Goal: Task Accomplishment & Management: Complete application form

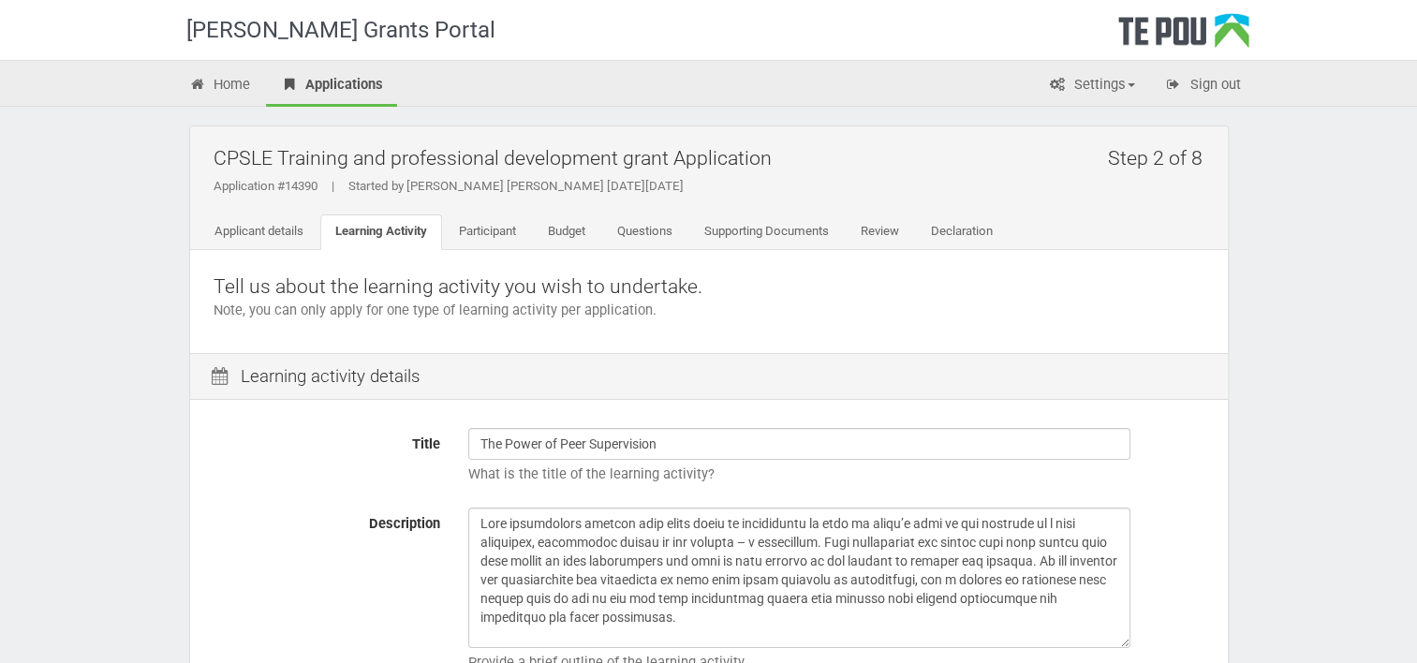
scroll to position [377, 0]
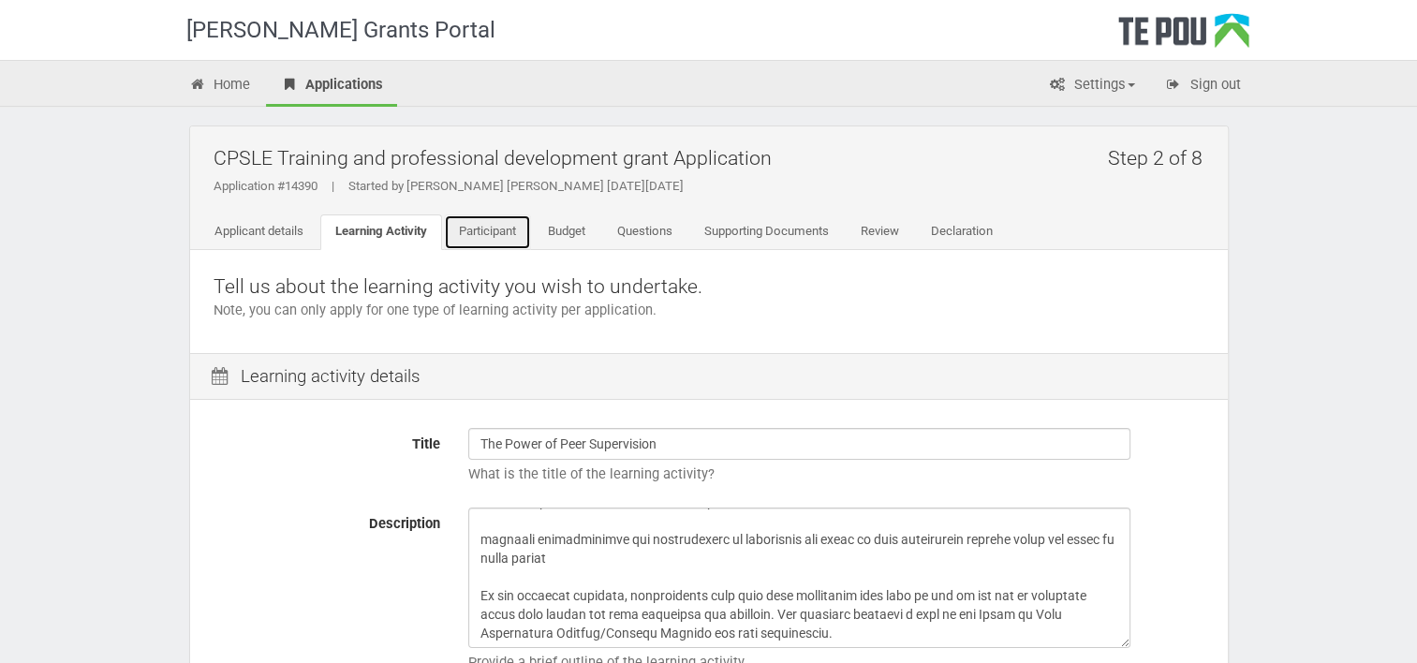
click at [506, 224] on link "Participant" at bounding box center [487, 232] width 87 height 36
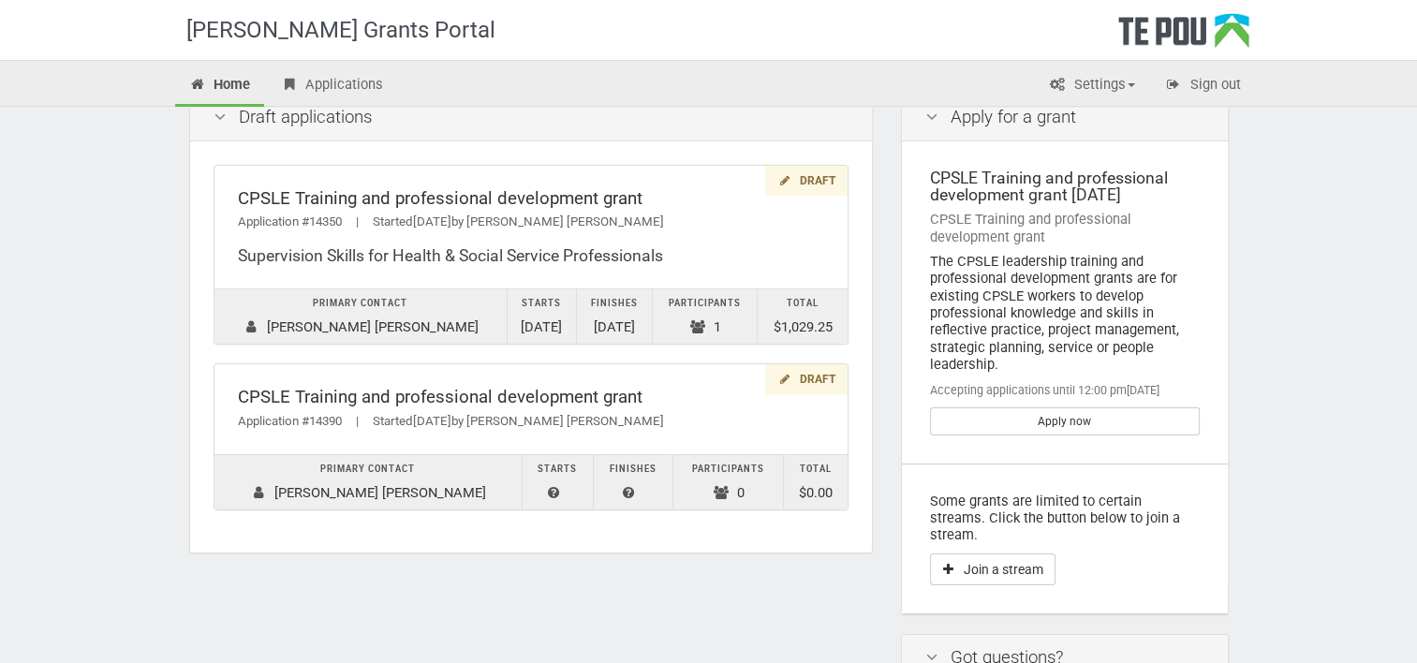
scroll to position [34, 0]
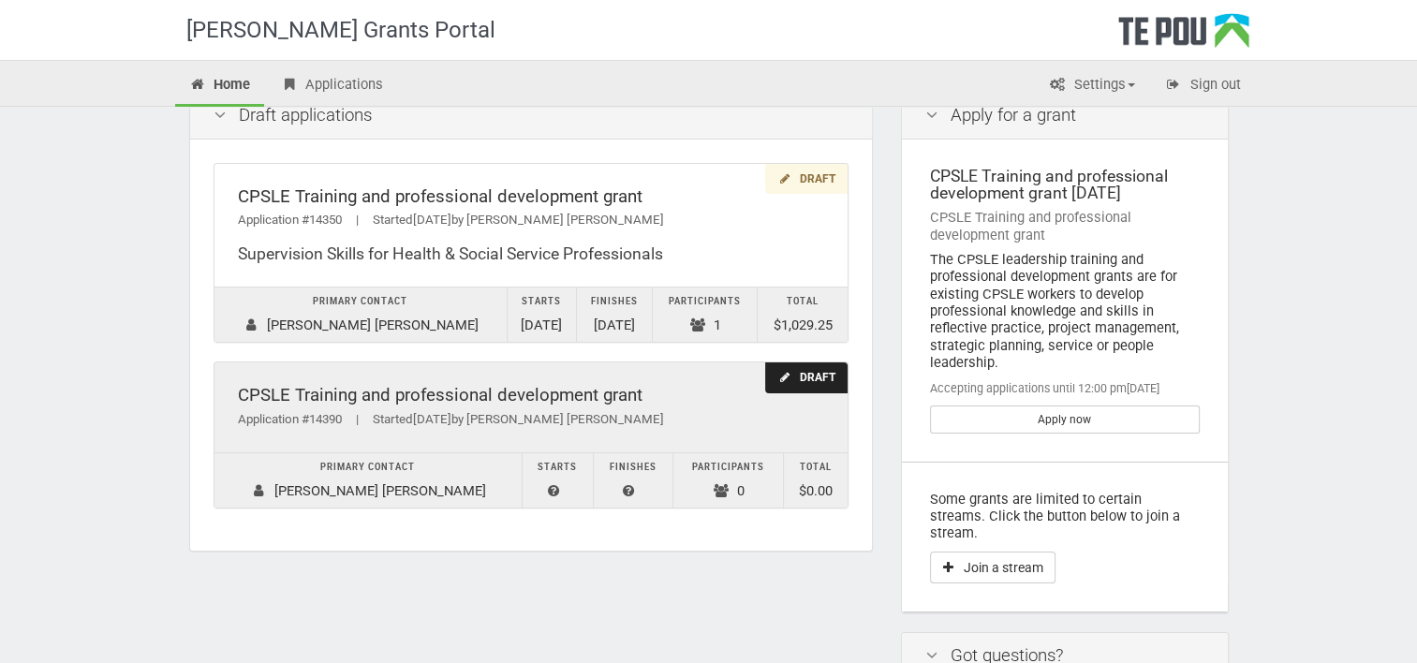
click at [798, 380] on div "Draft" at bounding box center [805, 377] width 81 height 31
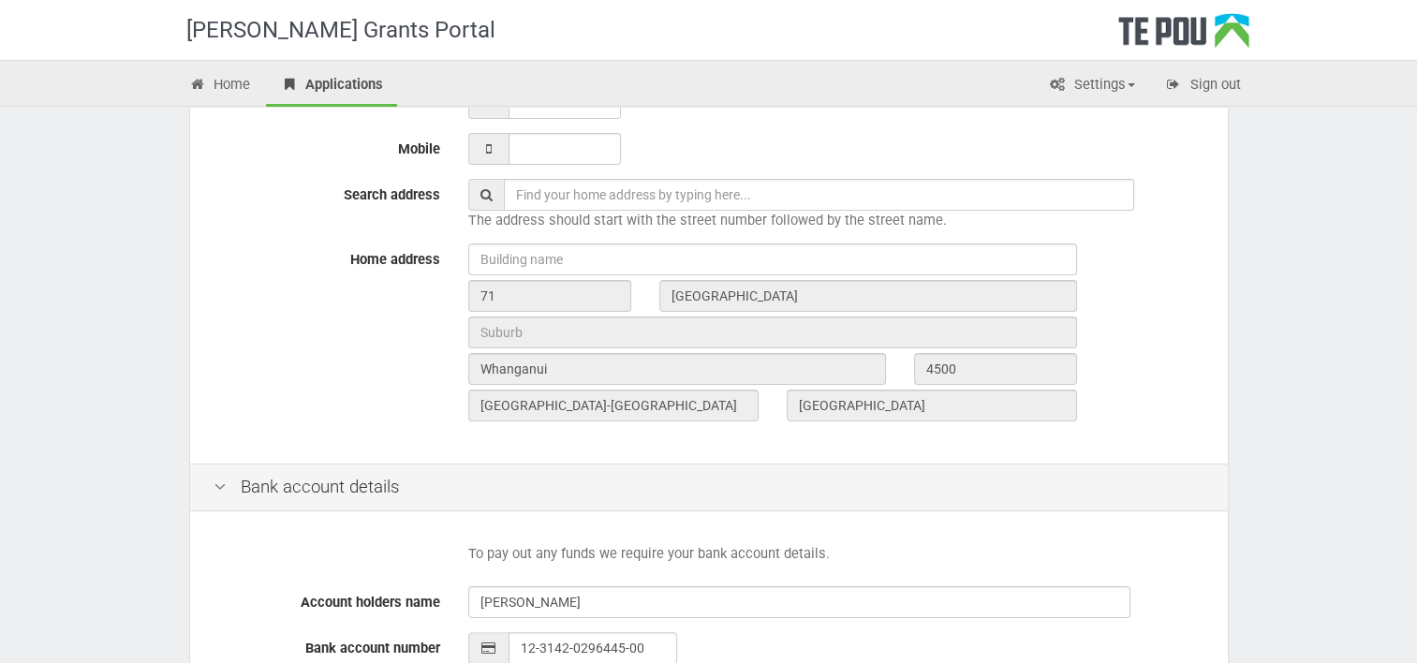
scroll to position [813, 0]
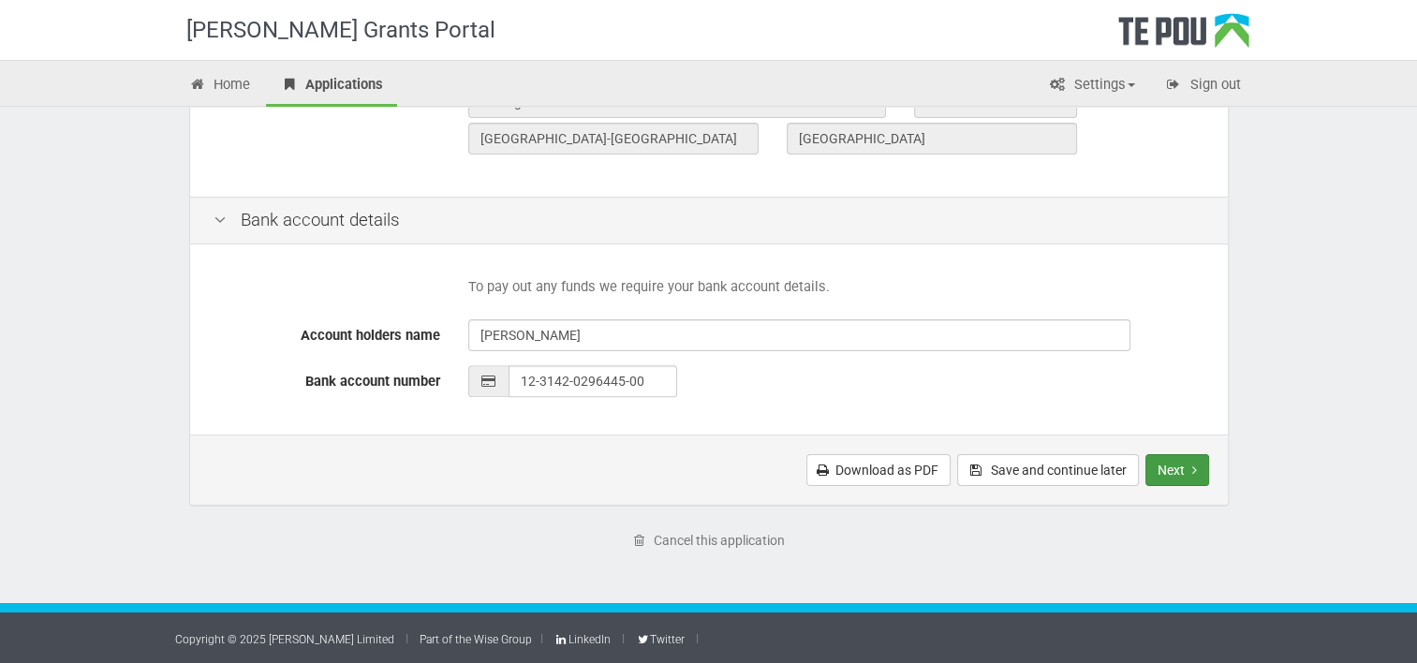
click at [1197, 472] on button "Next" at bounding box center [1177, 470] width 64 height 32
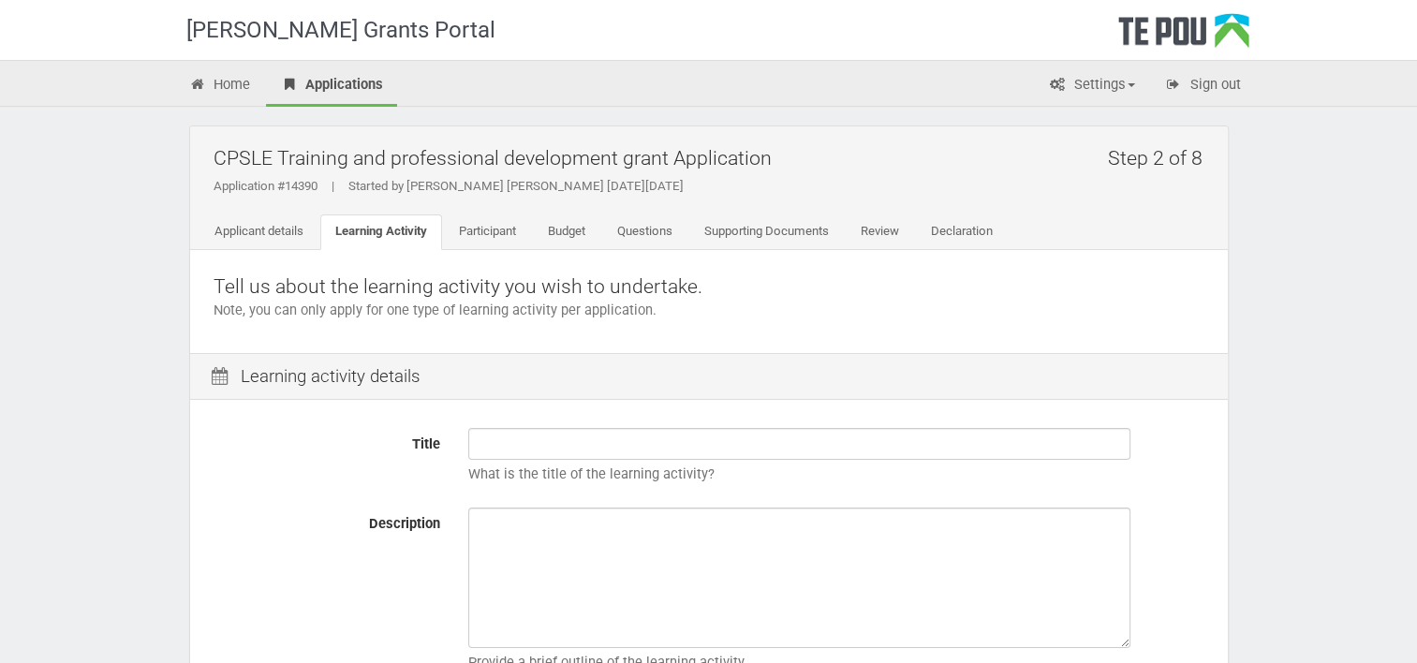
scroll to position [52, 0]
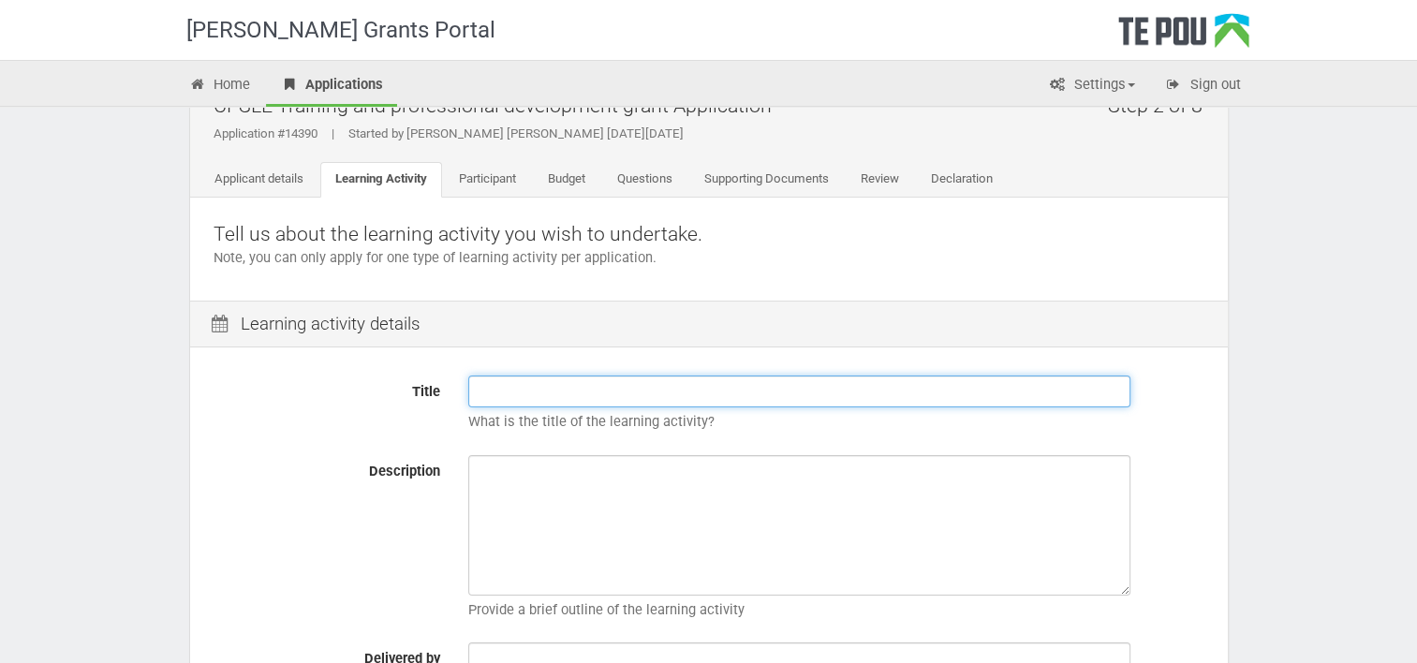
click at [617, 392] on input "Title" at bounding box center [799, 391] width 662 height 32
paste input "Professional Supervision Training – Level Six Certificate of Addiction and Ment…"
type input "Professional Supervision Training – Level Six Certificate of Addiction and Ment…"
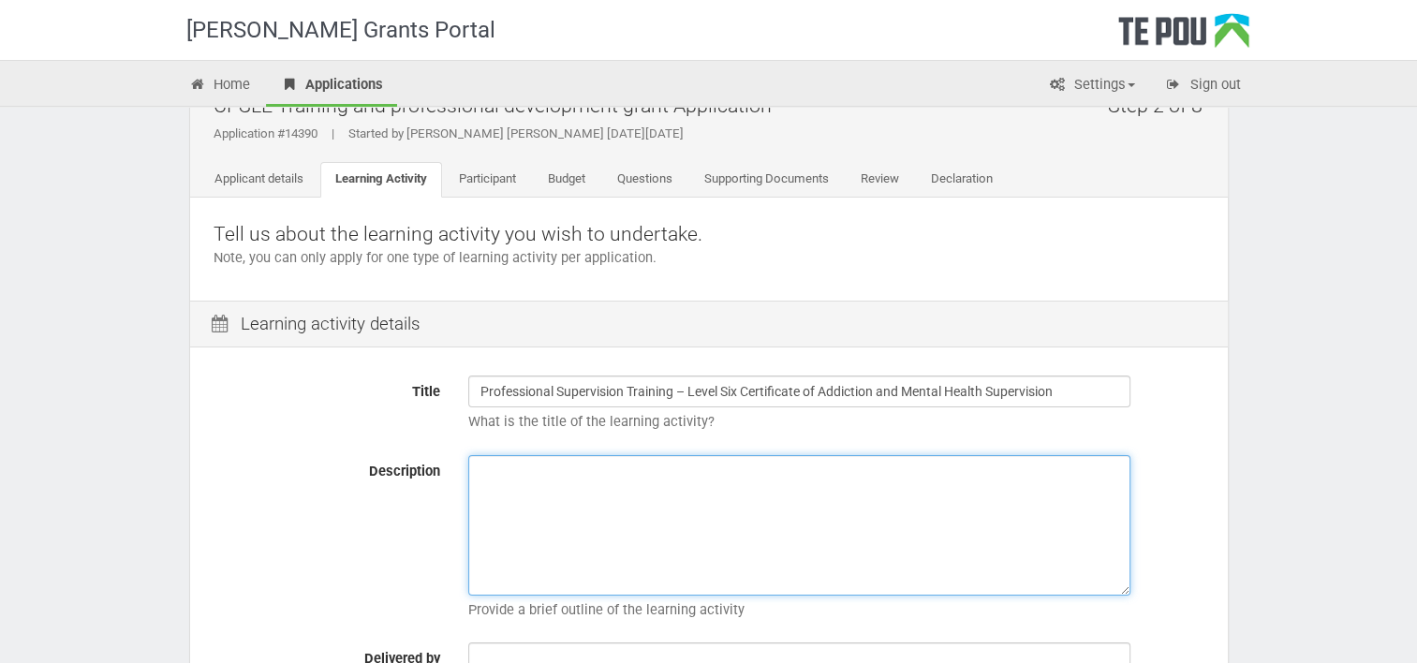
click at [601, 515] on textarea "Description" at bounding box center [799, 525] width 662 height 140
click at [699, 484] on textarea "Description" at bounding box center [799, 525] width 662 height 140
paste textarea "ABACUS Counselling, Training & Supervision Ltd has been granted approval by NZQ…"
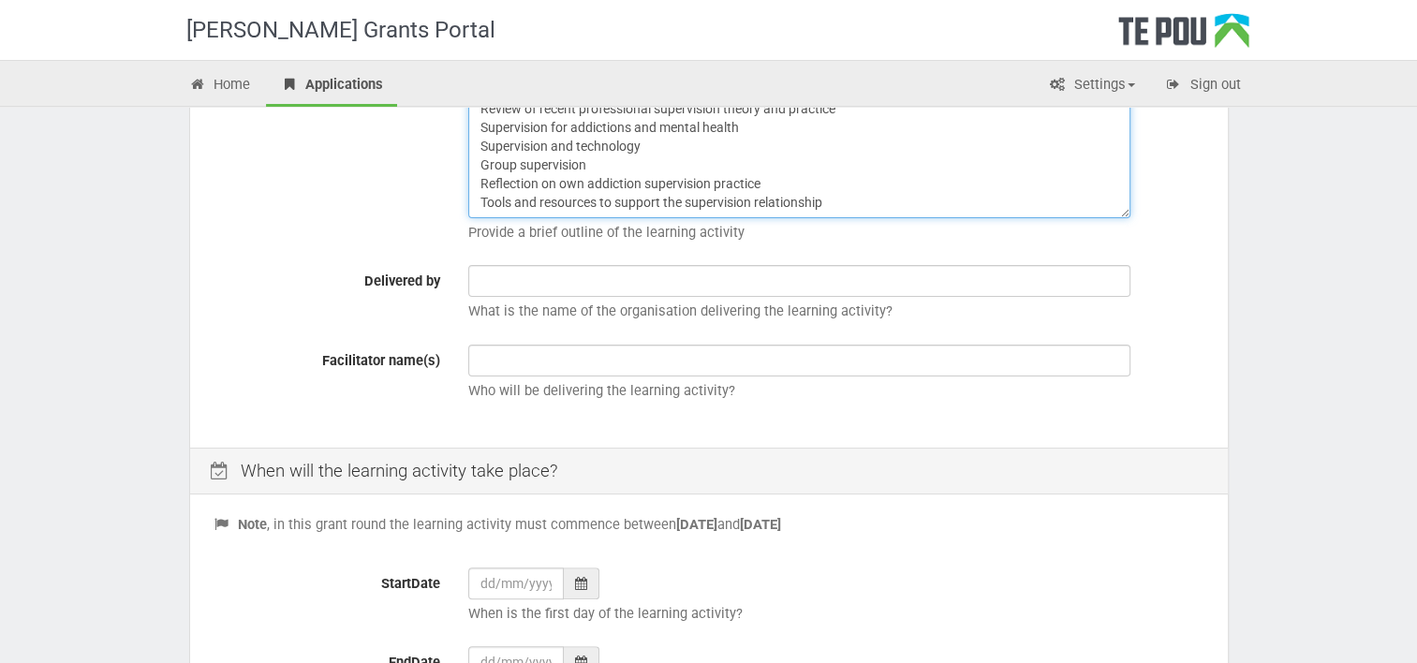
scroll to position [431, 0]
type textarea "ABACUS Counselling, Training & Supervision Ltd has been granted approval by NZQ…"
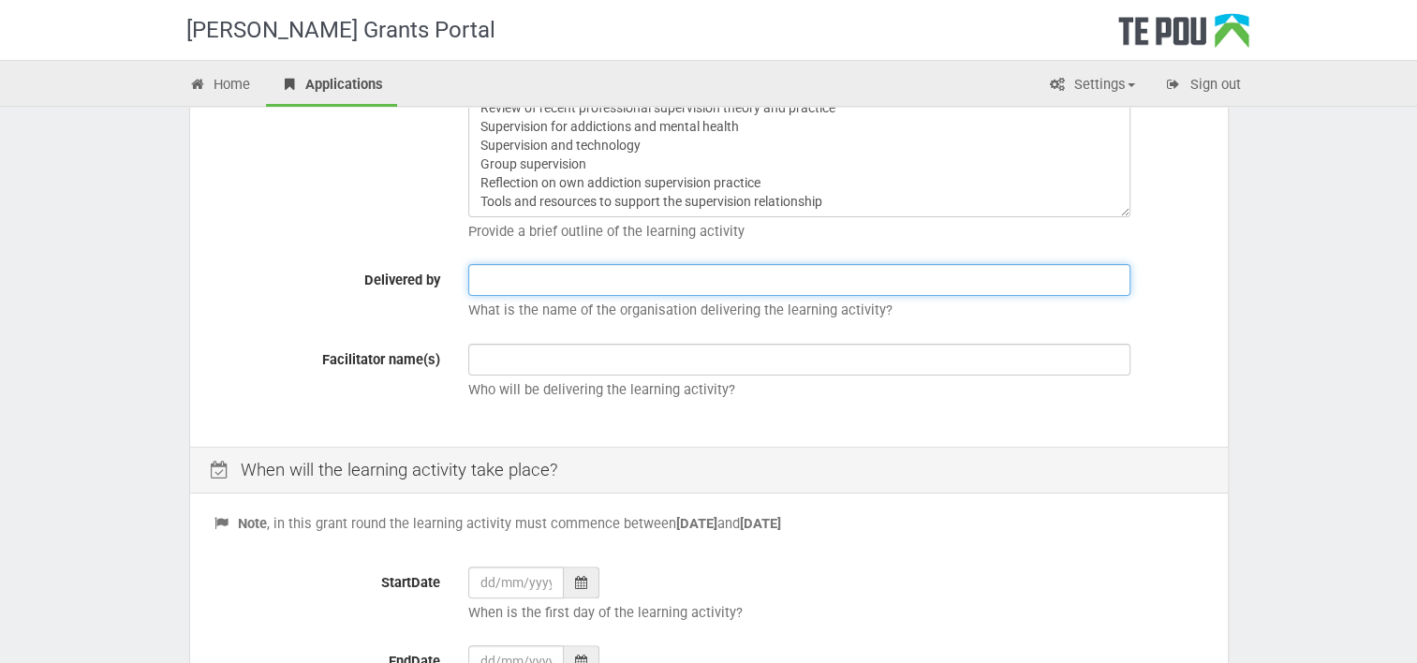
click at [727, 277] on input "text" at bounding box center [799, 280] width 662 height 32
type input "ABACUS"
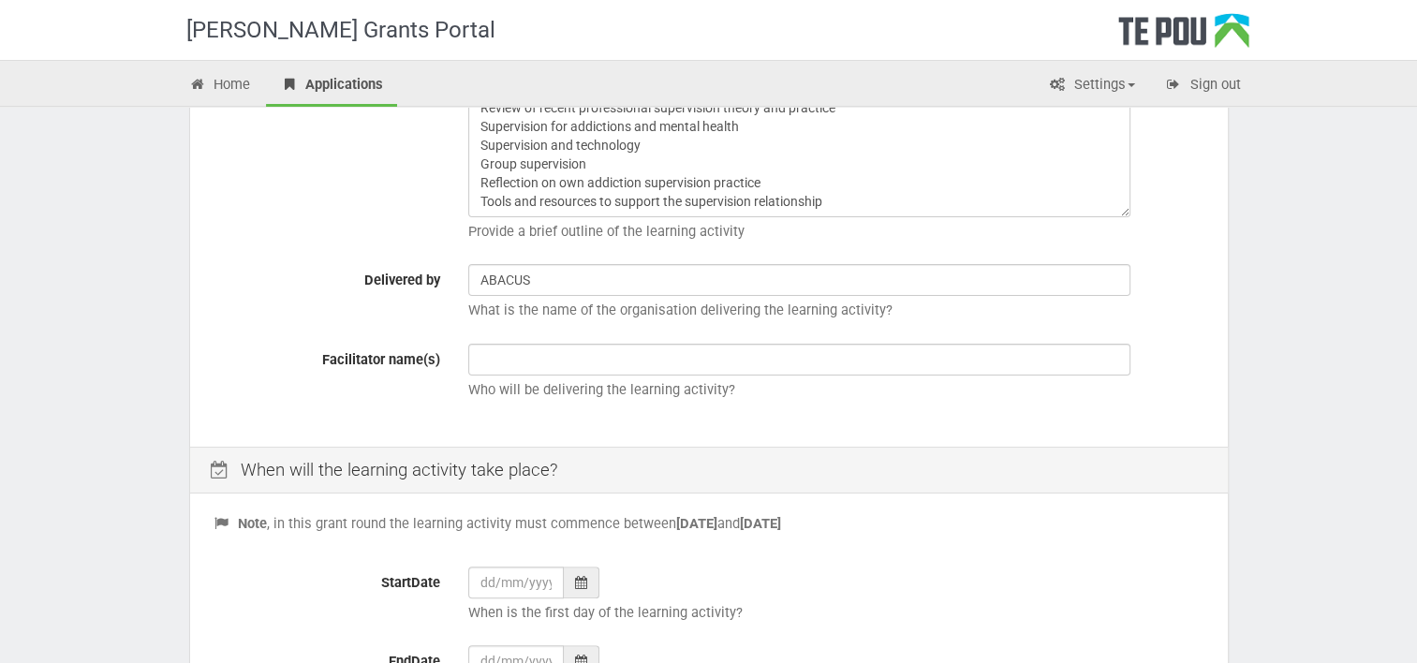
click at [572, 333] on div "Title Professional Supervision Training – Level Six Certificate of Addiction an…" at bounding box center [708, 210] width 1037 height 472
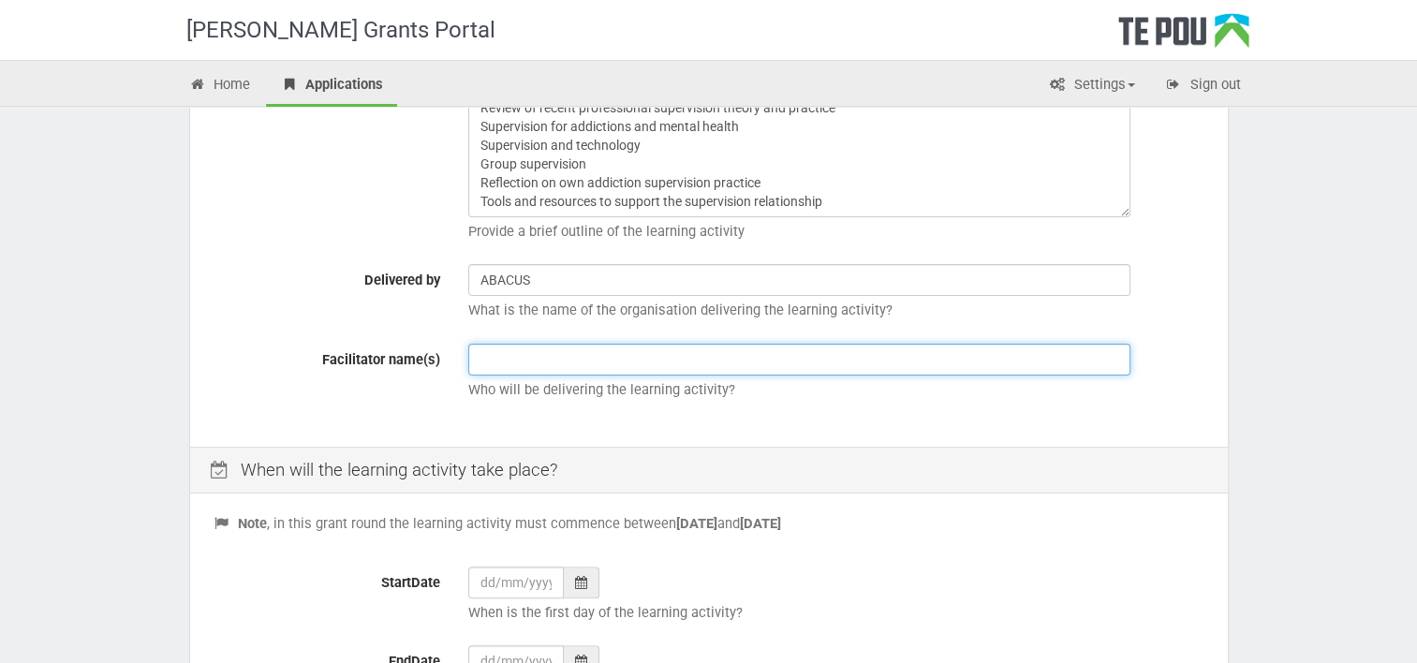
click at [570, 353] on input "text" at bounding box center [799, 360] width 662 height 32
type input "ABACUS"
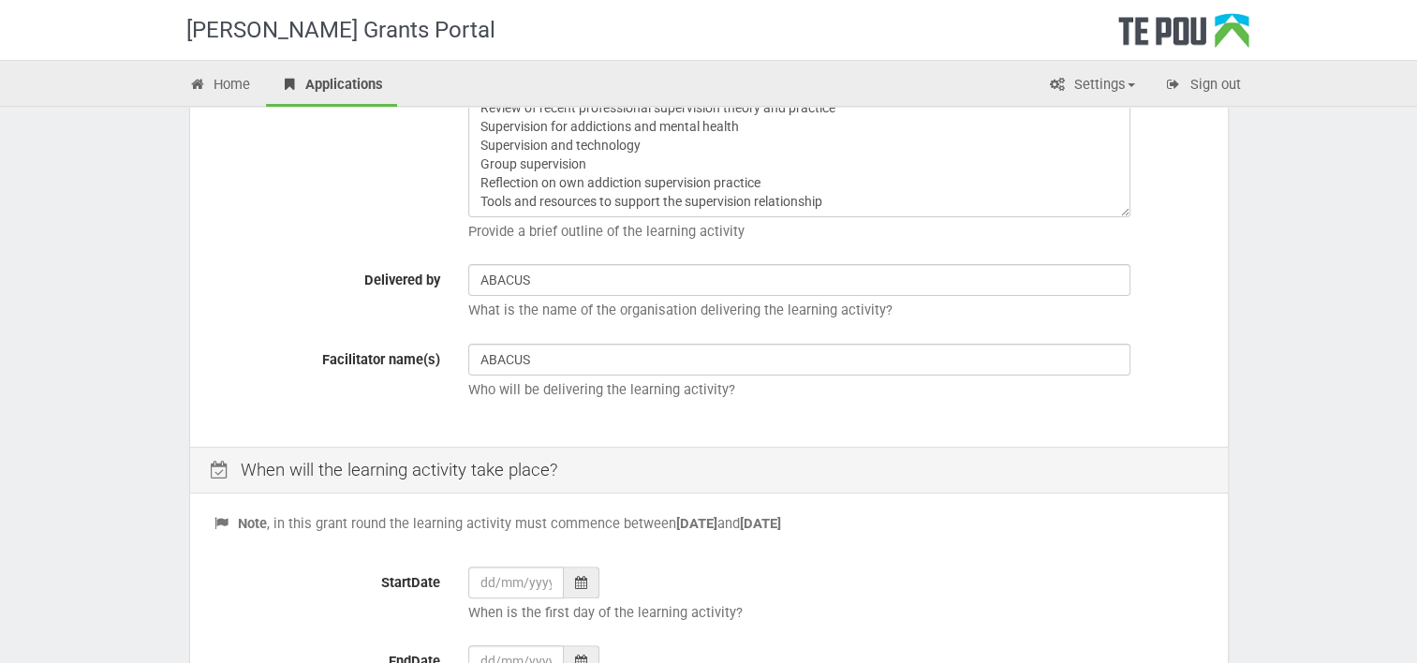
click at [1185, 401] on div "ABACUS Who will be delivering the learning activity?" at bounding box center [836, 377] width 764 height 66
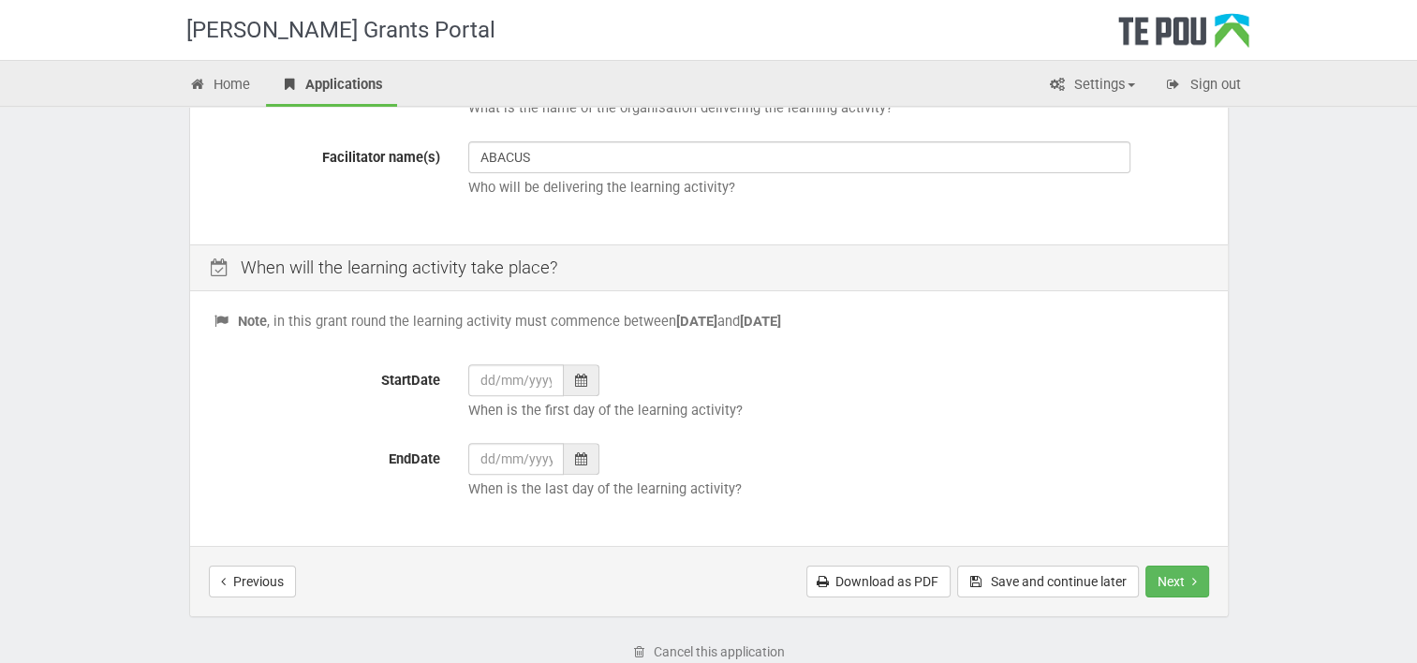
scroll to position [635, 0]
click at [515, 371] on input "StartDate" at bounding box center [515, 378] width 95 height 32
click at [401, 350] on div "Note , in this grant round the learning activity must commence between 1 Novemb…" at bounding box center [708, 419] width 1037 height 250
click at [579, 378] on icon at bounding box center [581, 378] width 12 height 13
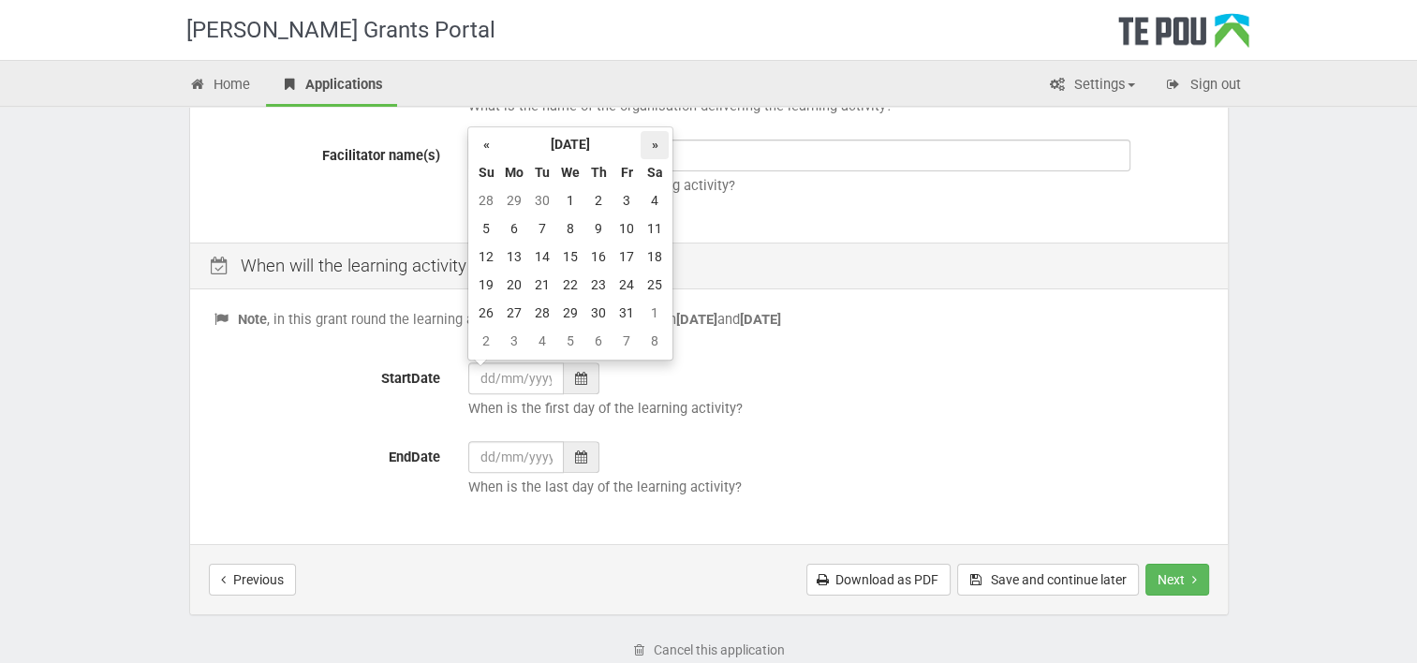
click at [654, 143] on th "»" at bounding box center [654, 145] width 28 height 28
click at [517, 262] on td "12" at bounding box center [514, 257] width 28 height 28
type input "12/01/2026"
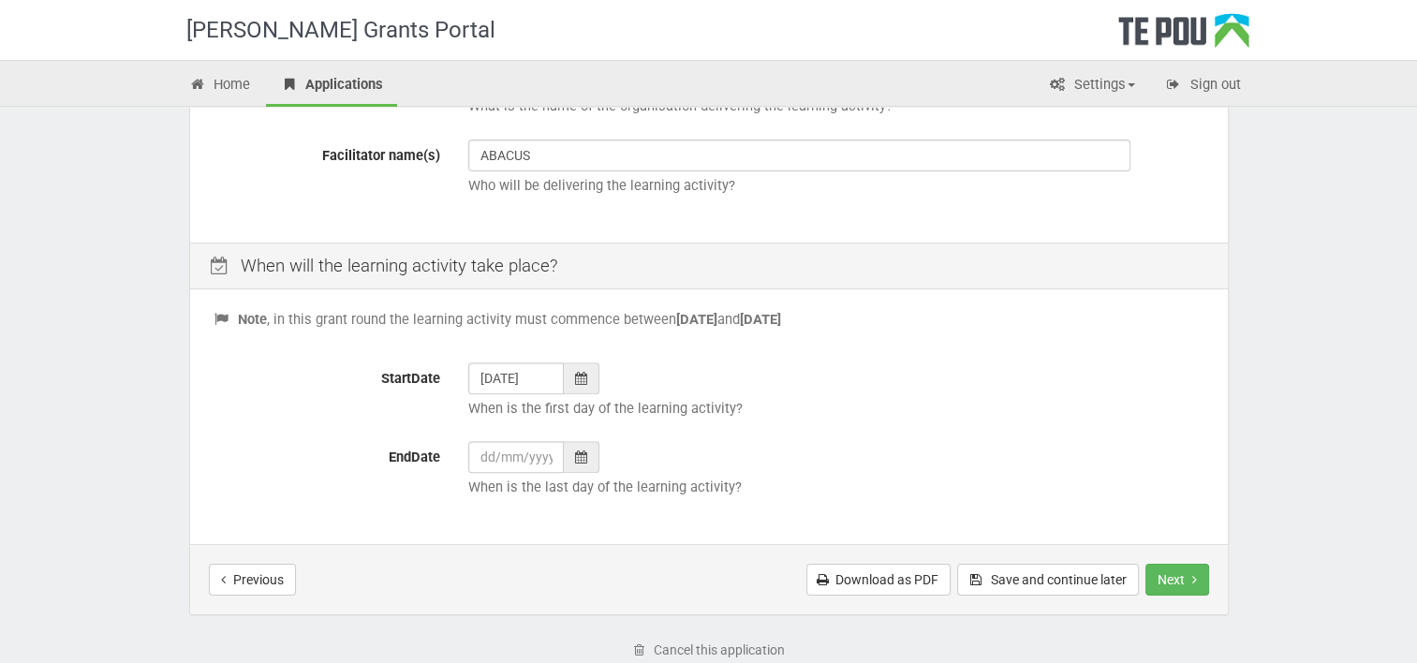
click at [571, 450] on div at bounding box center [582, 457] width 36 height 32
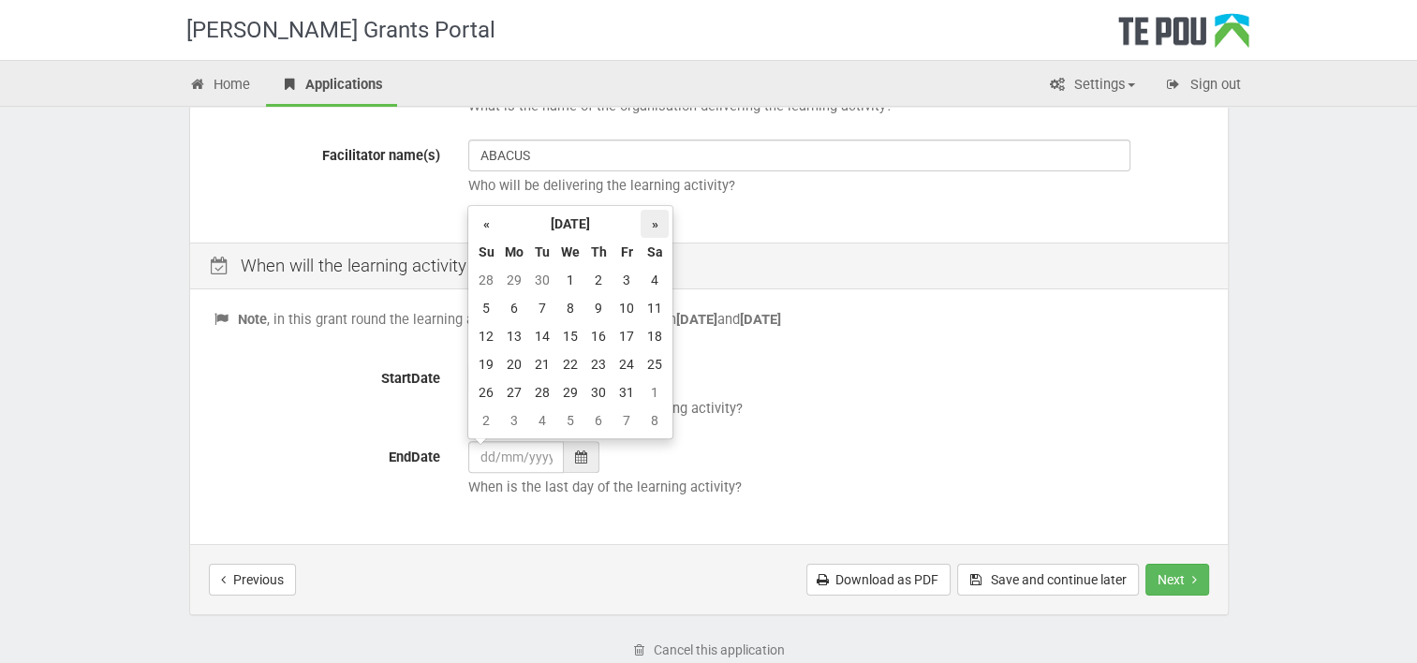
click at [661, 224] on th "»" at bounding box center [654, 224] width 28 height 28
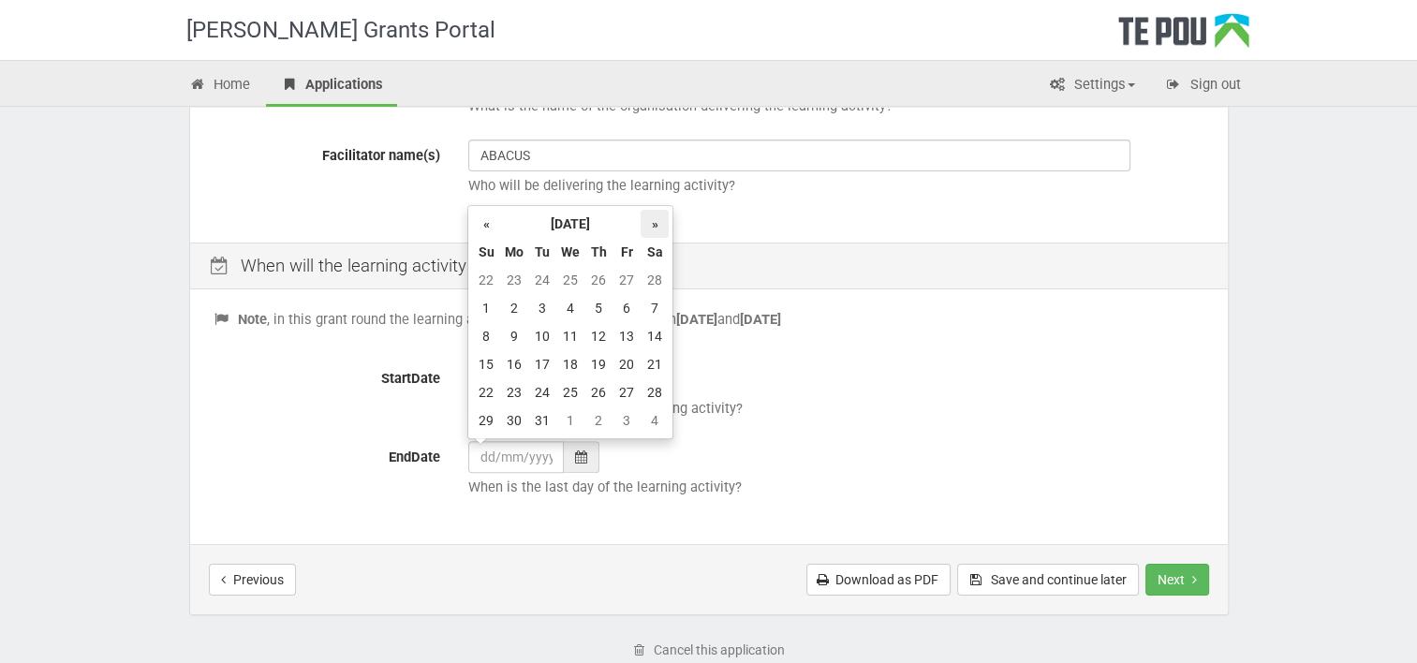
click at [661, 224] on th "»" at bounding box center [654, 224] width 28 height 28
click at [566, 307] on td "10" at bounding box center [570, 308] width 28 height 28
type input "10/06/2026"
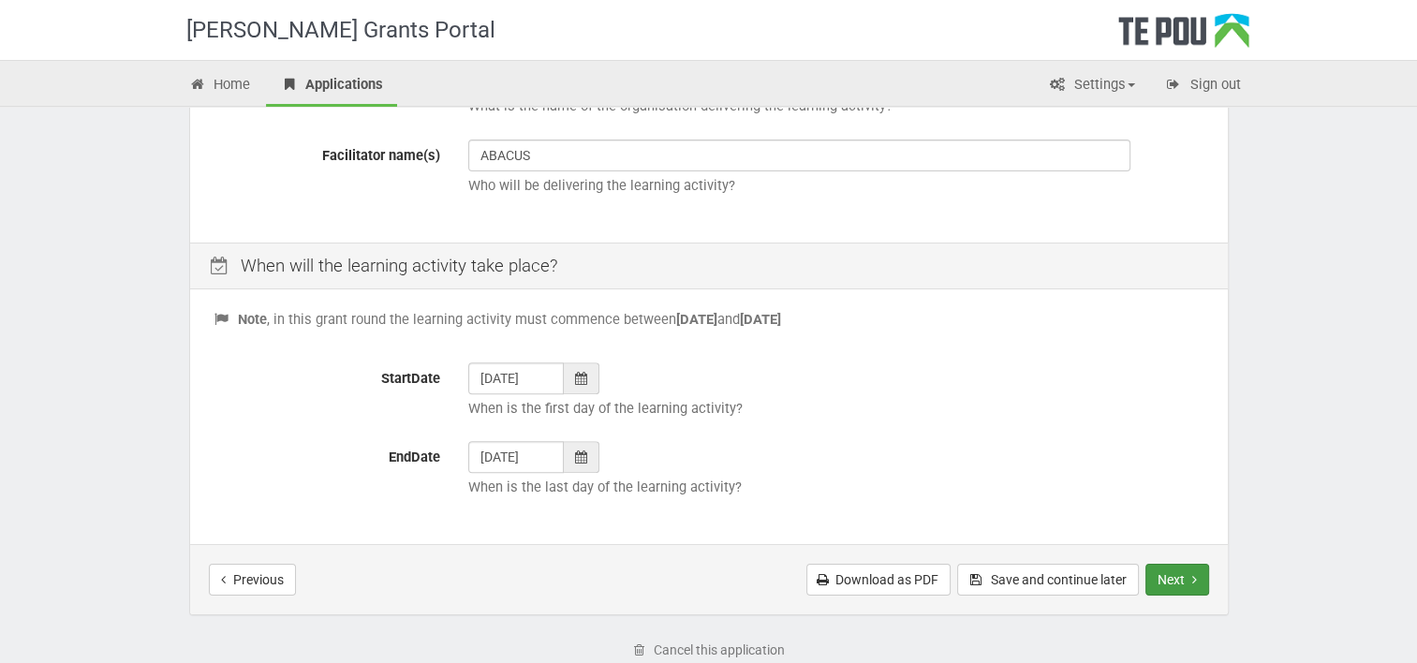
click at [1174, 570] on button "Next" at bounding box center [1177, 580] width 64 height 32
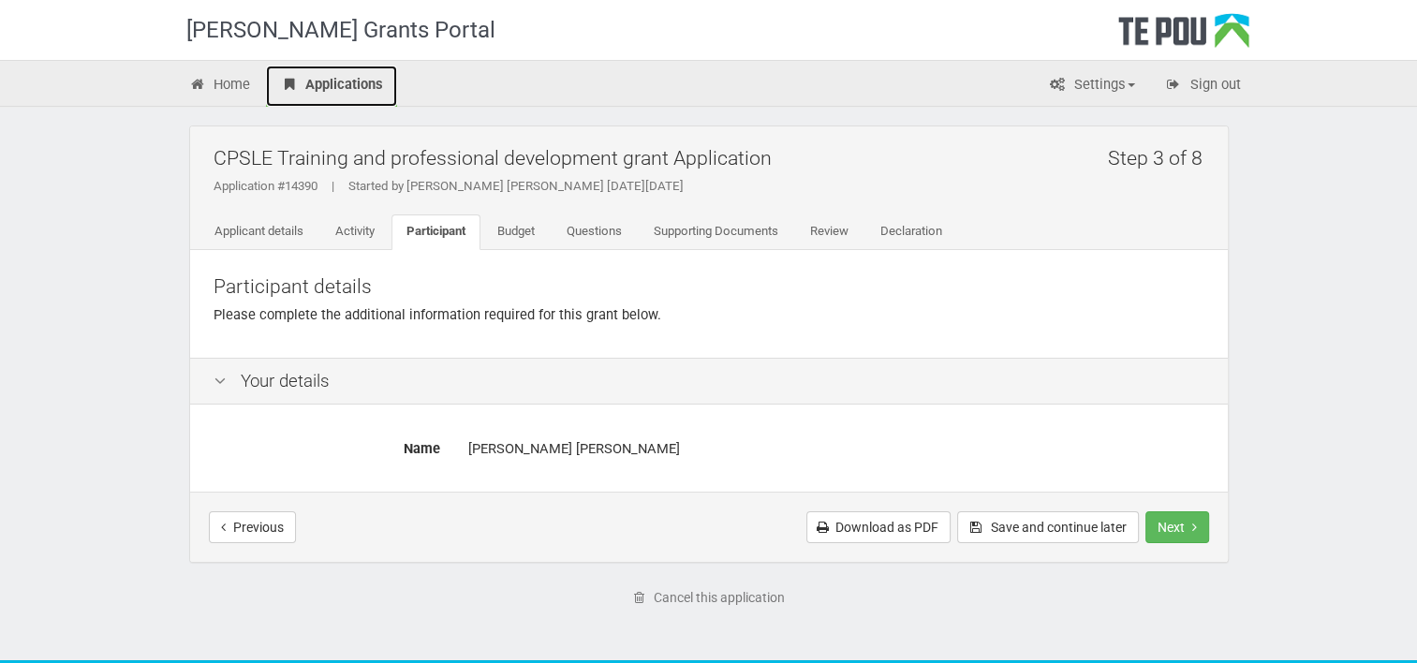
click at [339, 89] on link "Applications" at bounding box center [331, 86] width 131 height 41
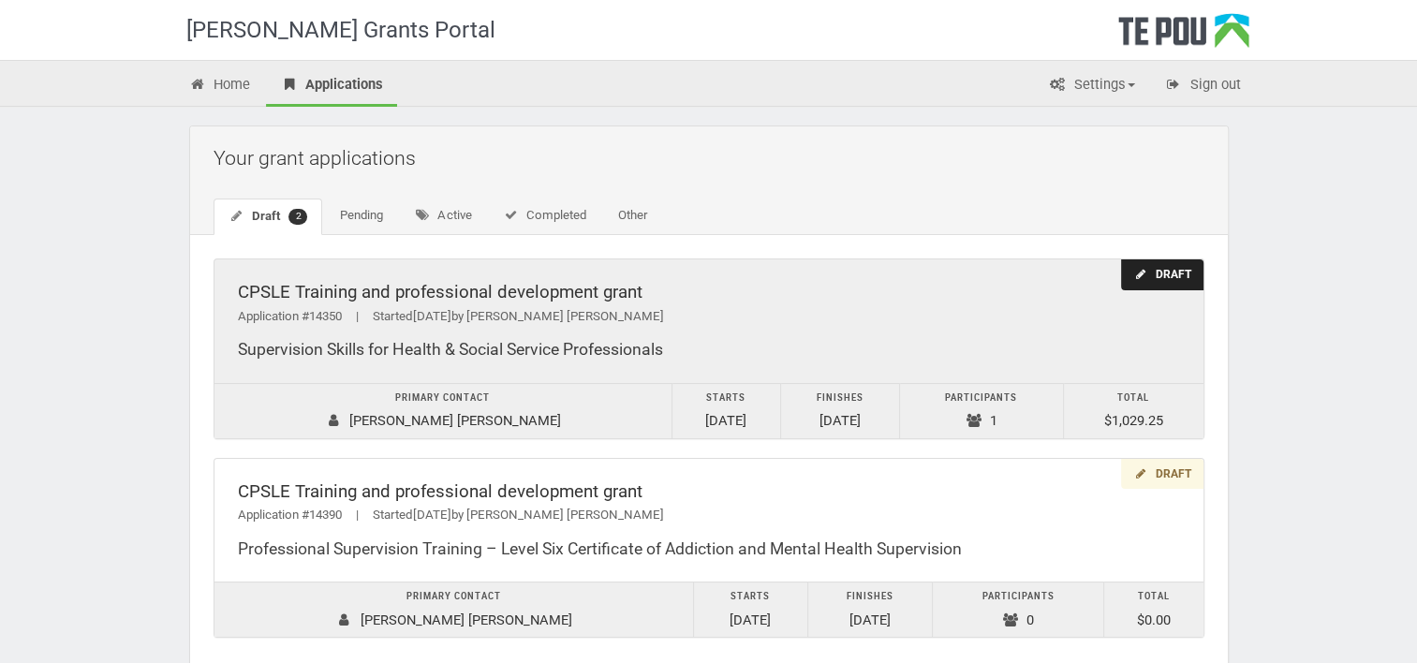
click at [1166, 271] on div "Draft" at bounding box center [1161, 274] width 81 height 31
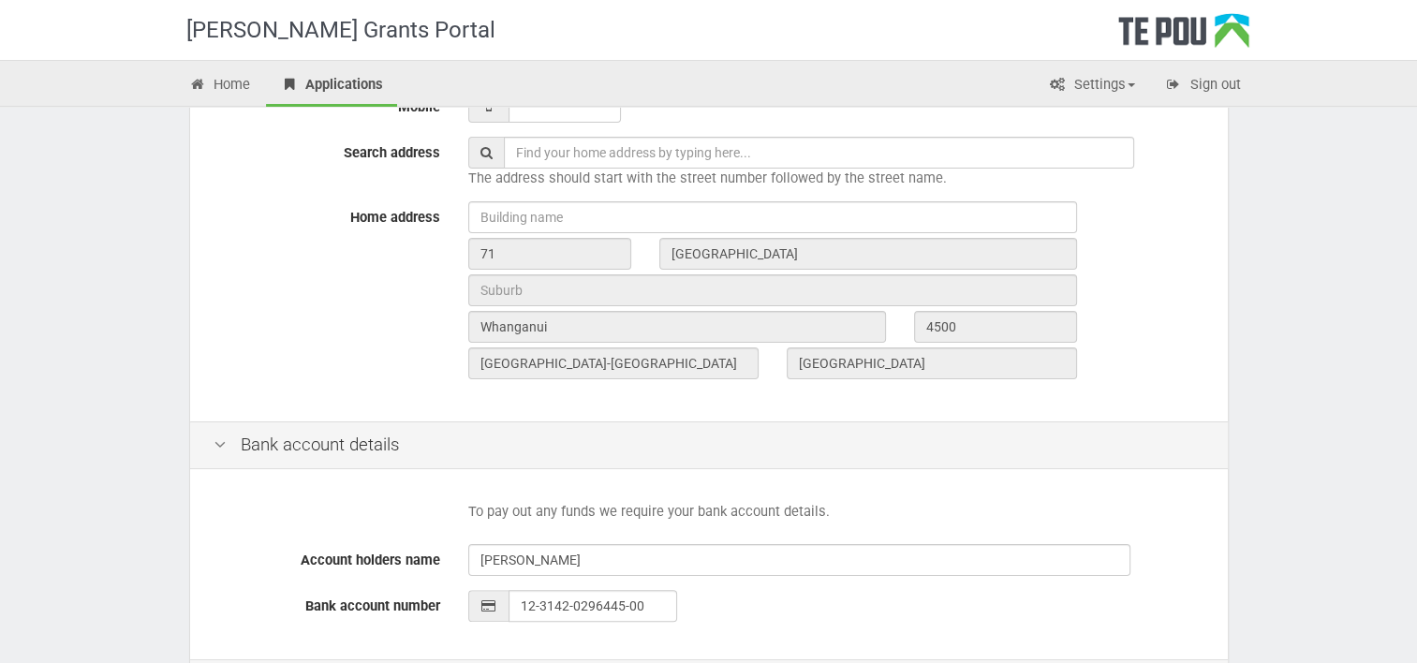
scroll to position [813, 0]
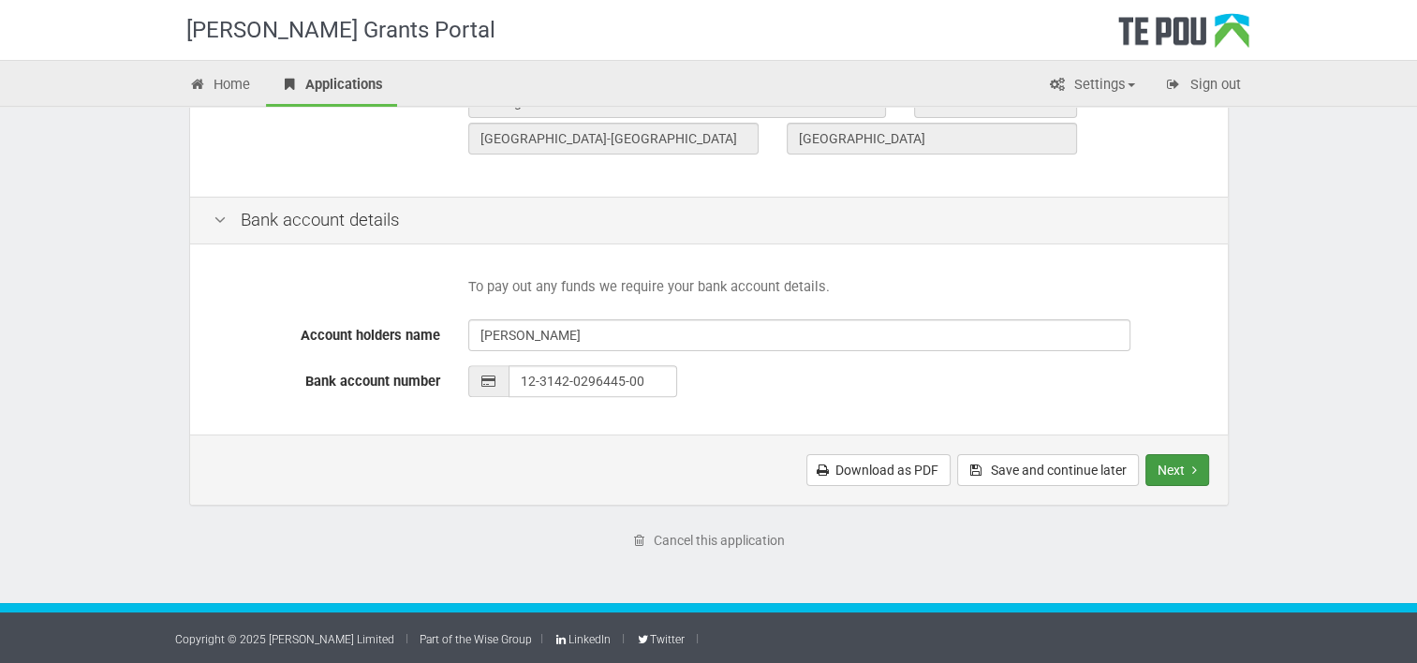
click at [1181, 477] on button "Next" at bounding box center [1177, 470] width 64 height 32
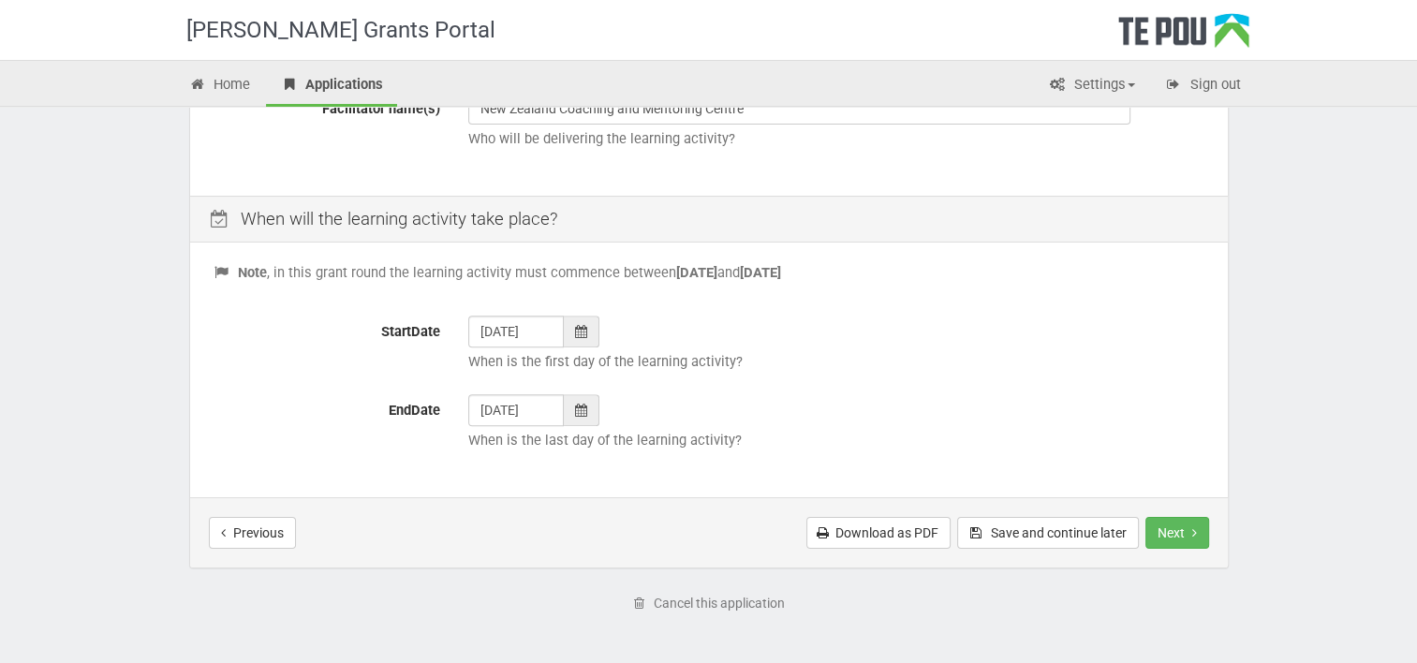
scroll to position [743, 0]
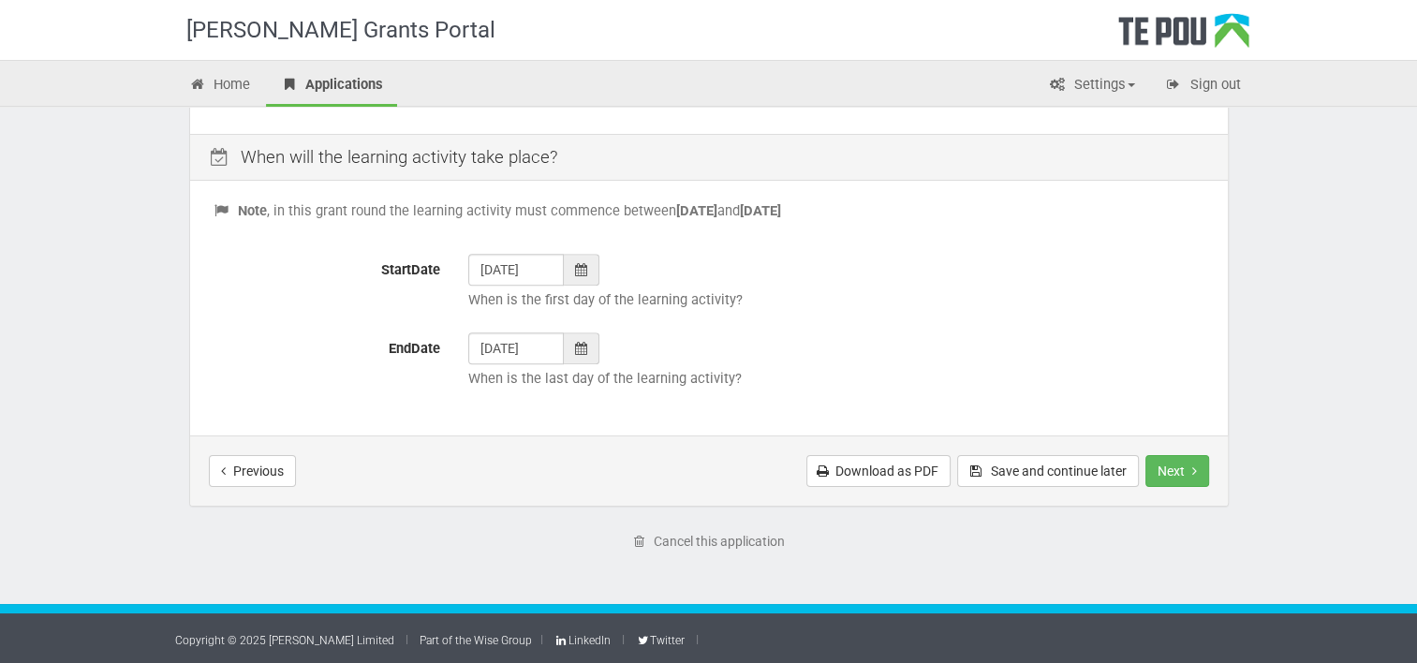
click at [586, 273] on icon at bounding box center [581, 269] width 12 height 13
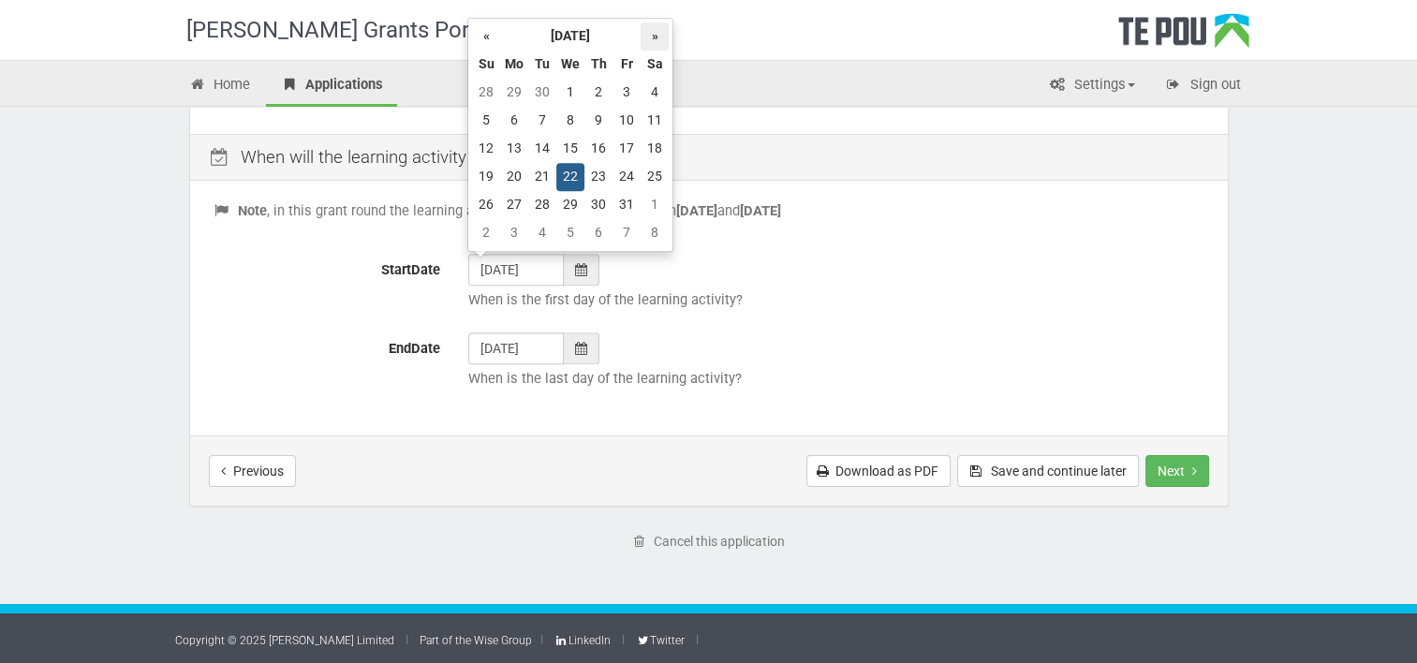
click at [653, 36] on th "»" at bounding box center [654, 36] width 28 height 28
click at [633, 209] on td "28" at bounding box center [626, 205] width 28 height 28
type input "28/11/2025"
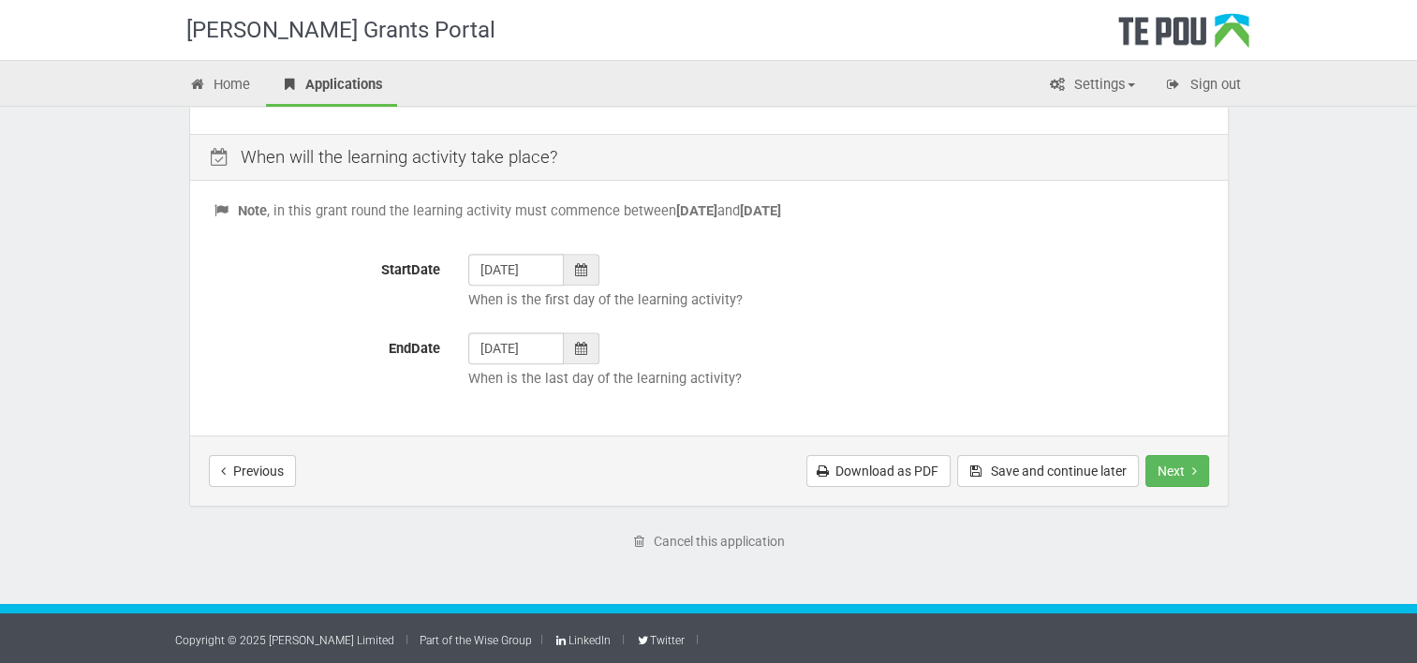
click at [583, 346] on icon at bounding box center [581, 348] width 12 height 13
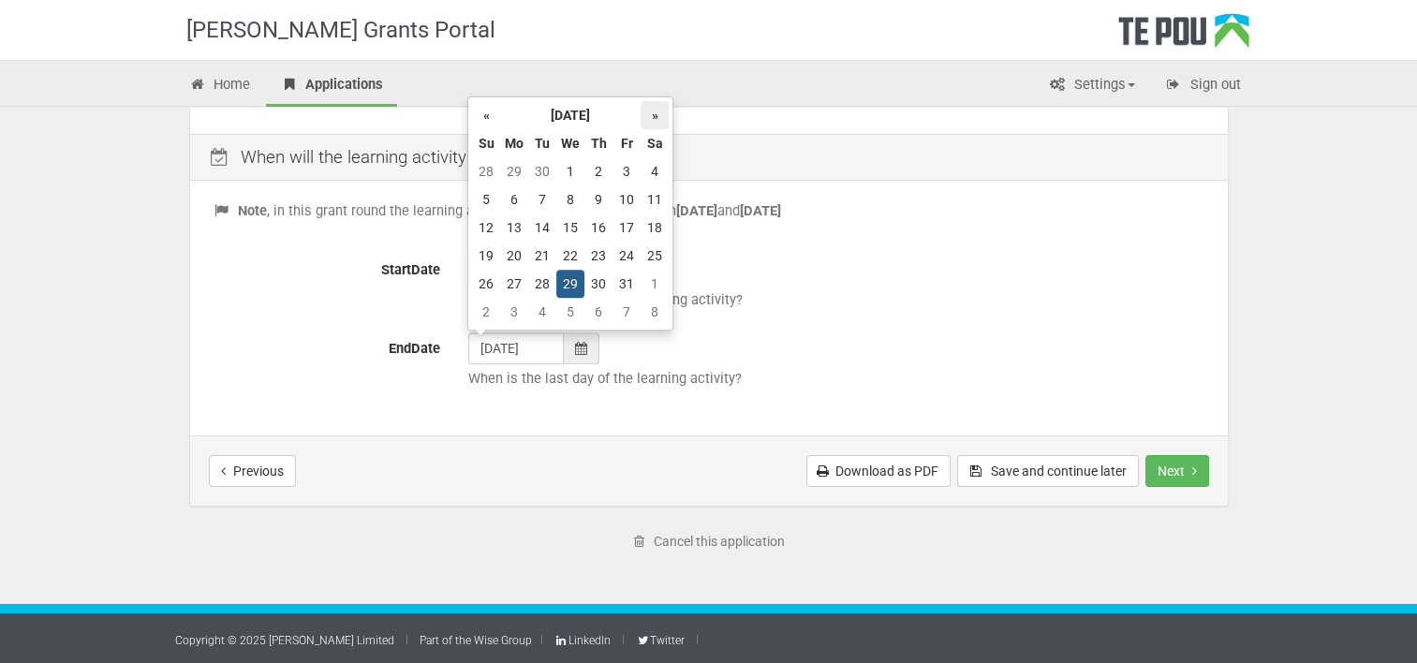
click at [655, 115] on th "»" at bounding box center [654, 115] width 28 height 28
click at [624, 171] on td "5" at bounding box center [626, 171] width 28 height 28
type input "05/12/2025"
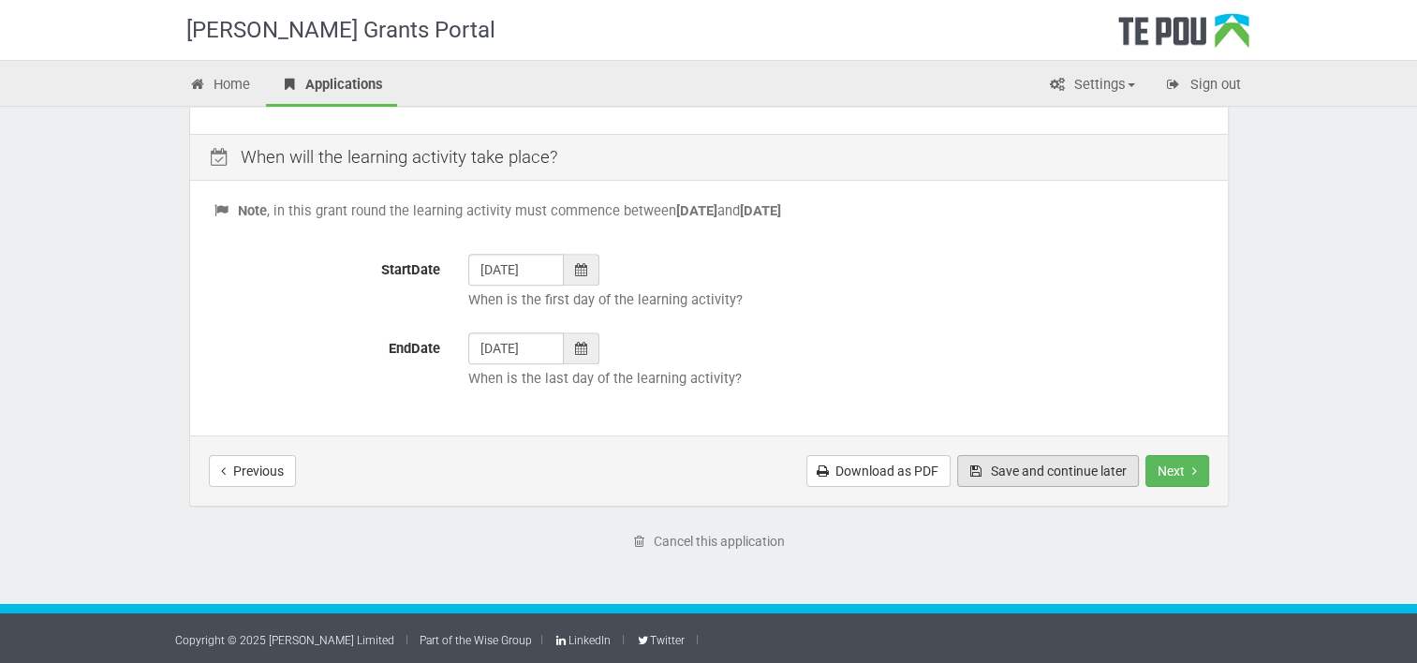
click at [1074, 466] on button "Save and continue later" at bounding box center [1048, 471] width 182 height 32
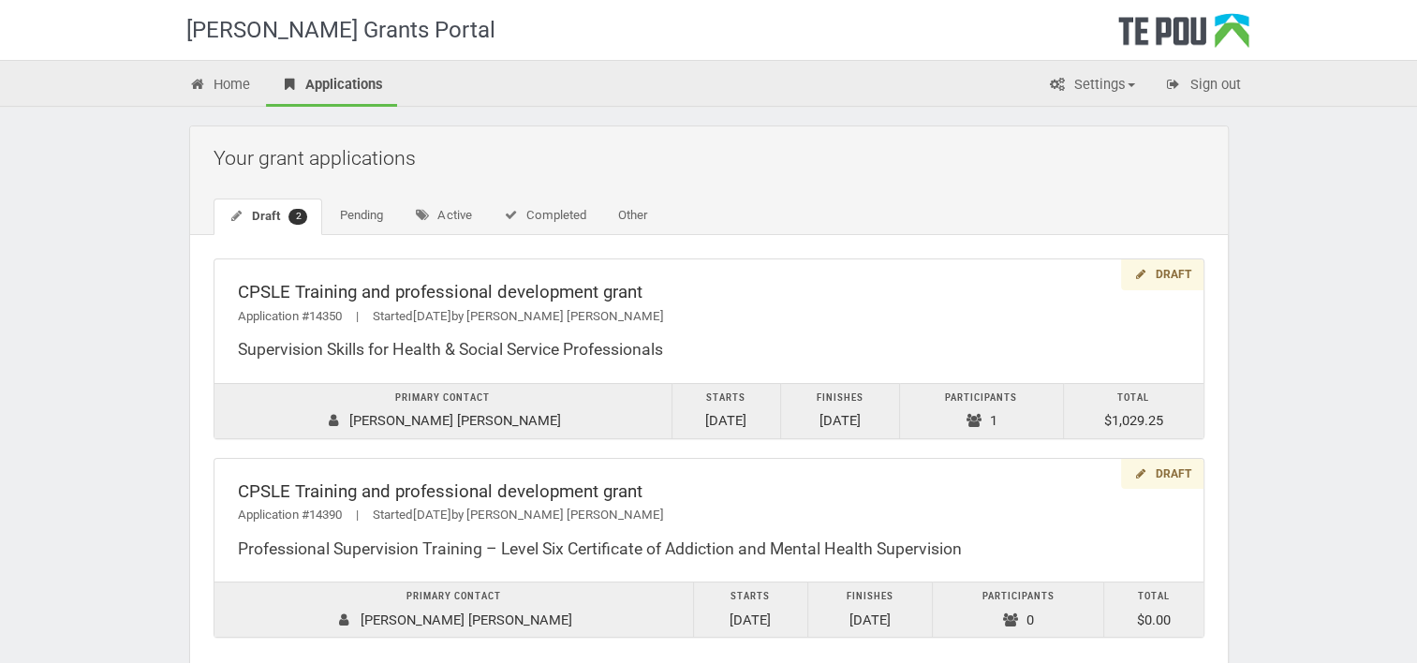
scroll to position [114, 0]
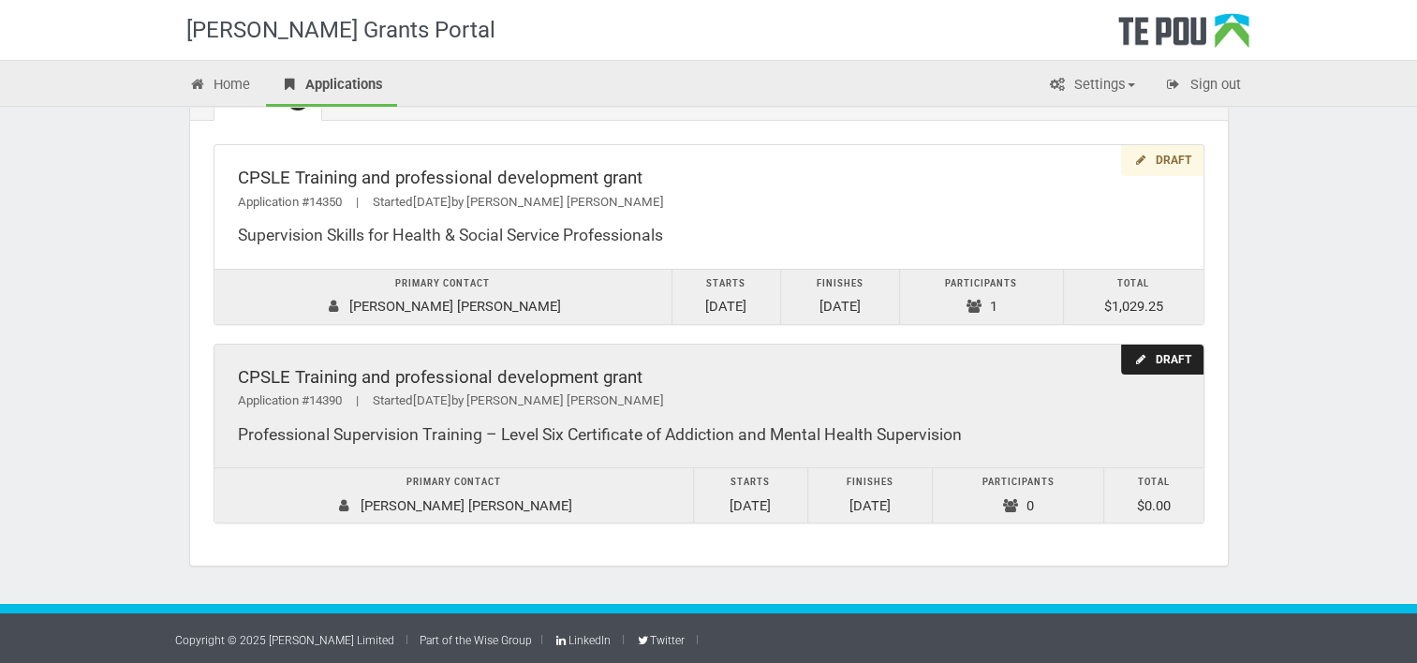
click at [1166, 360] on div "Draft" at bounding box center [1161, 360] width 81 height 31
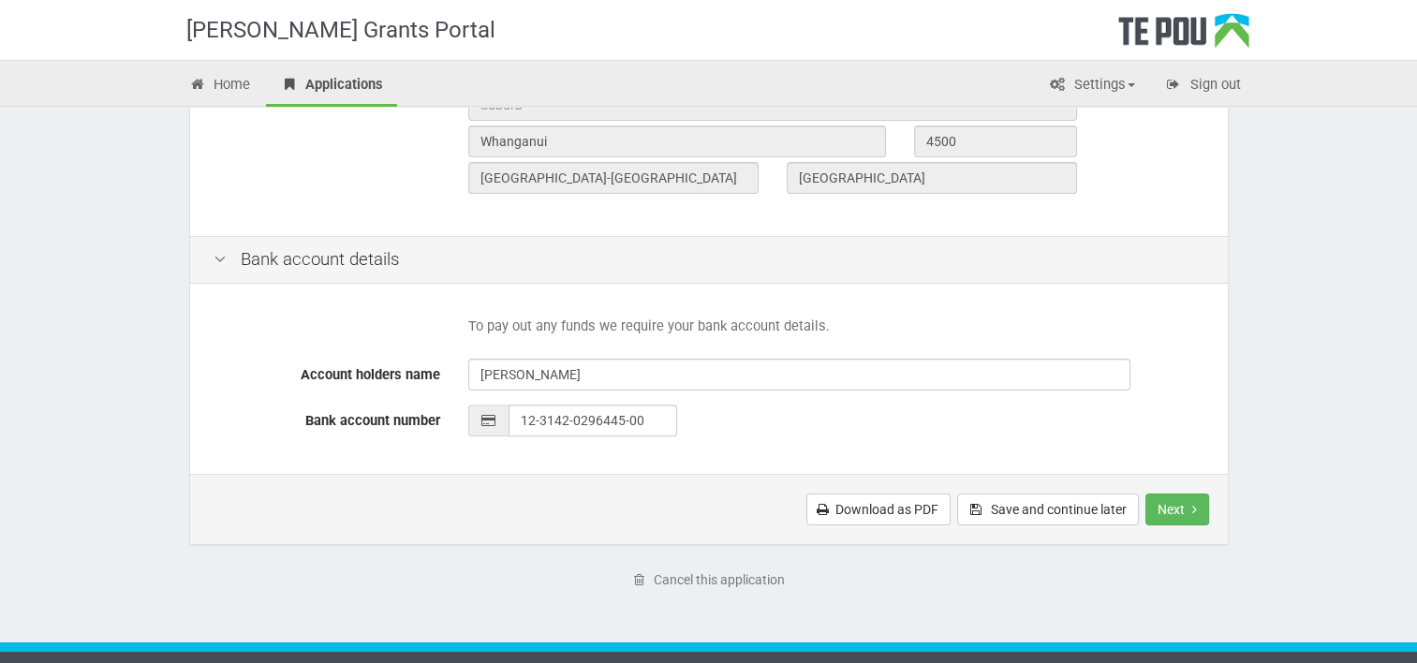
scroll to position [813, 0]
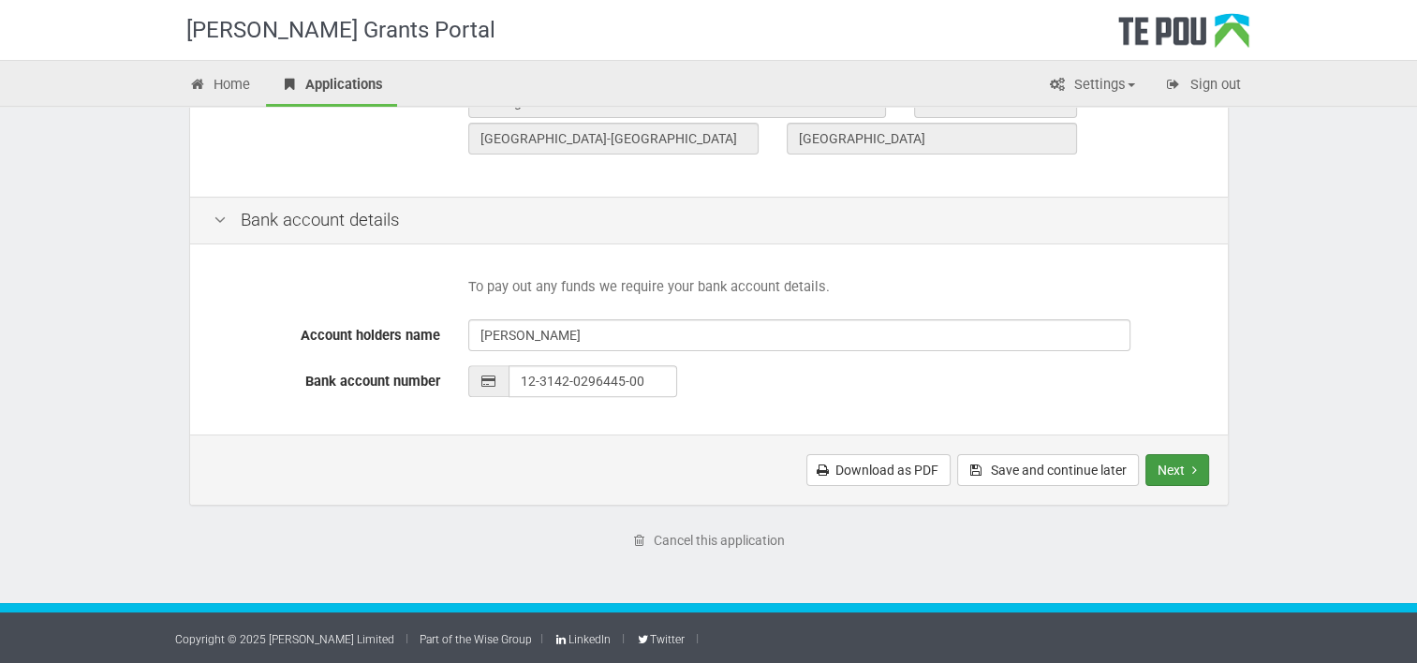
click at [1176, 472] on button "Next" at bounding box center [1177, 470] width 64 height 32
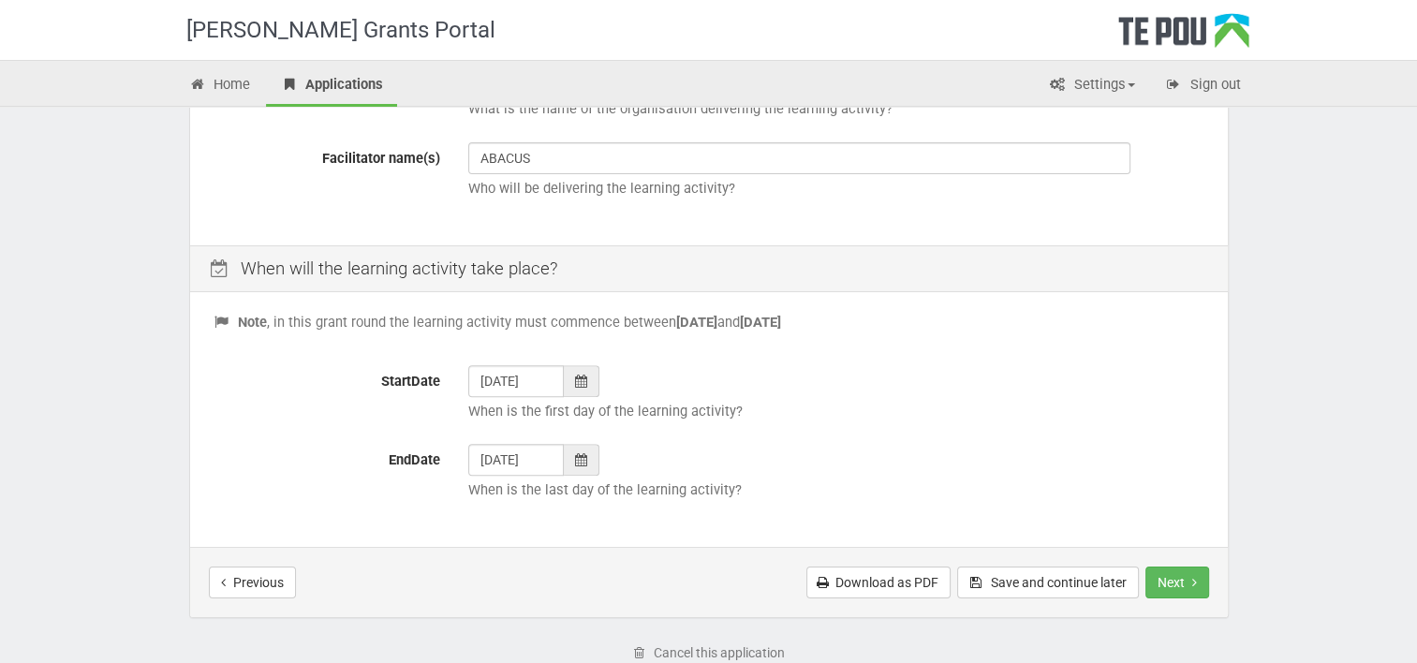
scroll to position [633, 0]
click at [1170, 588] on button "Next" at bounding box center [1177, 582] width 64 height 32
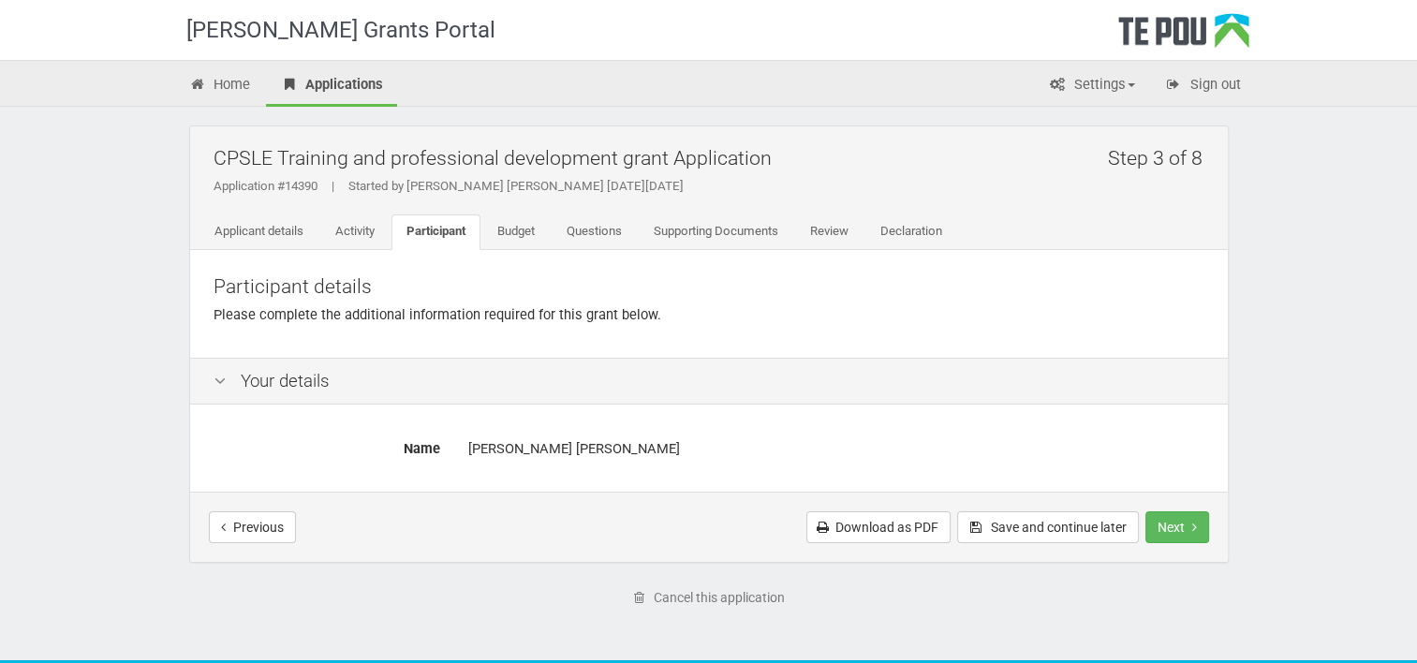
scroll to position [7, 0]
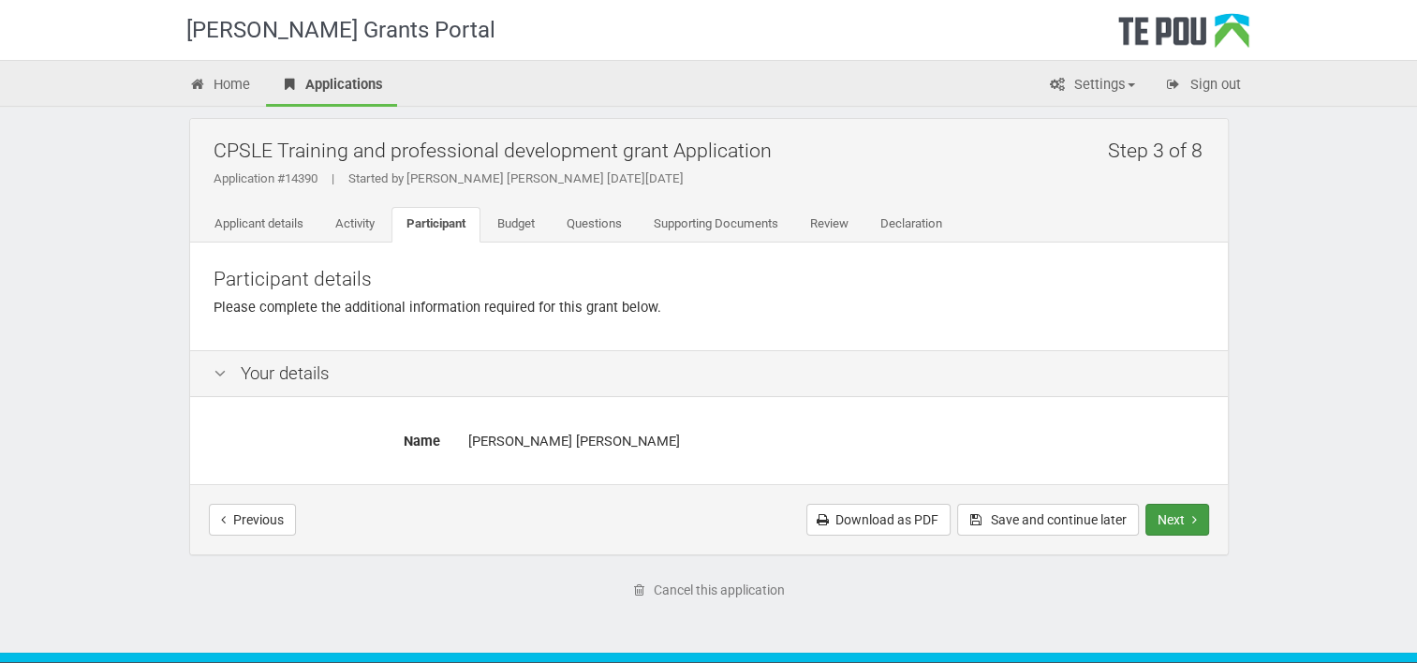
click at [1176, 517] on button "Next" at bounding box center [1177, 520] width 64 height 32
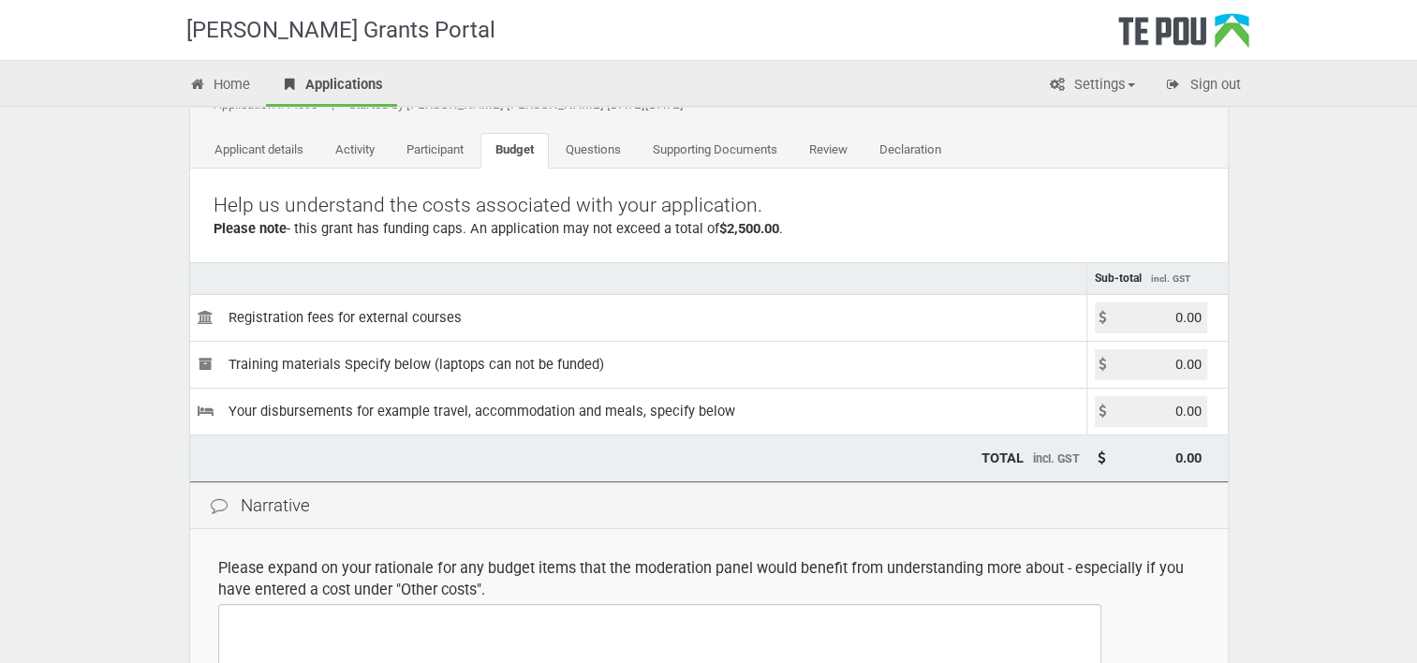
scroll to position [82, 0]
click at [1164, 326] on input "0.00" at bounding box center [1150, 316] width 112 height 31
type input "1725.00"
type input "1,725.00"
click at [1227, 404] on div "Step 4 of 8 CPSLE Training and professional development grant Application Appli…" at bounding box center [708, 443] width 1039 height 800
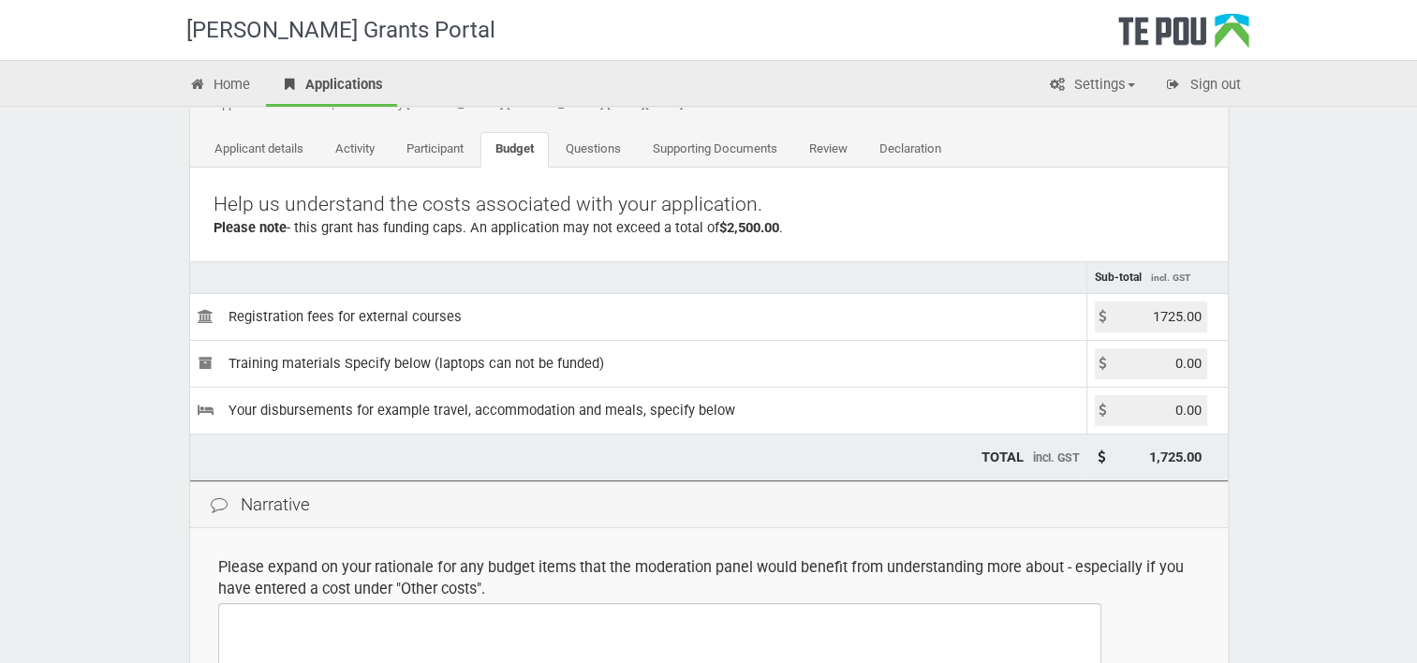
click at [1188, 363] on input "0.00" at bounding box center [1150, 363] width 112 height 31
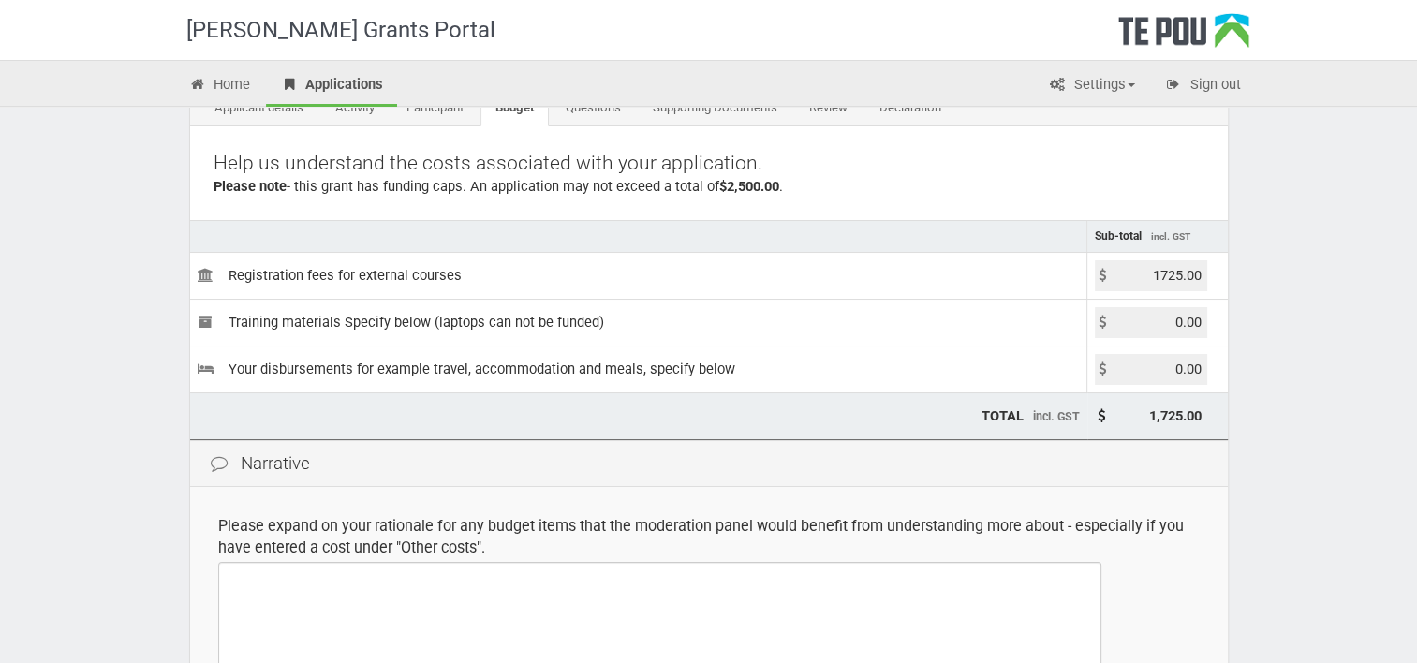
scroll to position [418, 0]
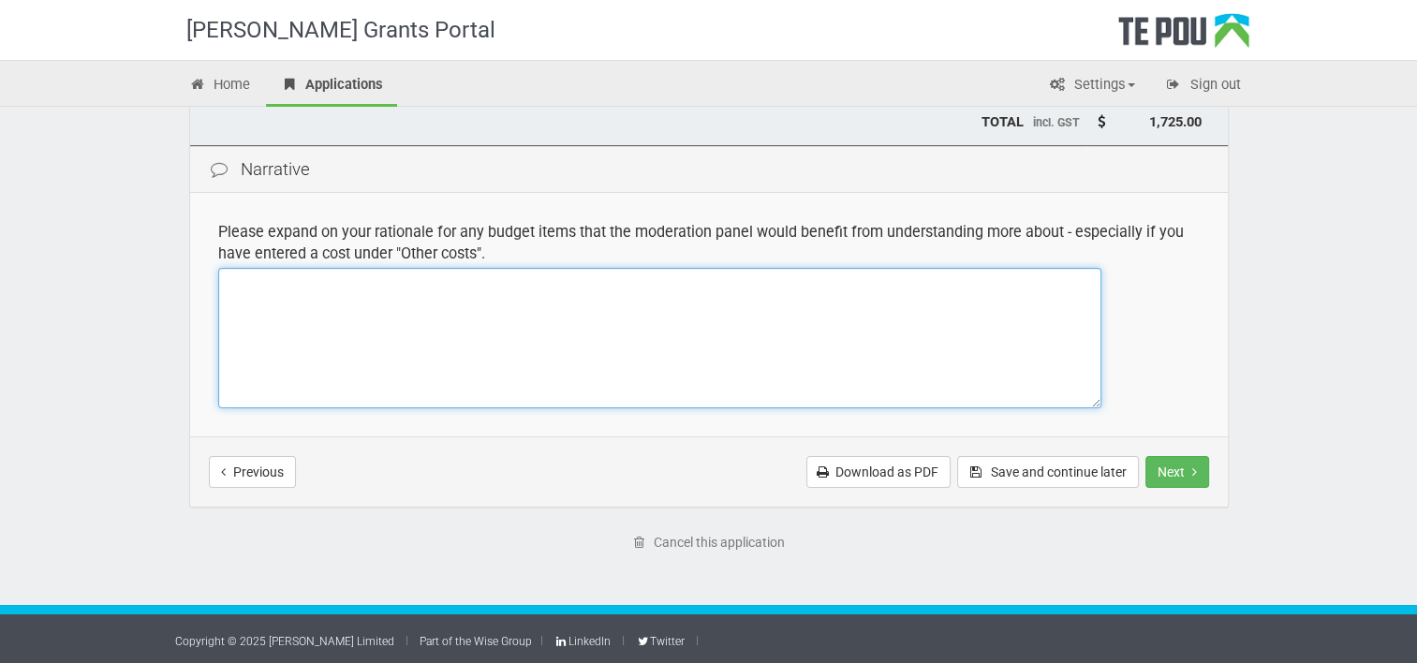
click at [695, 338] on textarea at bounding box center [659, 338] width 883 height 140
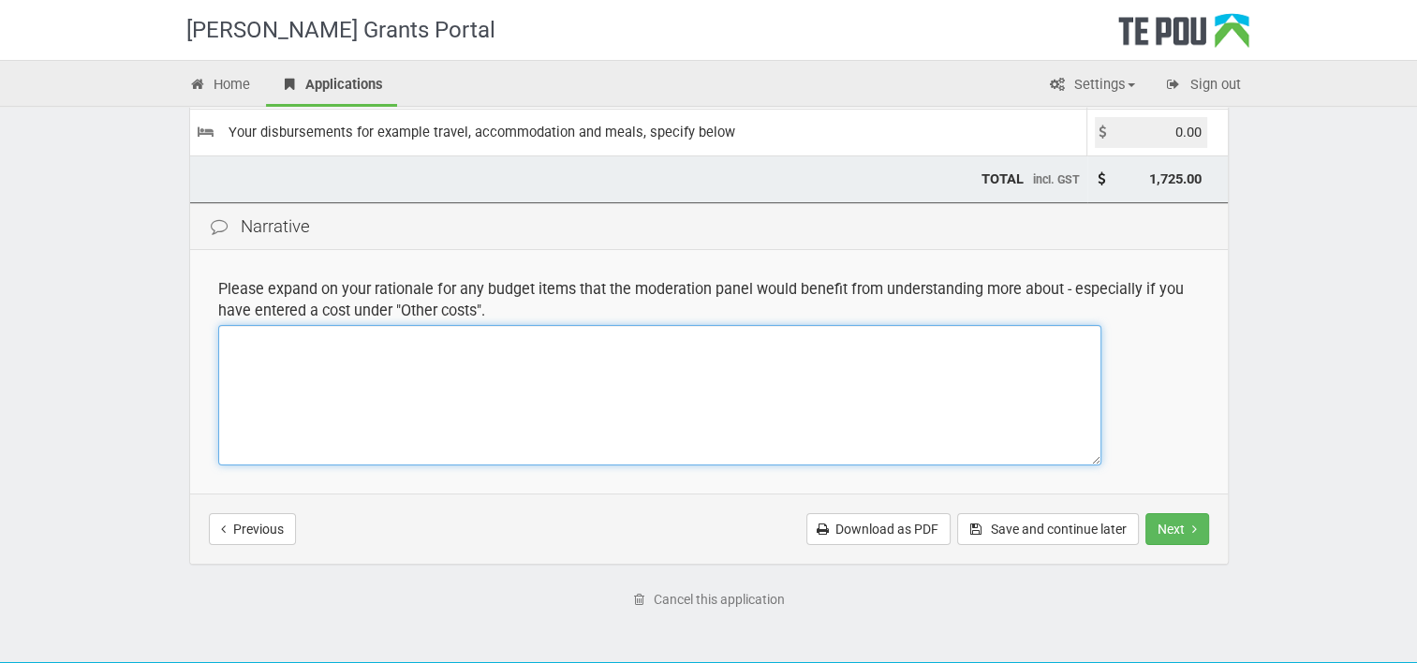
scroll to position [360, 0]
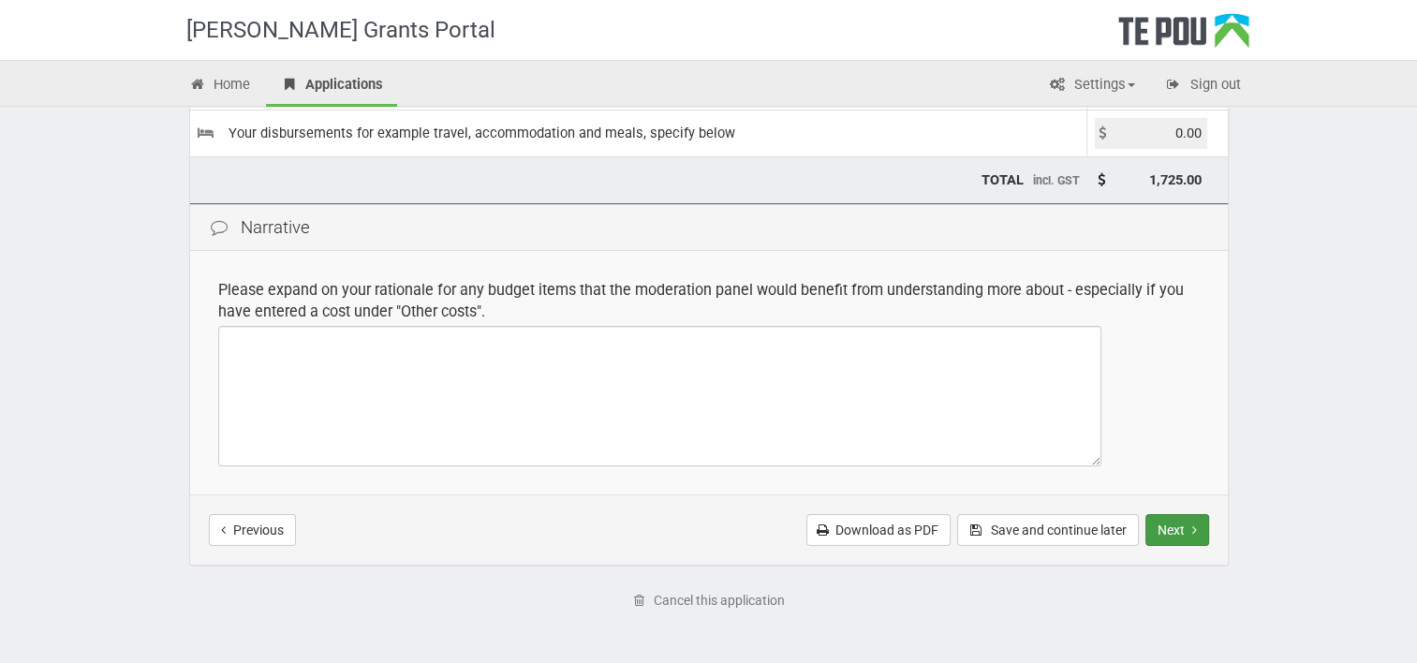
click at [1176, 532] on button "Next" at bounding box center [1177, 530] width 64 height 32
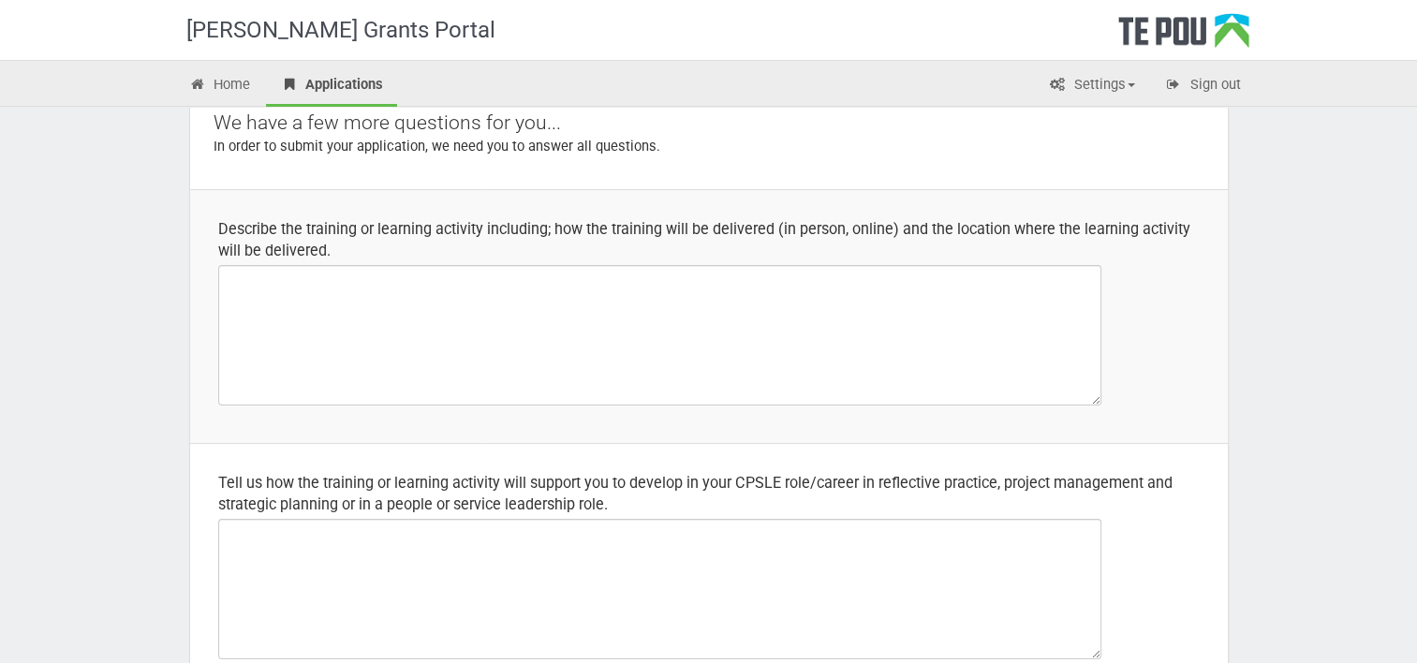
scroll to position [172, 0]
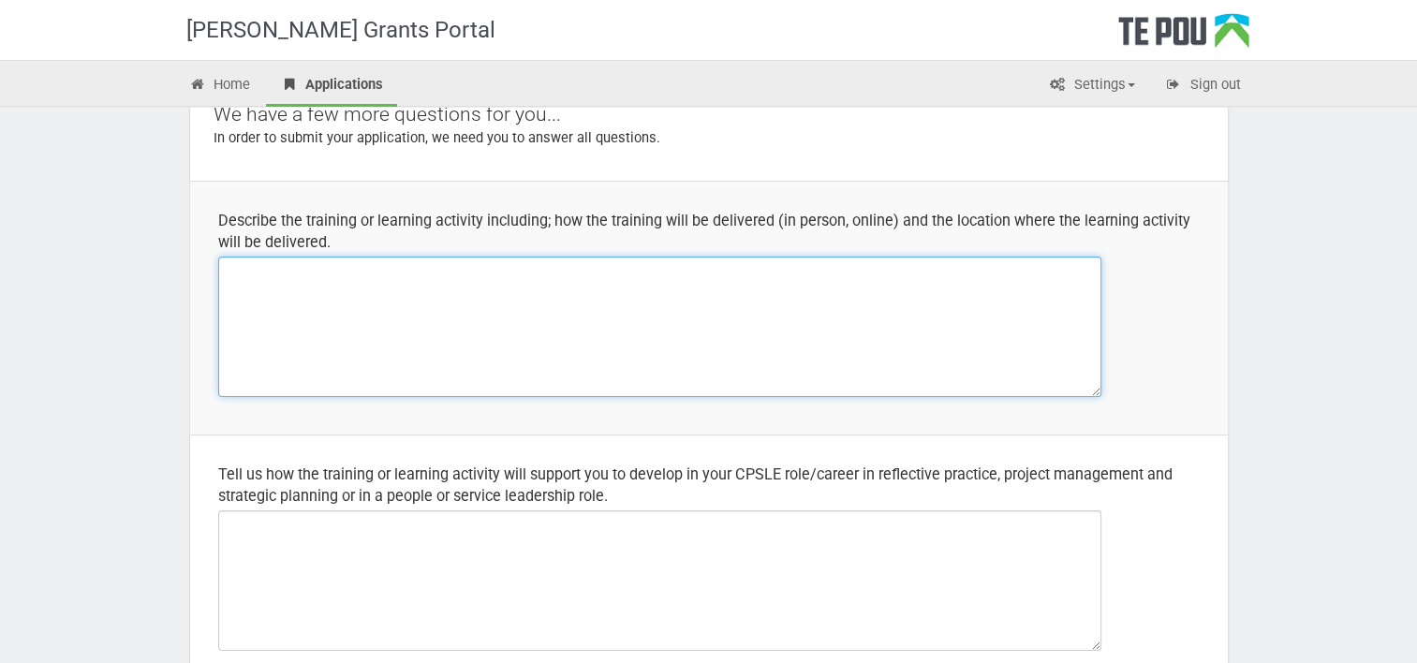
click at [708, 325] on textarea at bounding box center [659, 327] width 883 height 140
click at [434, 311] on textarea at bounding box center [659, 327] width 883 height 140
paste textarea "Online option: The Six Module course will be delivered over a 12-week period, w…"
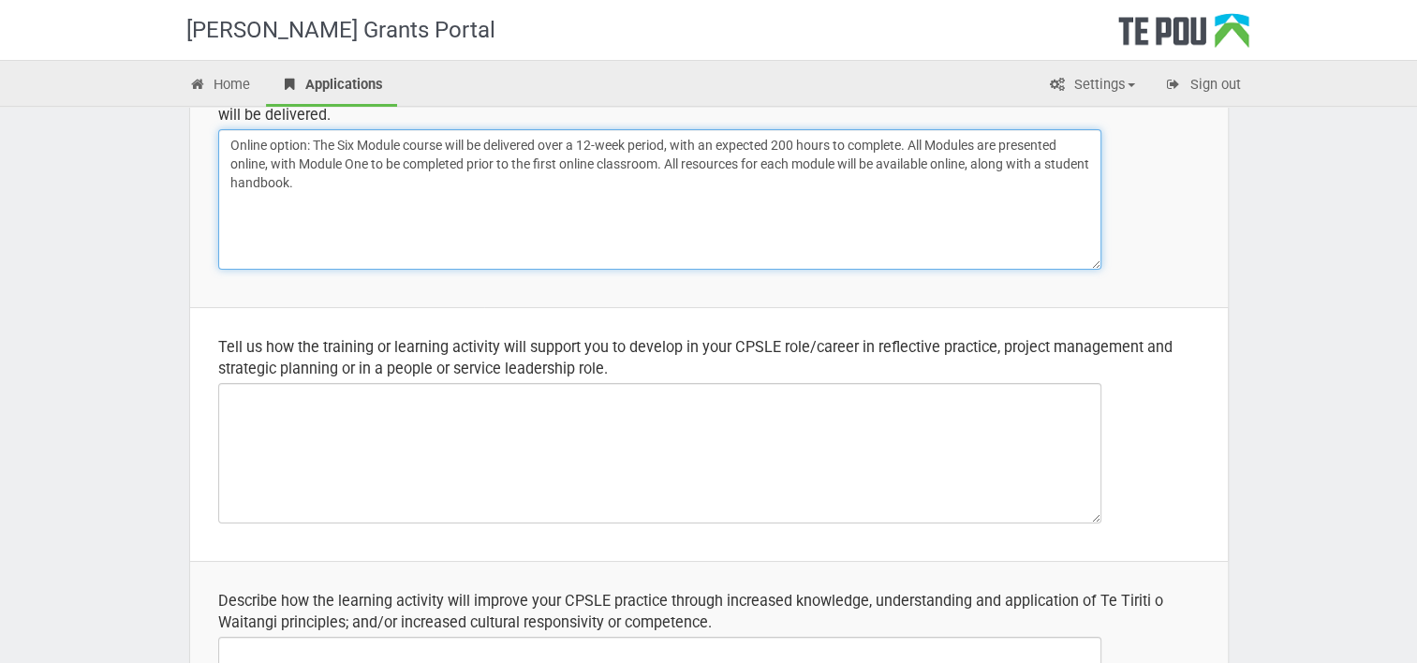
scroll to position [303, 0]
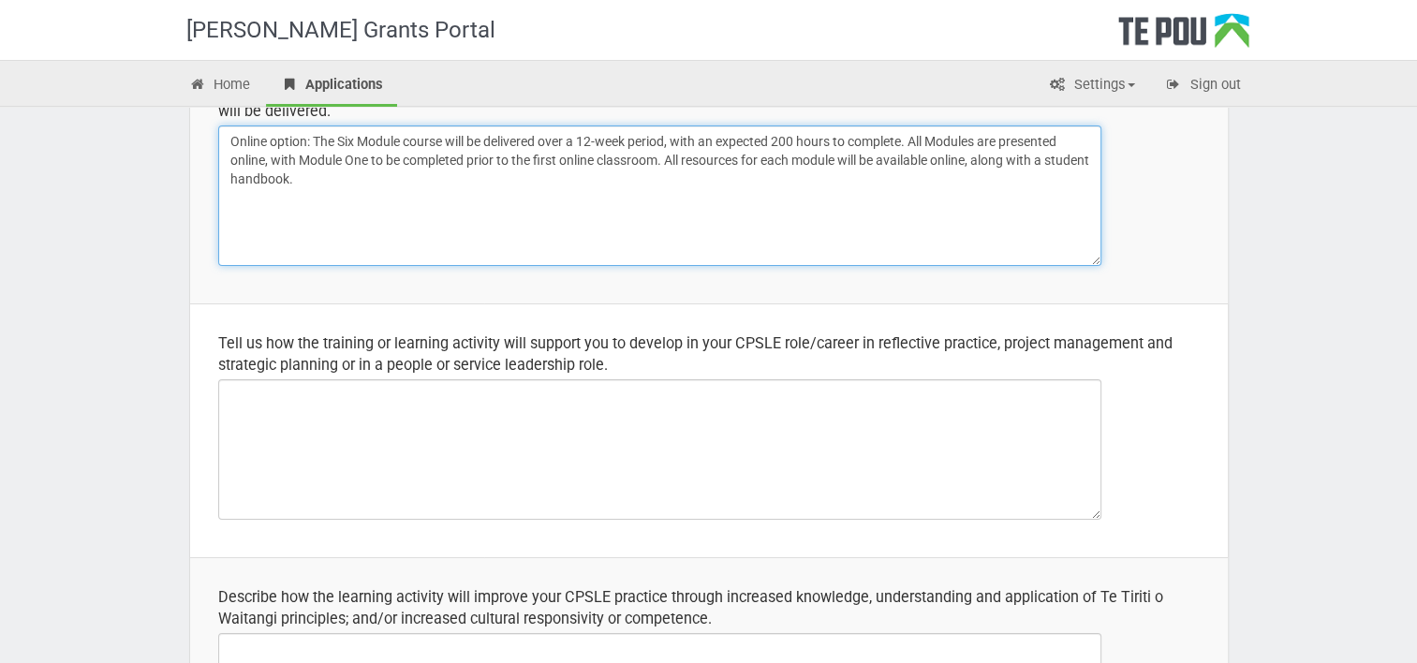
type textarea "Online option: The Six Module course will be delivered over a 12-week period, w…"
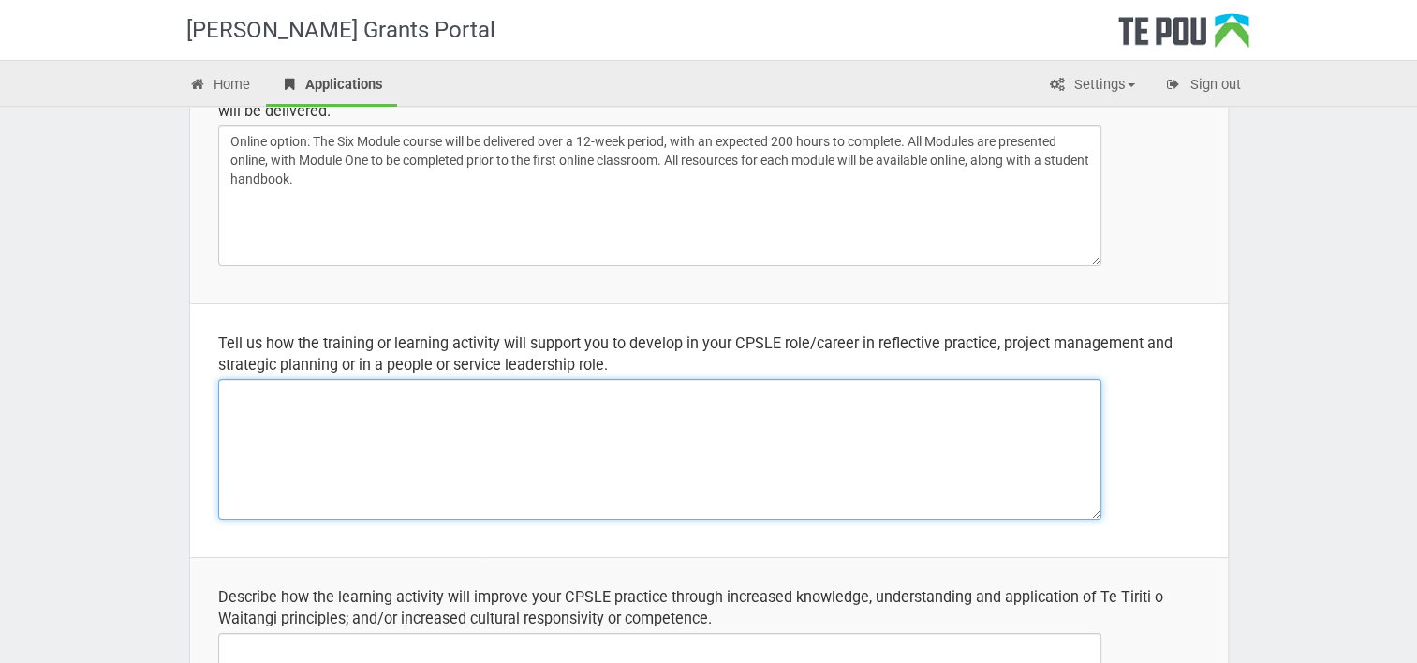
click at [504, 400] on textarea at bounding box center [659, 449] width 883 height 140
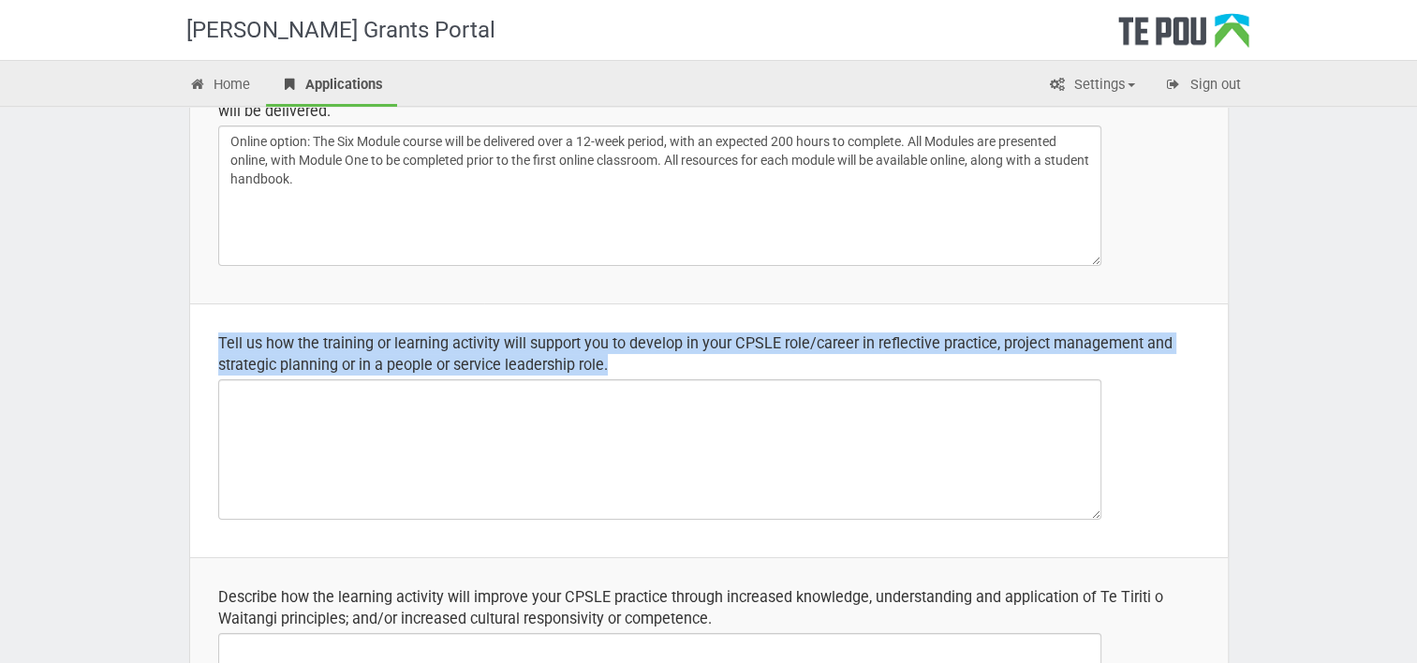
drag, startPoint x: 632, startPoint y: 360, endPoint x: 216, endPoint y: 337, distance: 416.4
click at [216, 337] on td "Tell us how the training or learning activity will support you to develop in yo…" at bounding box center [708, 430] width 1037 height 254
copy div "Tell us how the training or learning activity will support you to develop in yo…"
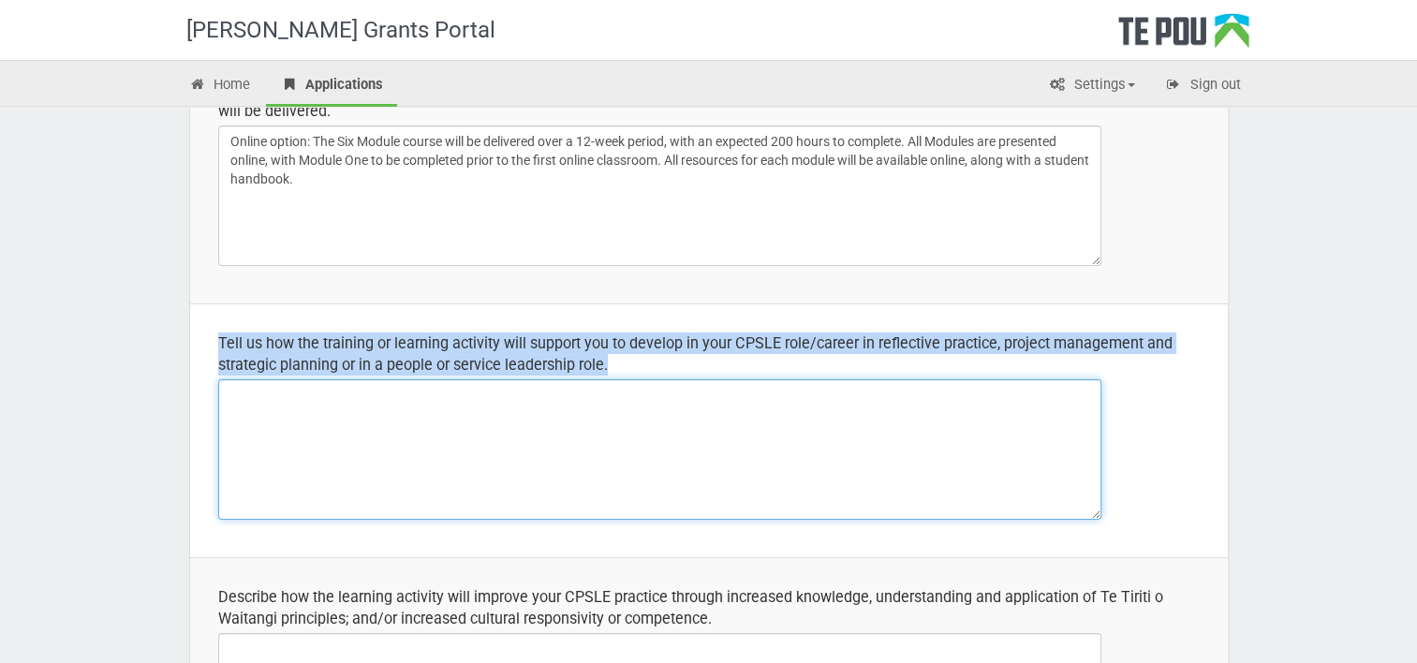
click at [258, 422] on textarea at bounding box center [659, 449] width 883 height 140
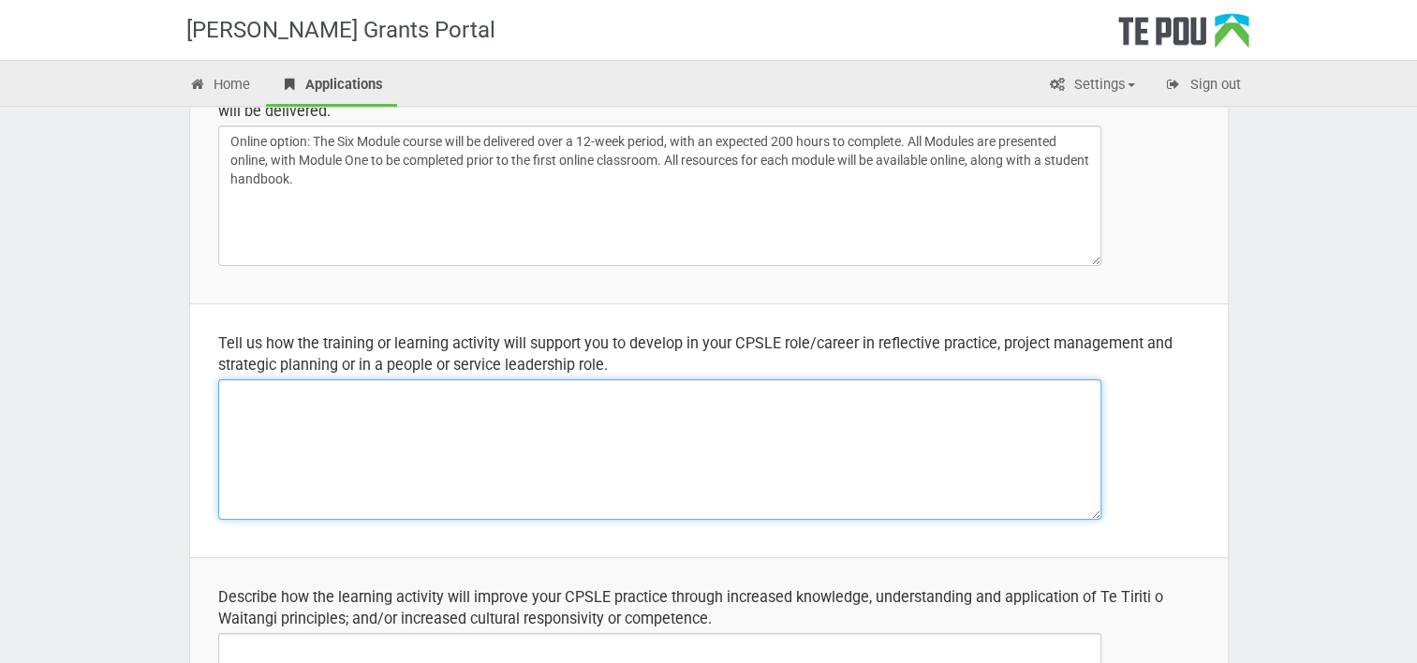
paste textarea "Undertaking the ABACUS supervision training will significantly strengthen my ca…"
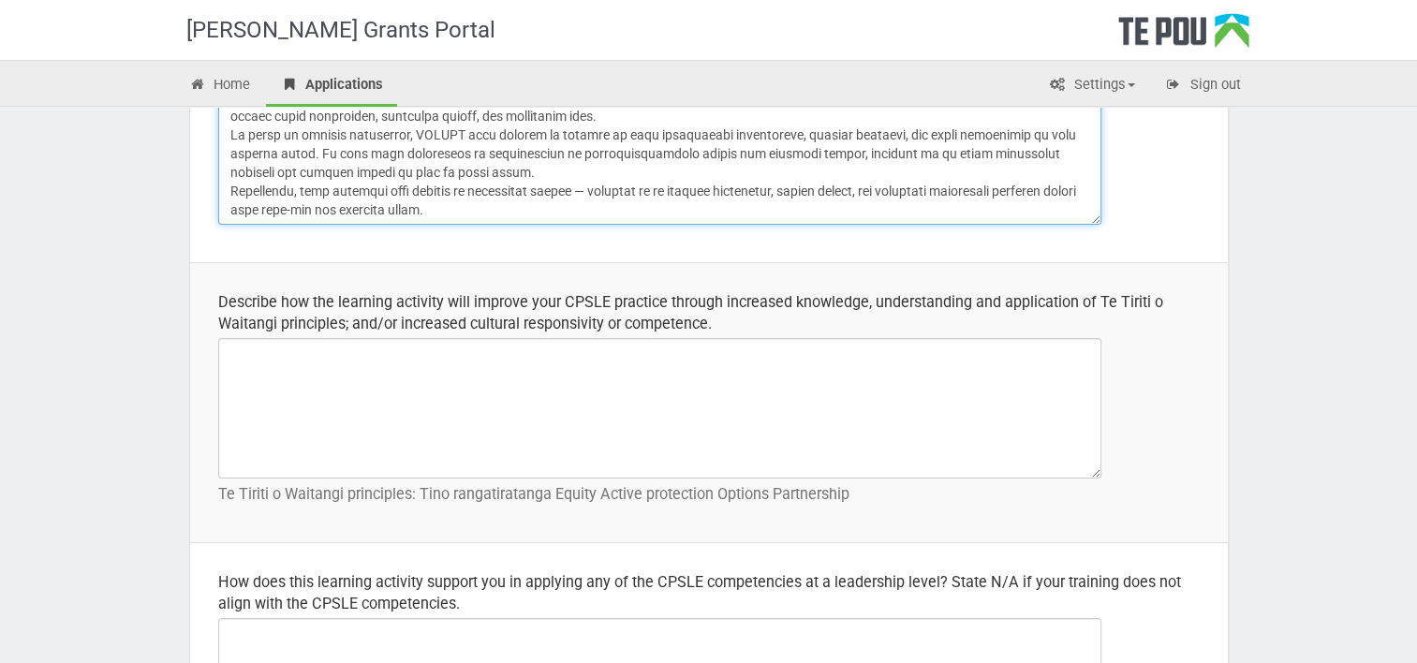
scroll to position [599, 0]
type textarea "Undertaking the ABACUS supervision training will significantly strengthen my ca…"
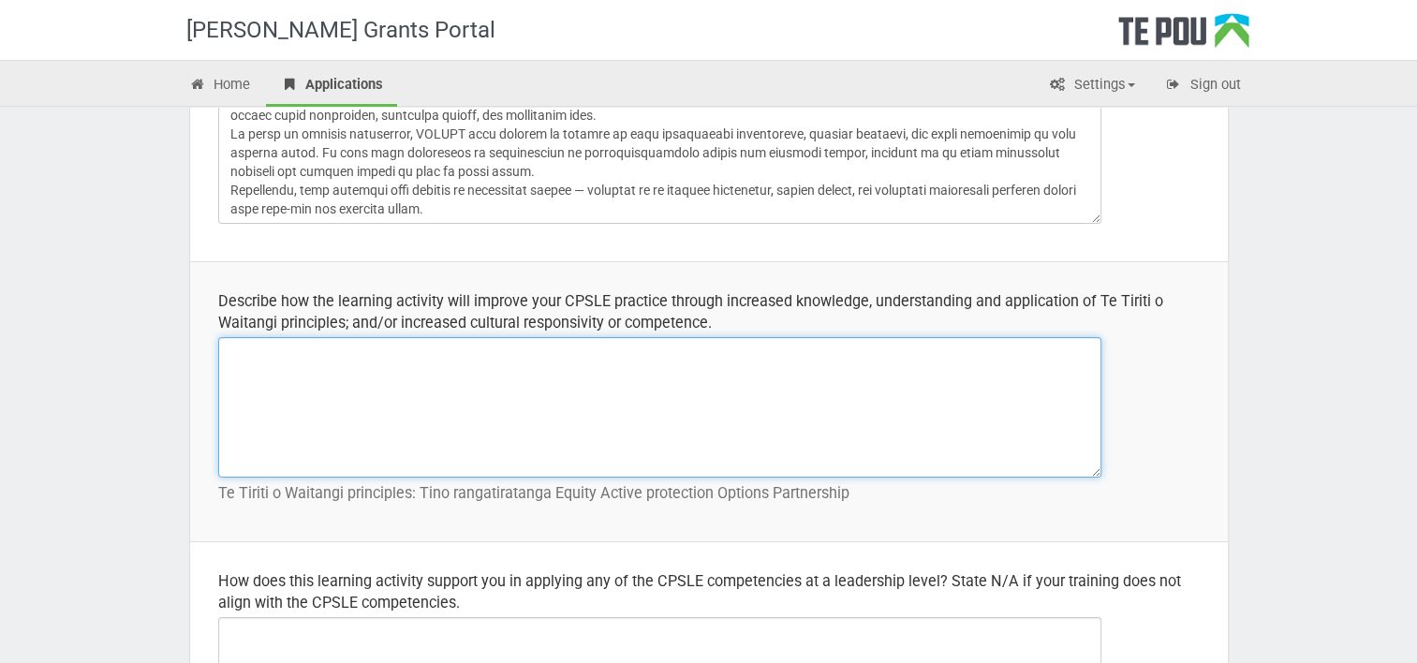
click at [531, 417] on textarea at bounding box center [659, 407] width 883 height 140
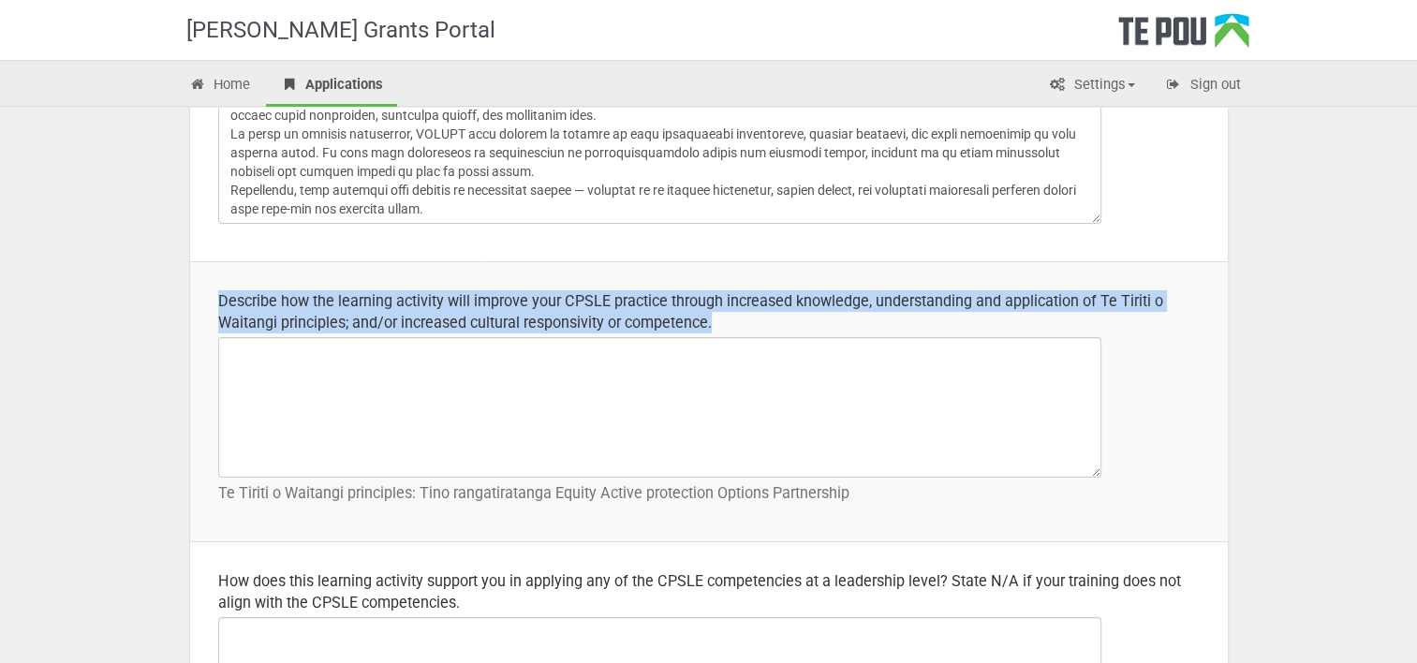
drag, startPoint x: 727, startPoint y: 322, endPoint x: 195, endPoint y: 285, distance: 533.1
click at [195, 285] on td "Describe how the learning activity will improve your CPSLE practice through inc…" at bounding box center [708, 401] width 1037 height 280
copy div "Describe how the learning activity will improve your CPSLE practice through inc…"
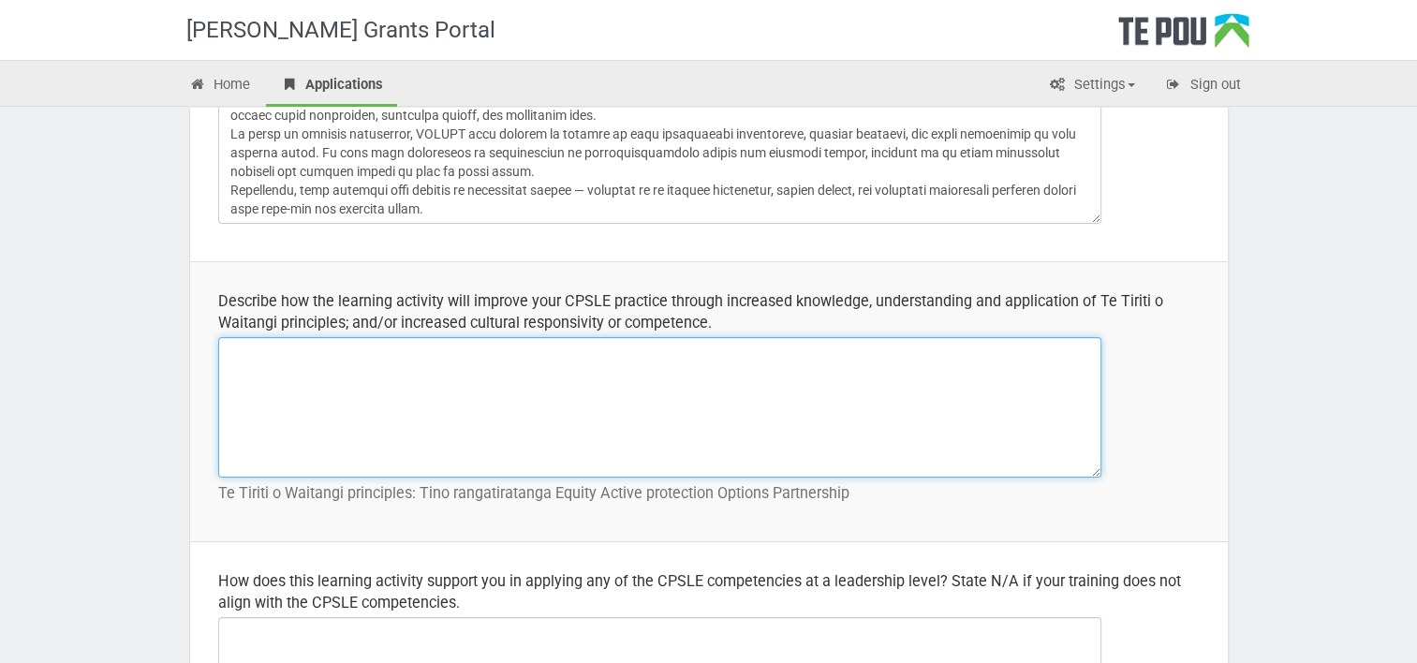
click at [281, 374] on textarea at bounding box center [659, 407] width 883 height 140
paste textarea "The ABACUS supervision training will deepen my CPSLE practice by strengthening …"
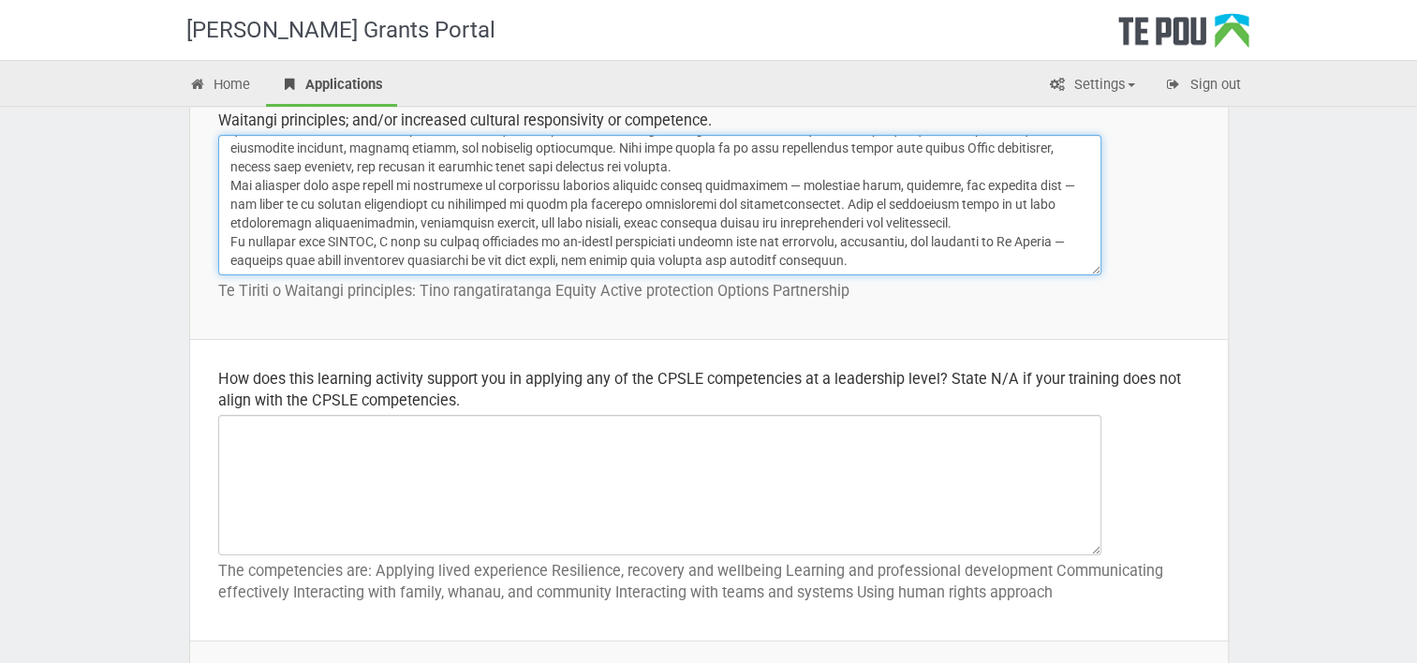
scroll to position [809, 0]
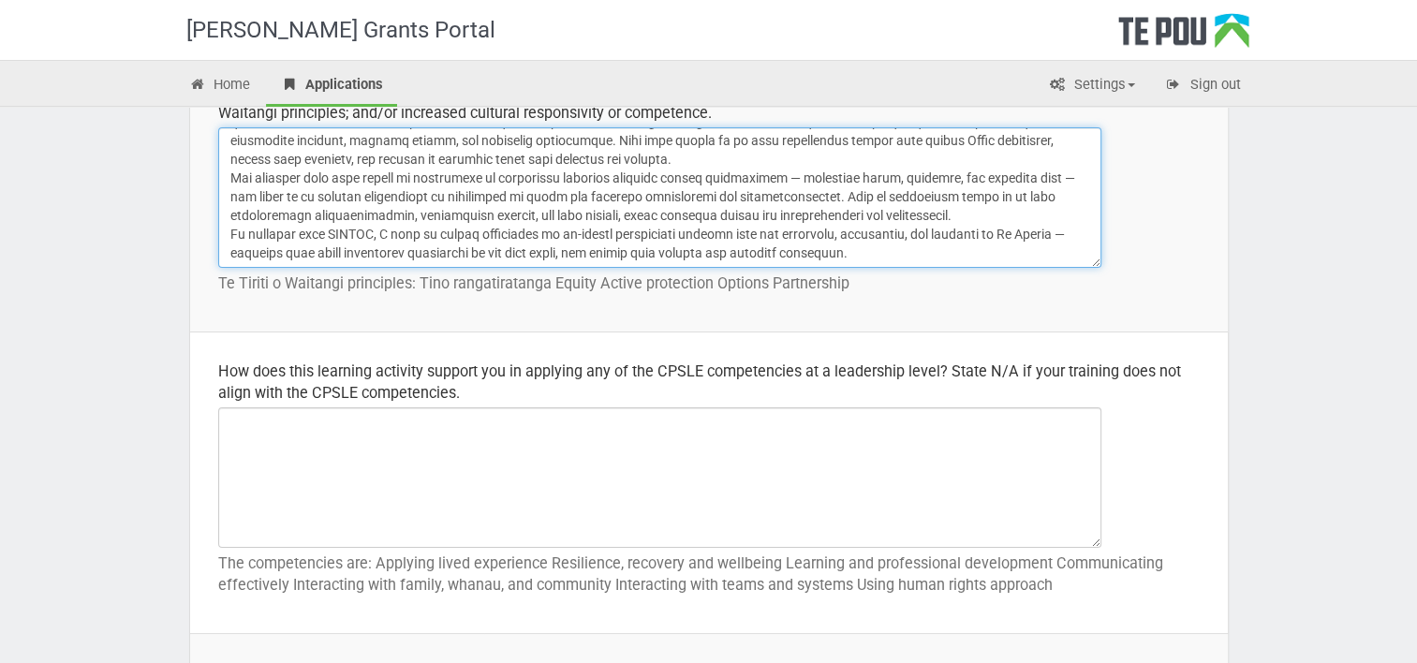
type textarea "The ABACUS supervision training will deepen my CPSLE practice by strengthening …"
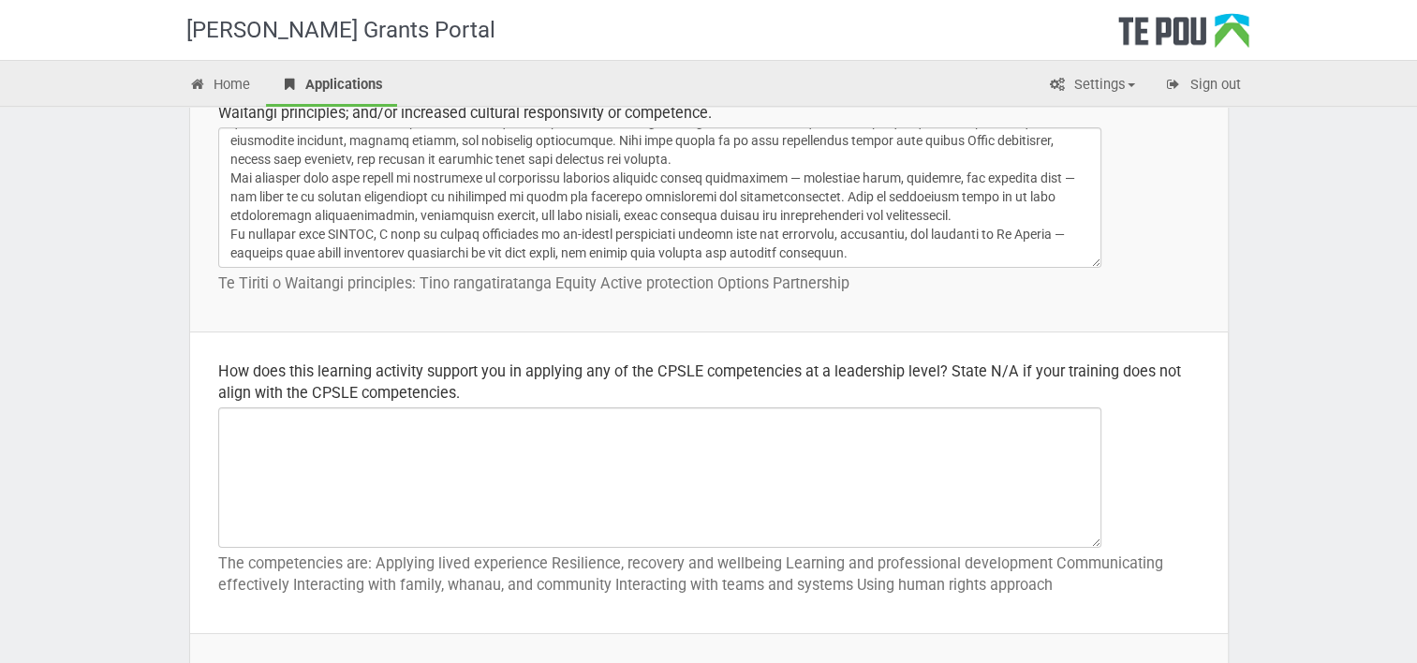
click at [630, 363] on div "How does this learning activity support you in applying any of the CPSLE compet…" at bounding box center [708, 381] width 981 height 43
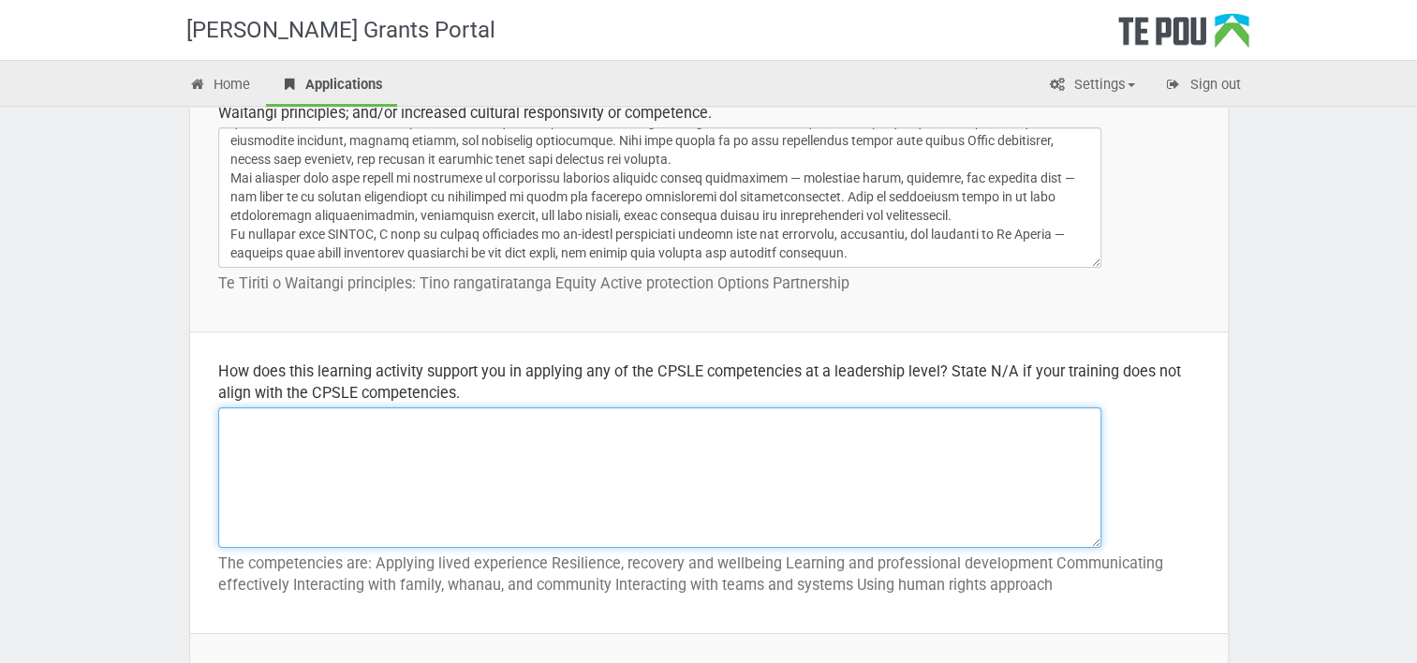
click at [612, 414] on textarea at bounding box center [659, 477] width 883 height 140
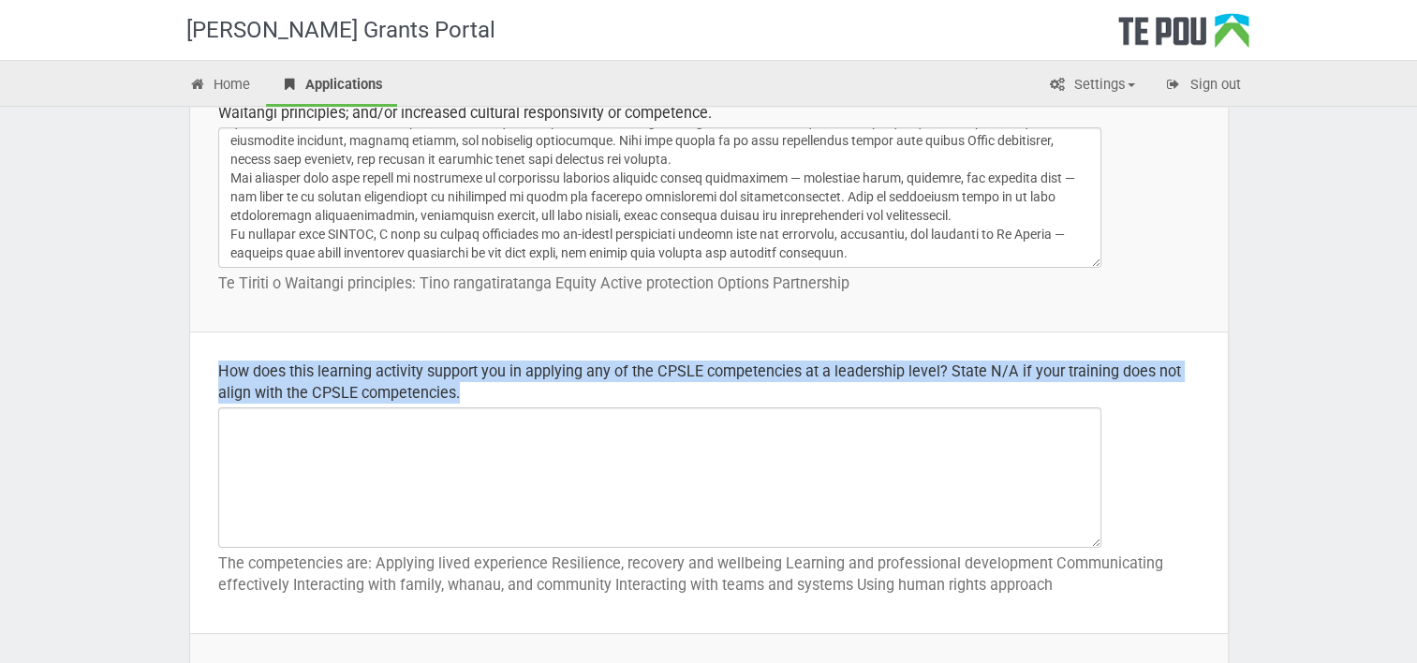
drag, startPoint x: 483, startPoint y: 395, endPoint x: 214, endPoint y: 375, distance: 269.5
click at [214, 375] on td "How does this learning activity support you in applying any of the CPSLE compet…" at bounding box center [708, 482] width 1037 height 301
copy div "How does this learning activity support you in applying any of the CPSLE compet…"
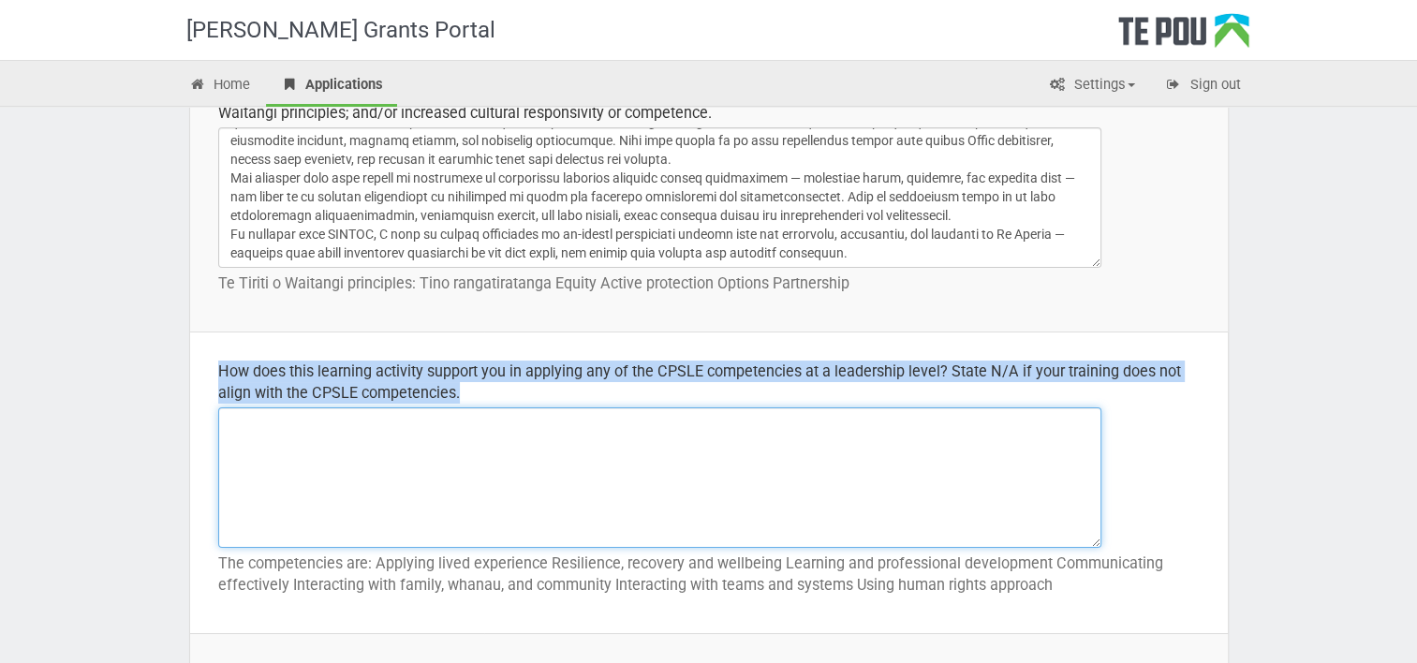
click at [243, 479] on textarea at bounding box center [659, 477] width 883 height 140
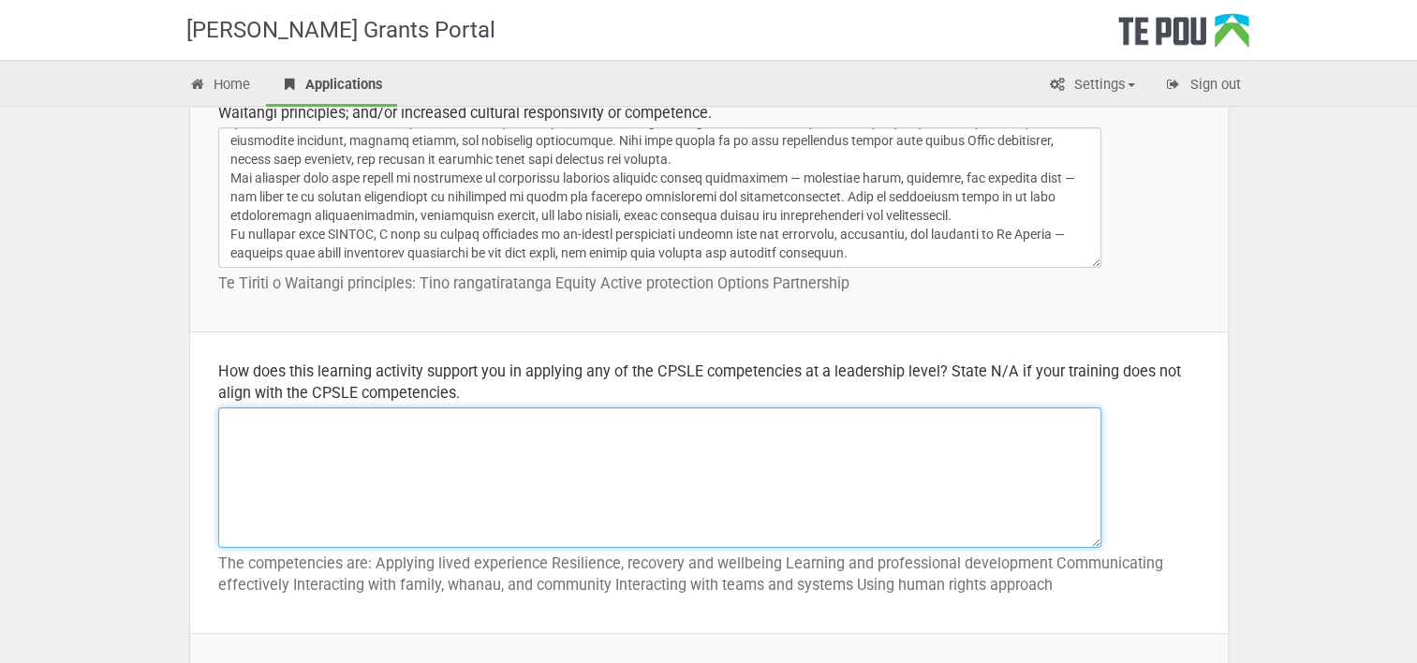
paste textarea "The ABACUS supervision training directly supports my application of CPSLE compe…"
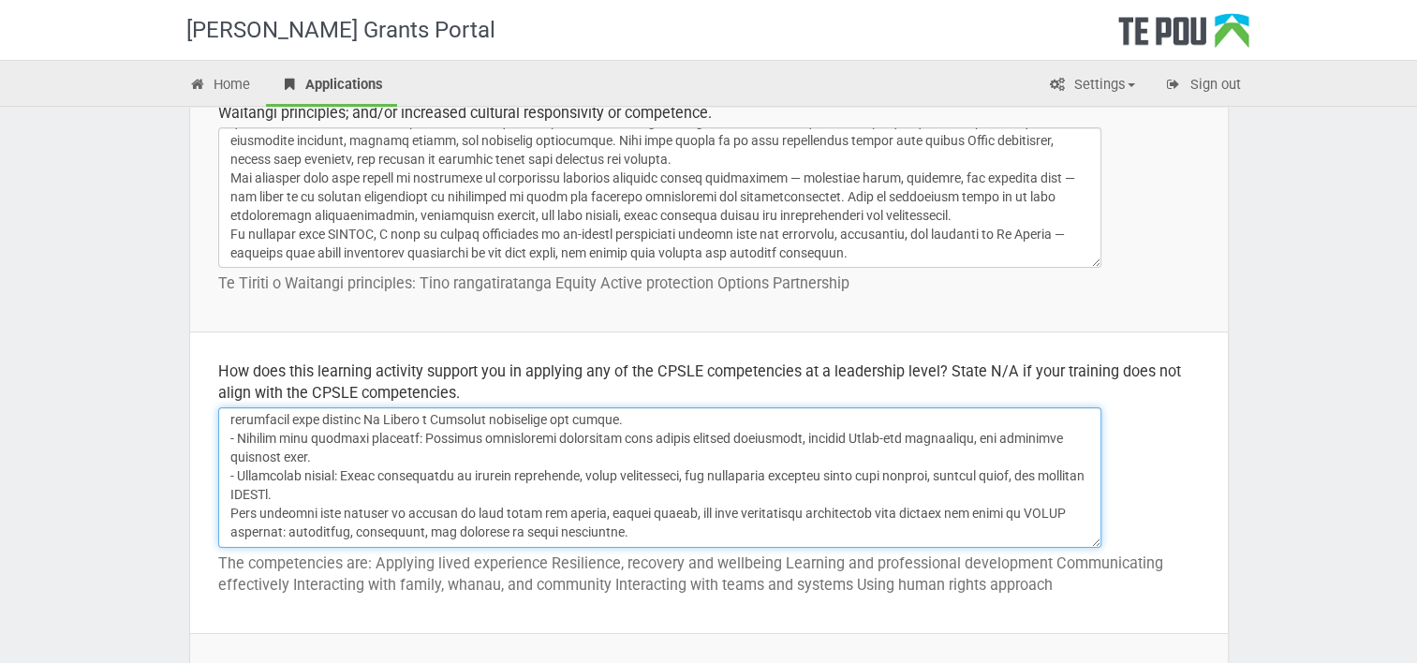
scroll to position [153, 0]
type textarea "The ABACUS supervision training directly supports my application of CPSLE compe…"
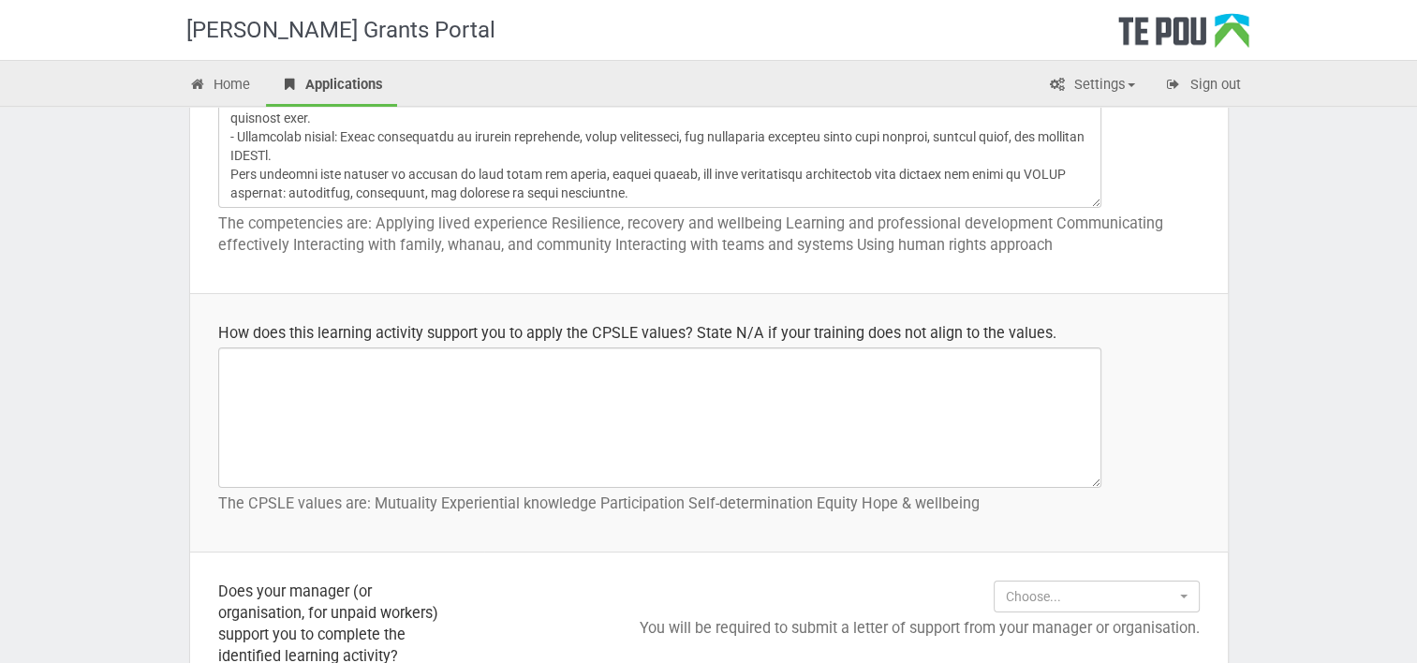
scroll to position [1167, 0]
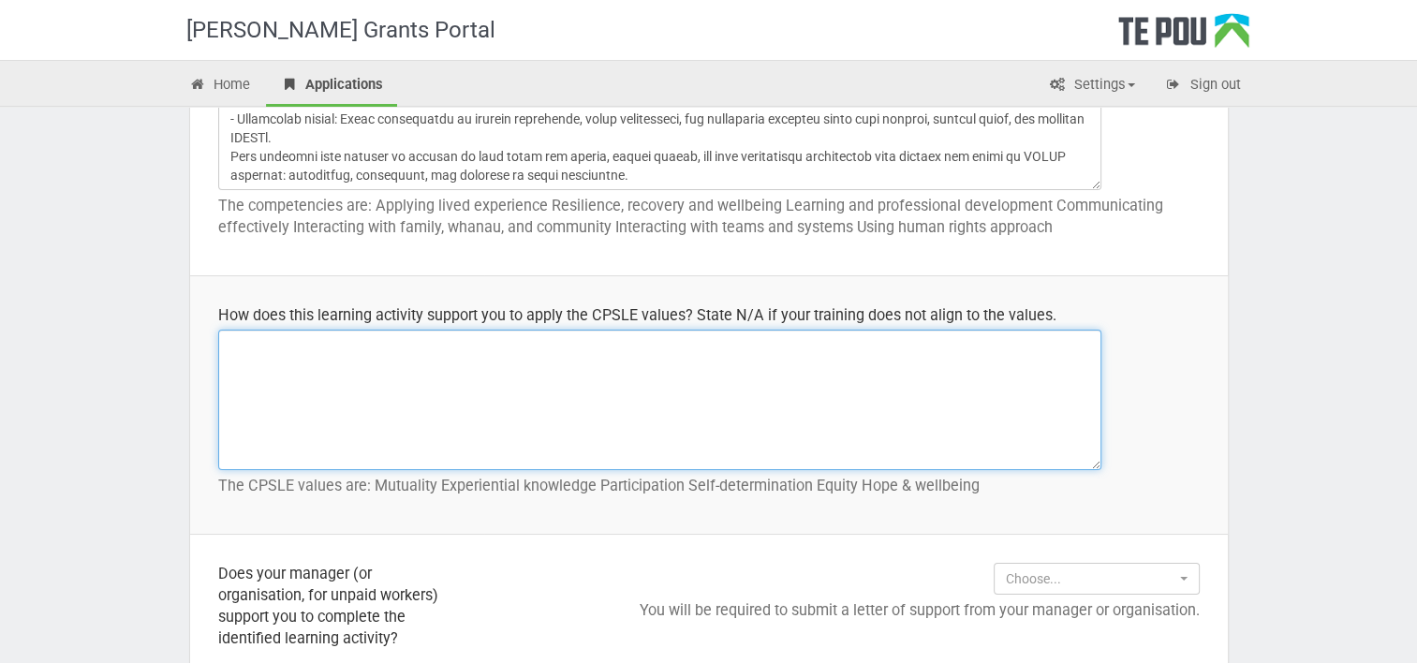
click at [717, 353] on textarea at bounding box center [659, 400] width 883 height 140
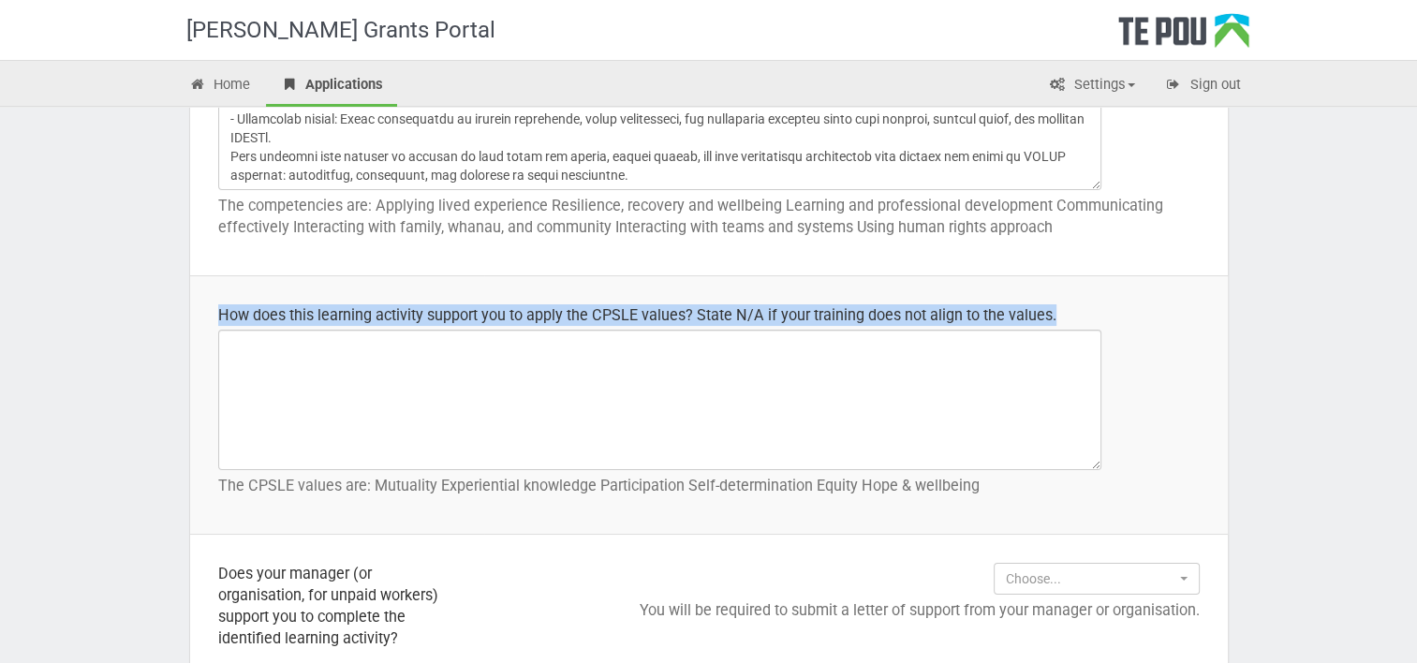
drag, startPoint x: 1063, startPoint y: 317, endPoint x: 207, endPoint y: 322, distance: 855.8
click at [207, 322] on td "How does this learning activity support you to apply the CPSLE values? State N/…" at bounding box center [708, 405] width 1037 height 258
copy div "How does this learning activity support you to apply the CPSLE values? State N/…"
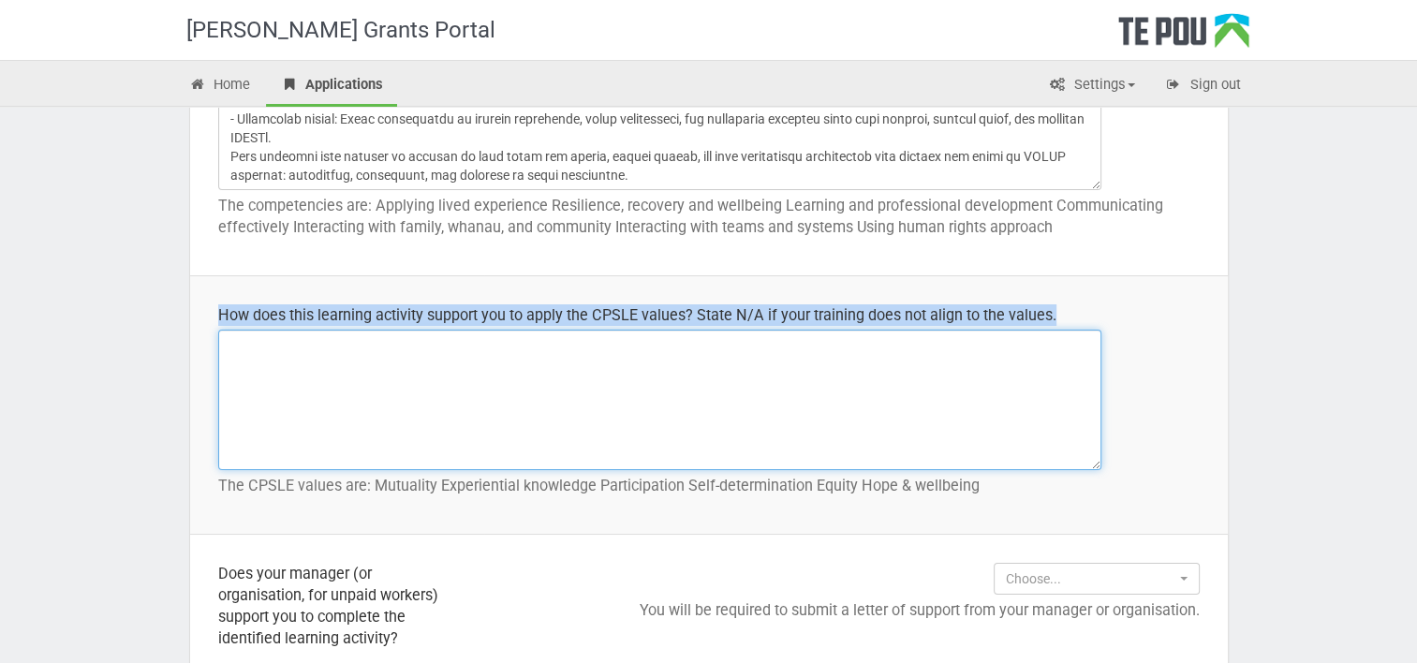
click at [261, 421] on textarea at bounding box center [659, 400] width 883 height 140
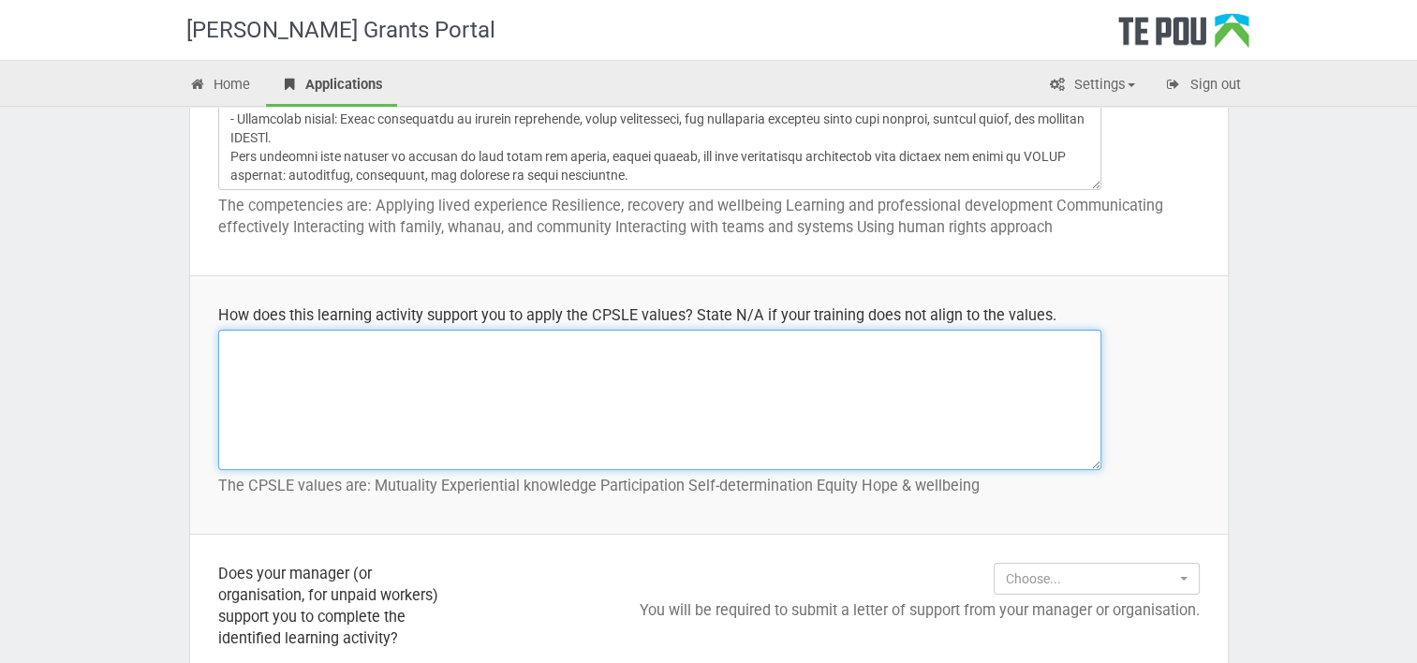
paste textarea "The ABACUS supervision training strongly supports my application of CPSLE value…"
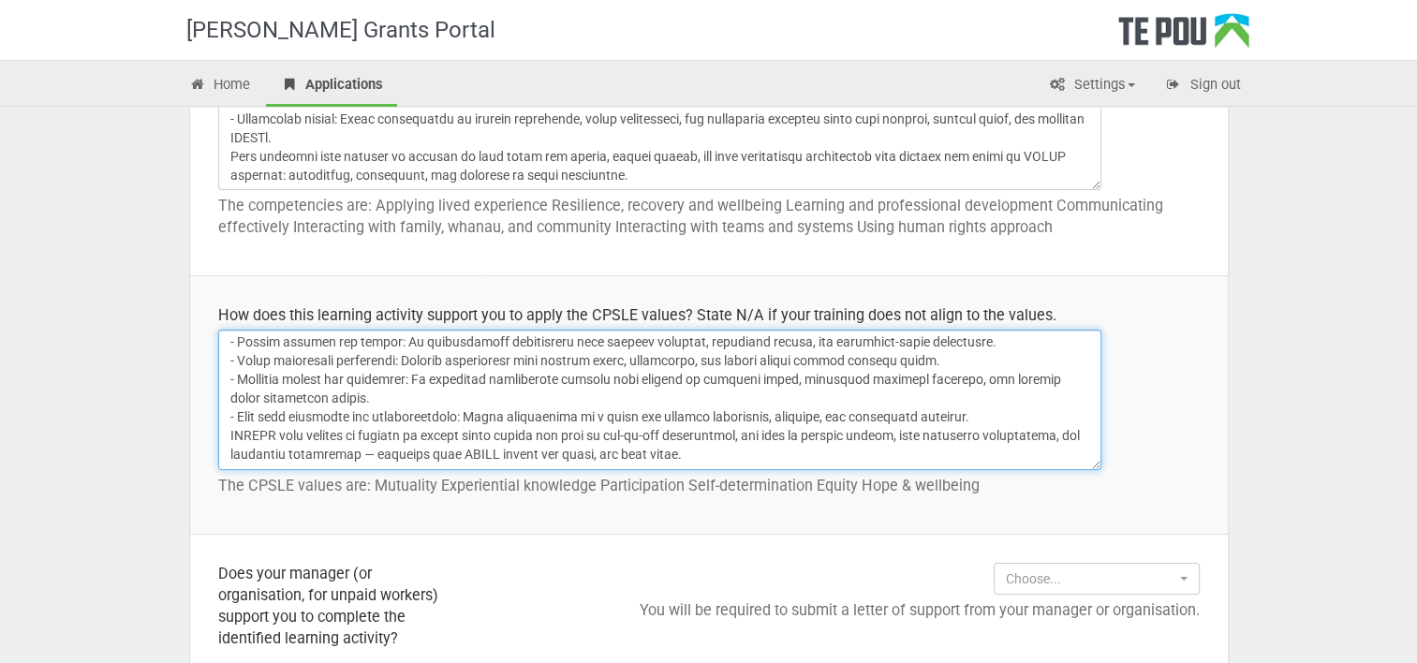
scroll to position [115, 0]
type textarea "The ABACUS supervision training strongly supports my application of CPSLE value…"
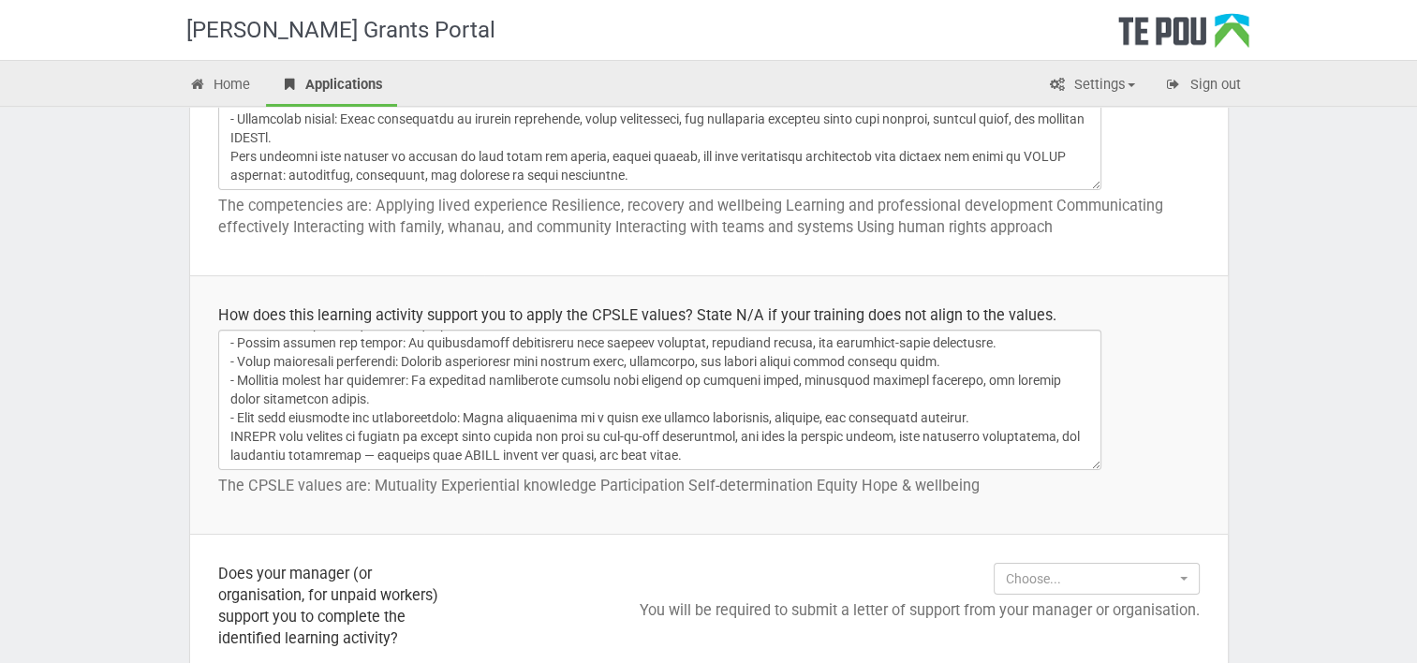
click at [1308, 440] on div "Te Pou Grants Portal Home Applications Settings Profile My account FAQs Sign ou…" at bounding box center [708, 575] width 1417 height 3485
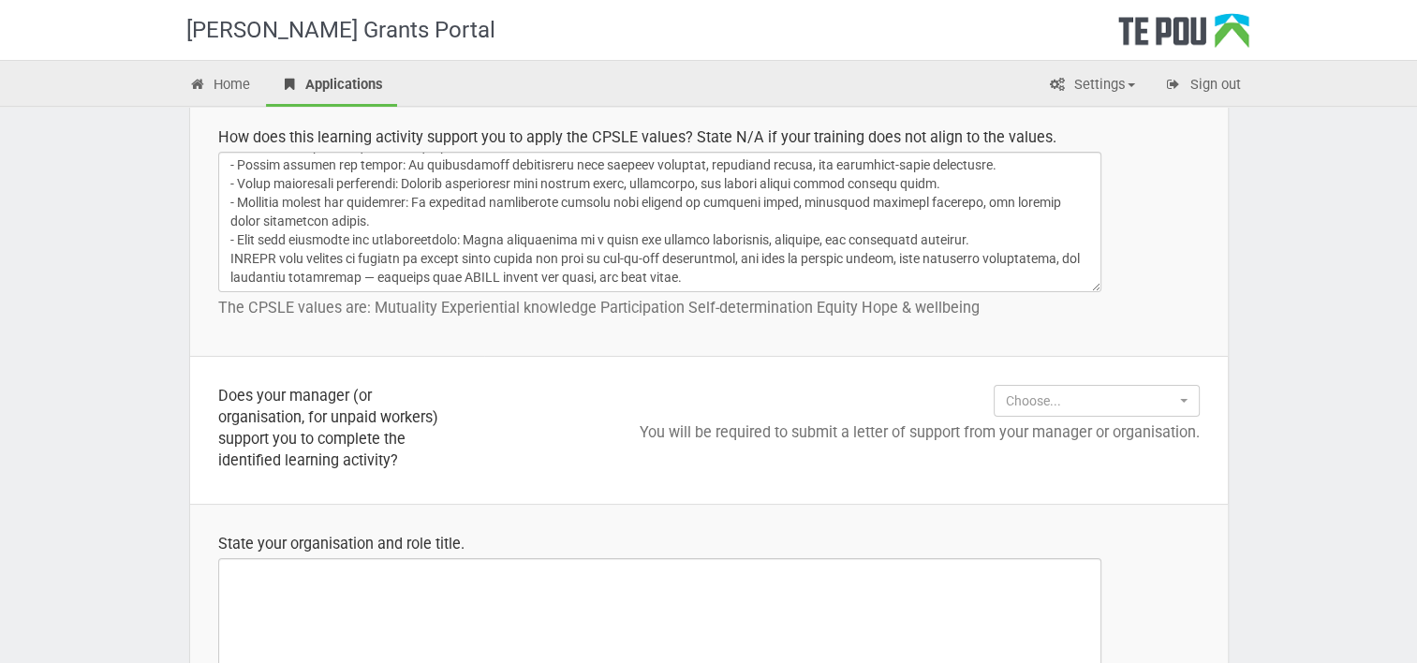
scroll to position [1346, 0]
click at [1099, 386] on button "Choose..." at bounding box center [1096, 399] width 206 height 32
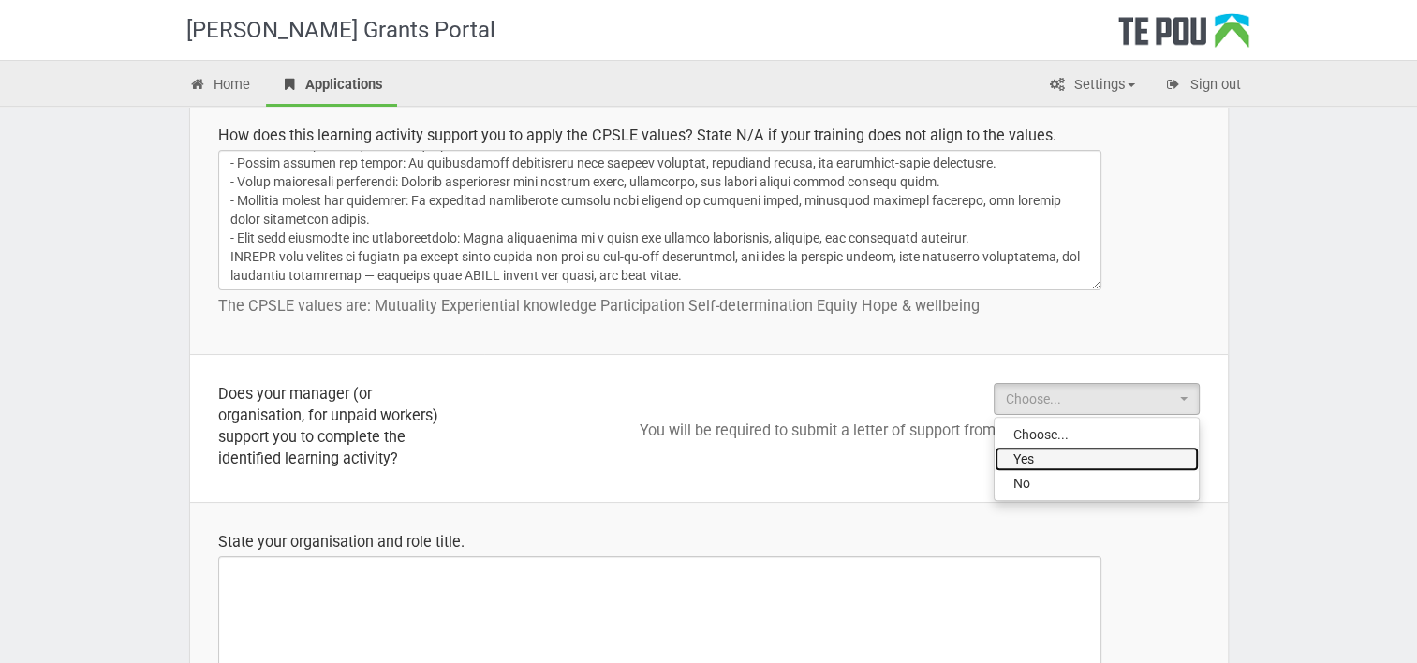
click at [1060, 455] on link "Yes" at bounding box center [1096, 459] width 204 height 24
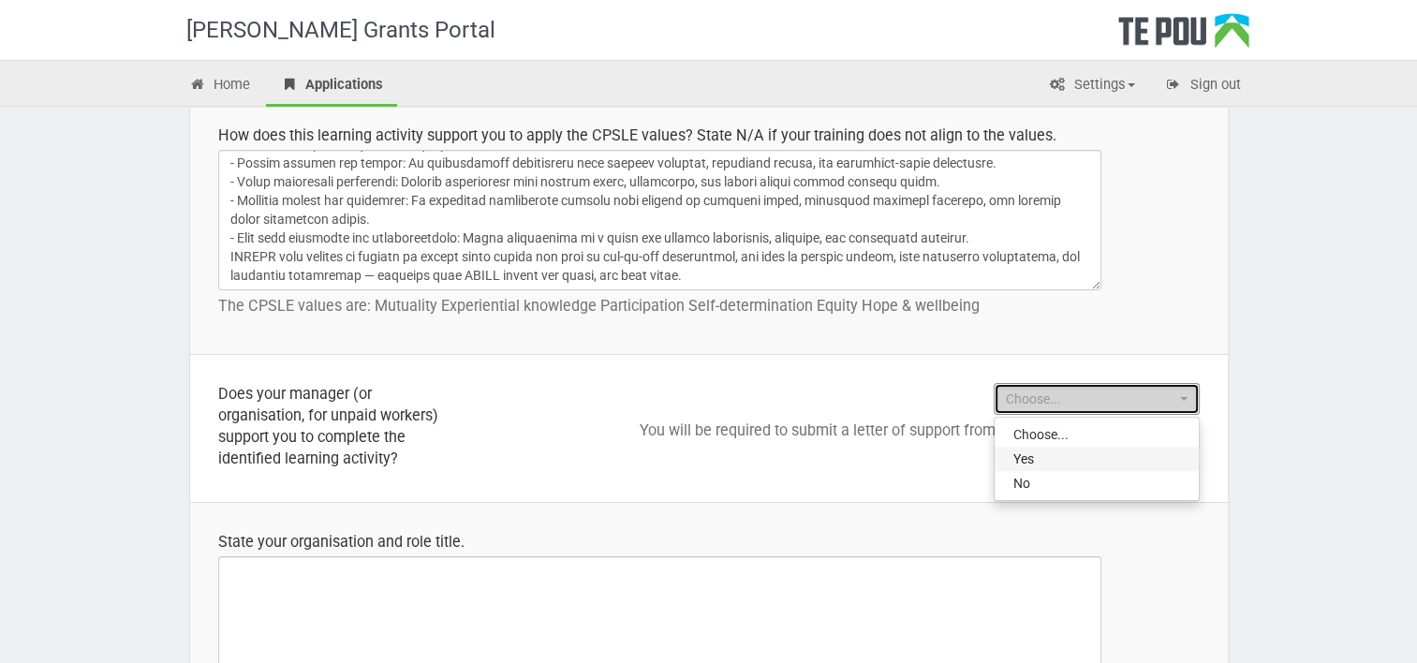
select select "Yes"
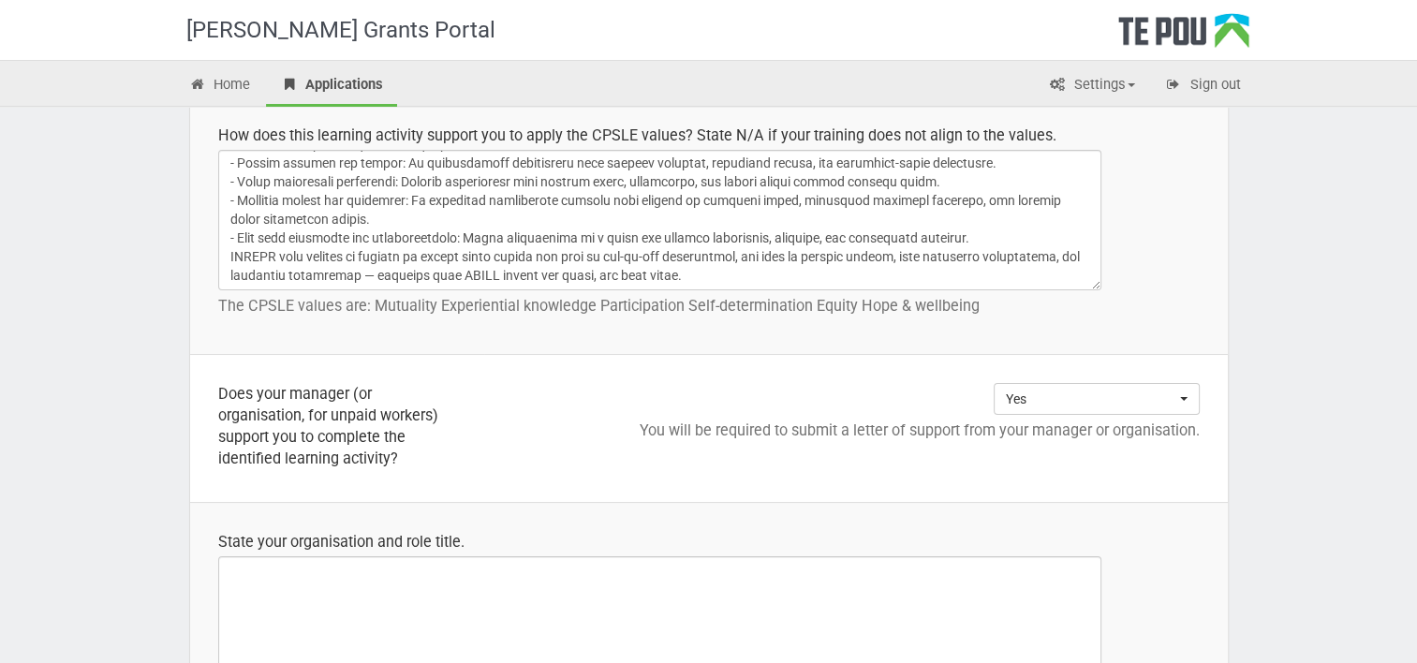
click at [1305, 447] on div "Te Pou Grants Portal Home Applications Settings Profile My account FAQs Sign ou…" at bounding box center [708, 396] width 1417 height 3485
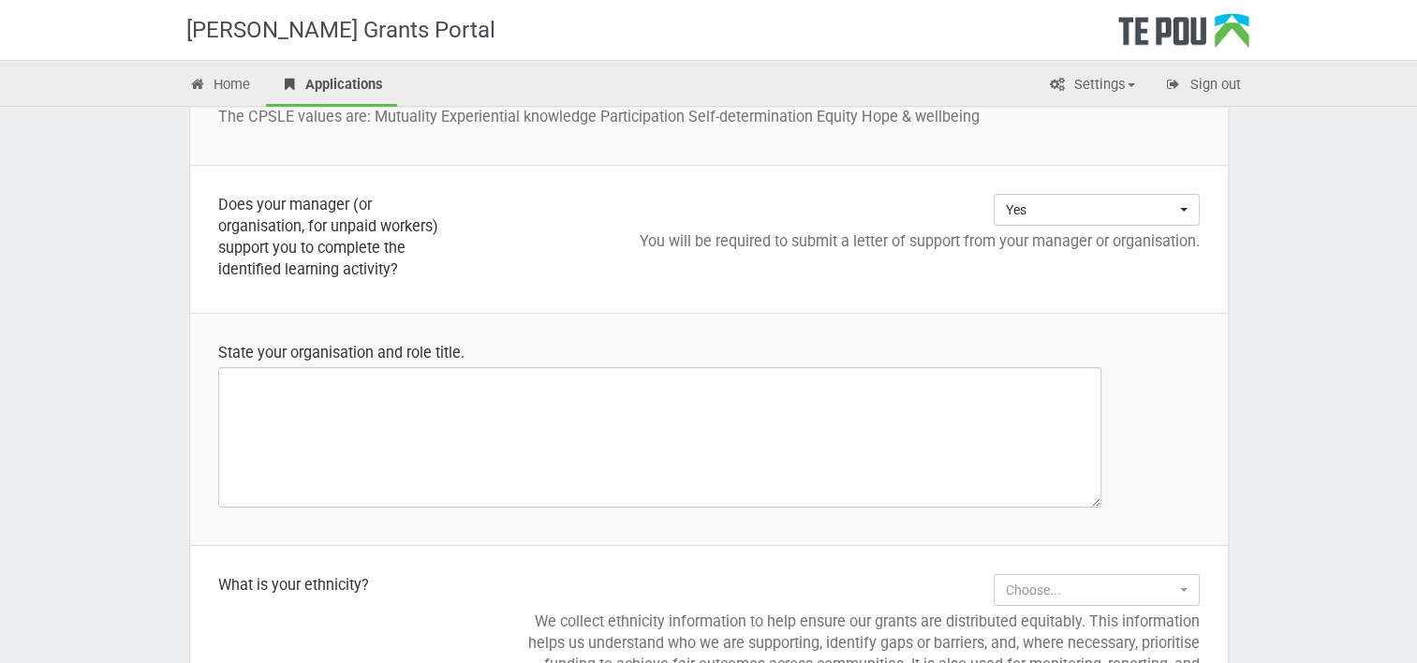
scroll to position [1535, 0]
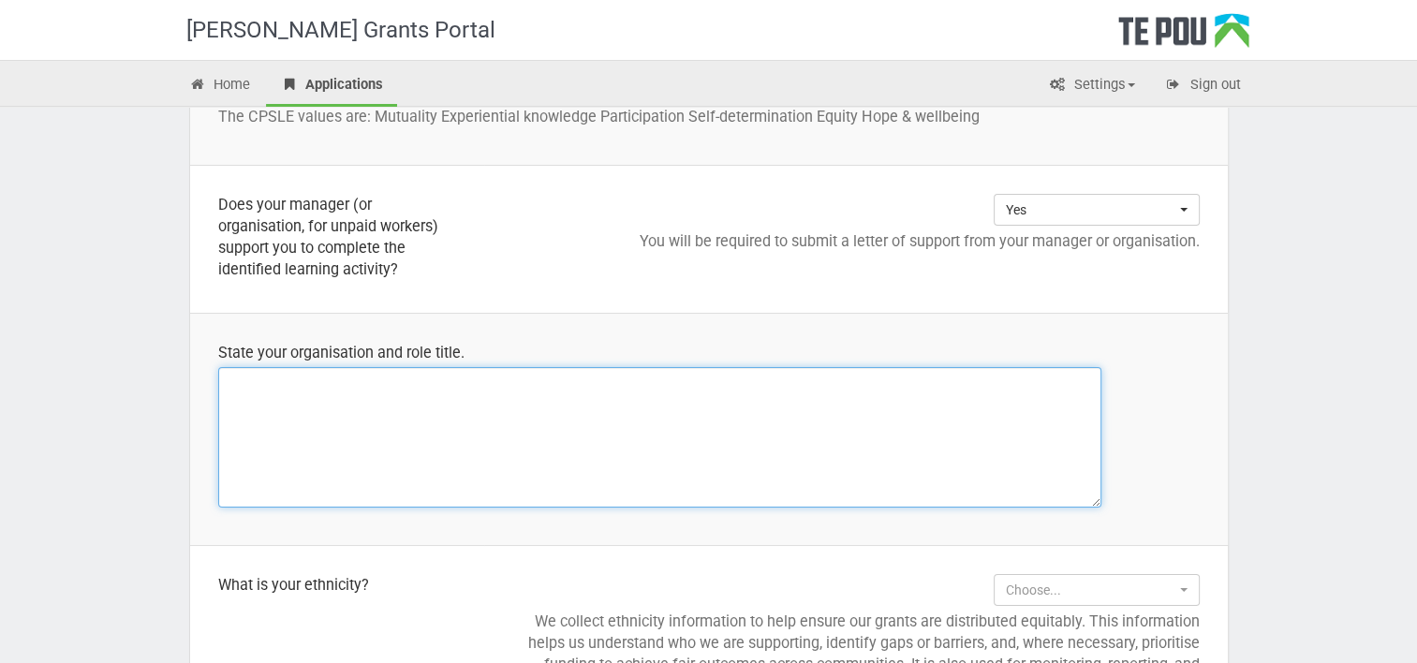
click at [741, 397] on textarea at bounding box center [659, 437] width 883 height 140
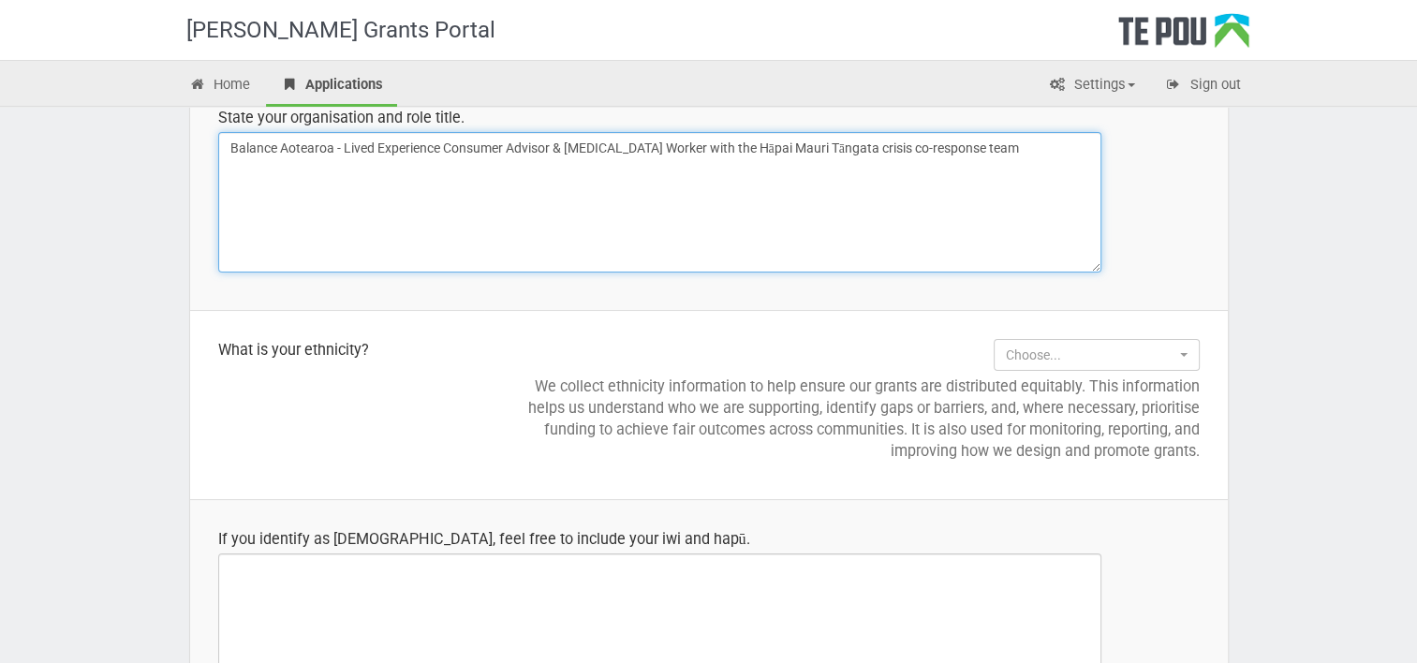
scroll to position [1785, 0]
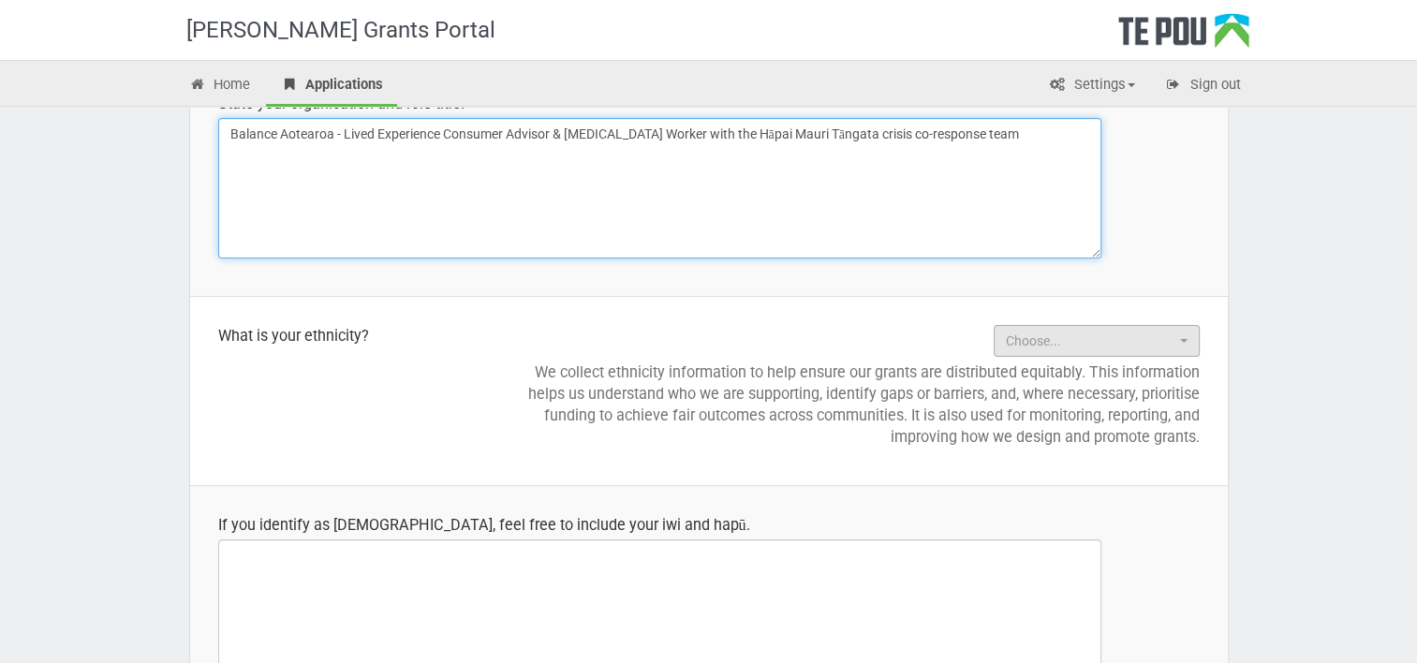
type textarea "Balance Aotearoa - Lived Experience Consumer Advisor & Peer Support Worker with…"
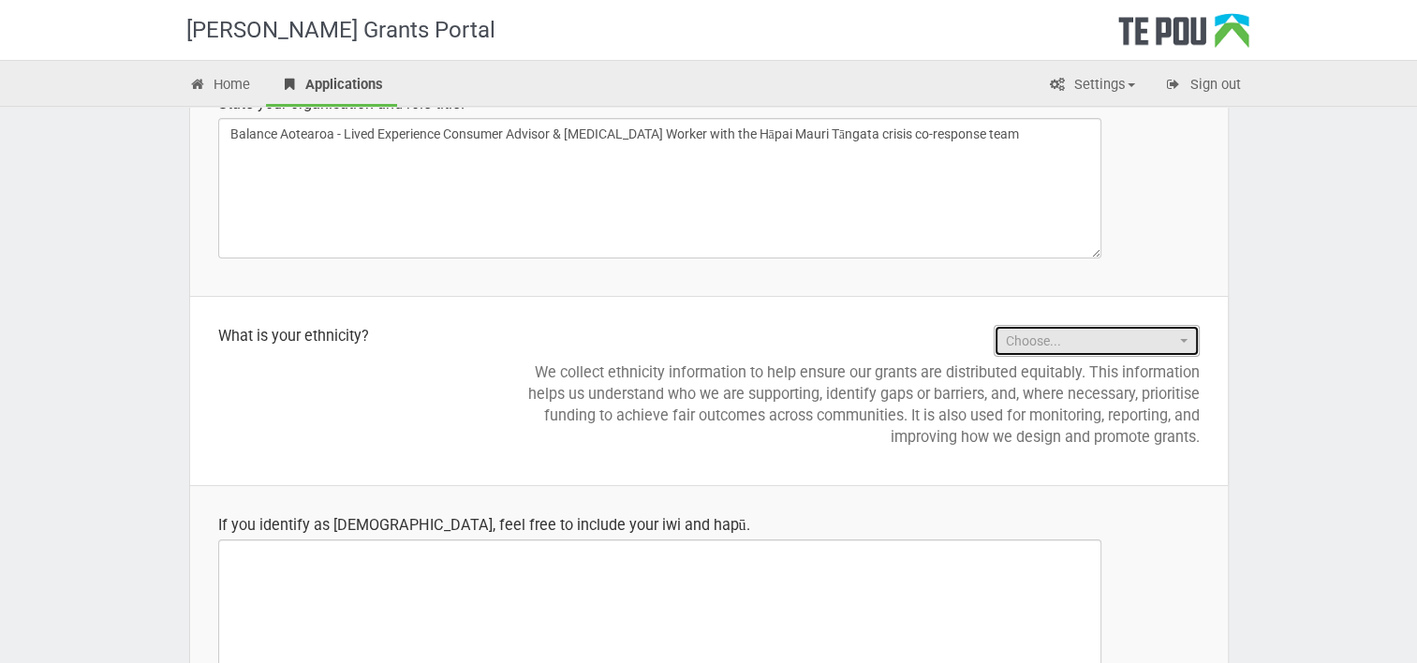
click at [1071, 334] on span "Choose..." at bounding box center [1090, 340] width 169 height 19
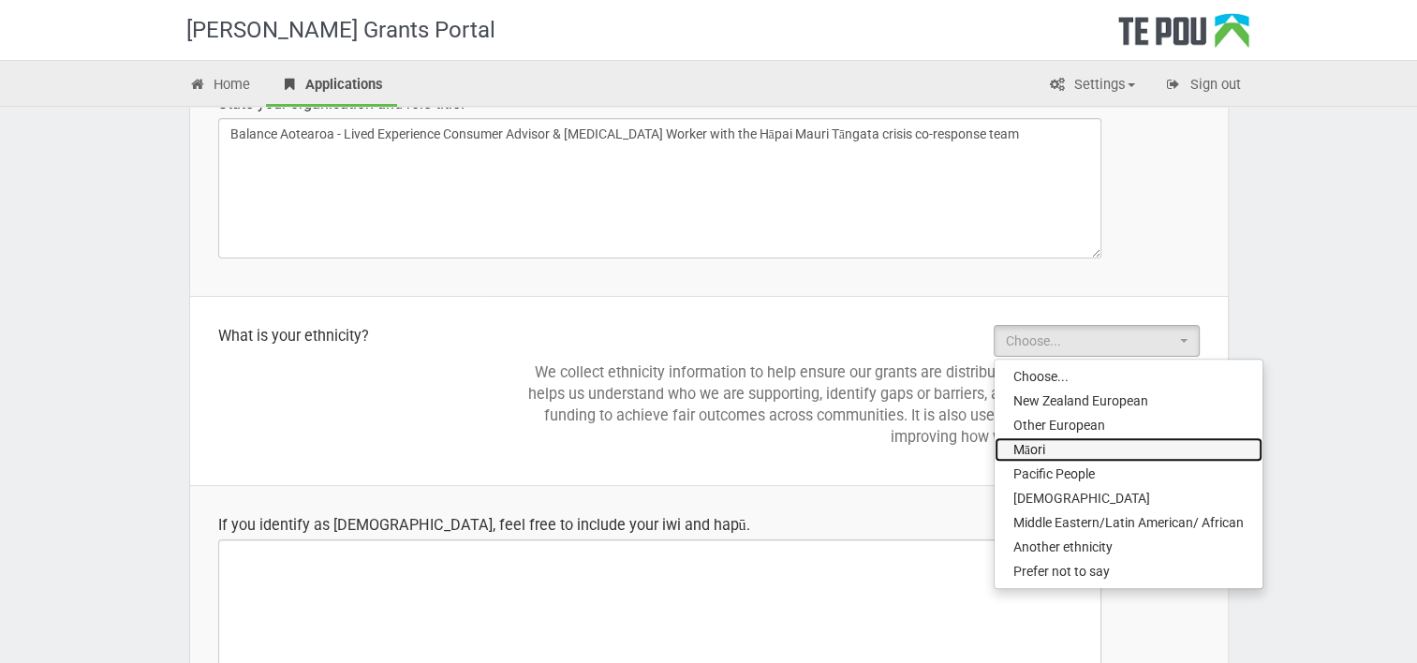
click at [1153, 448] on link "Māori" at bounding box center [1128, 449] width 268 height 24
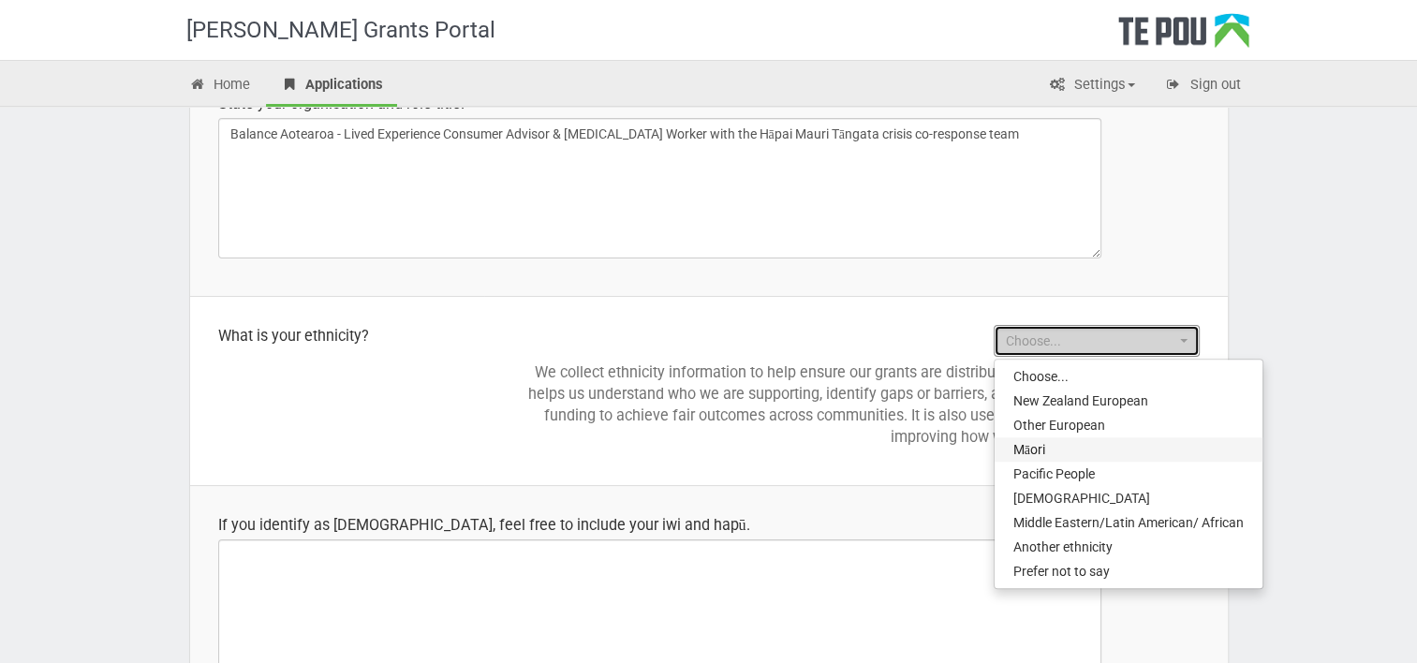
select select "Māori"
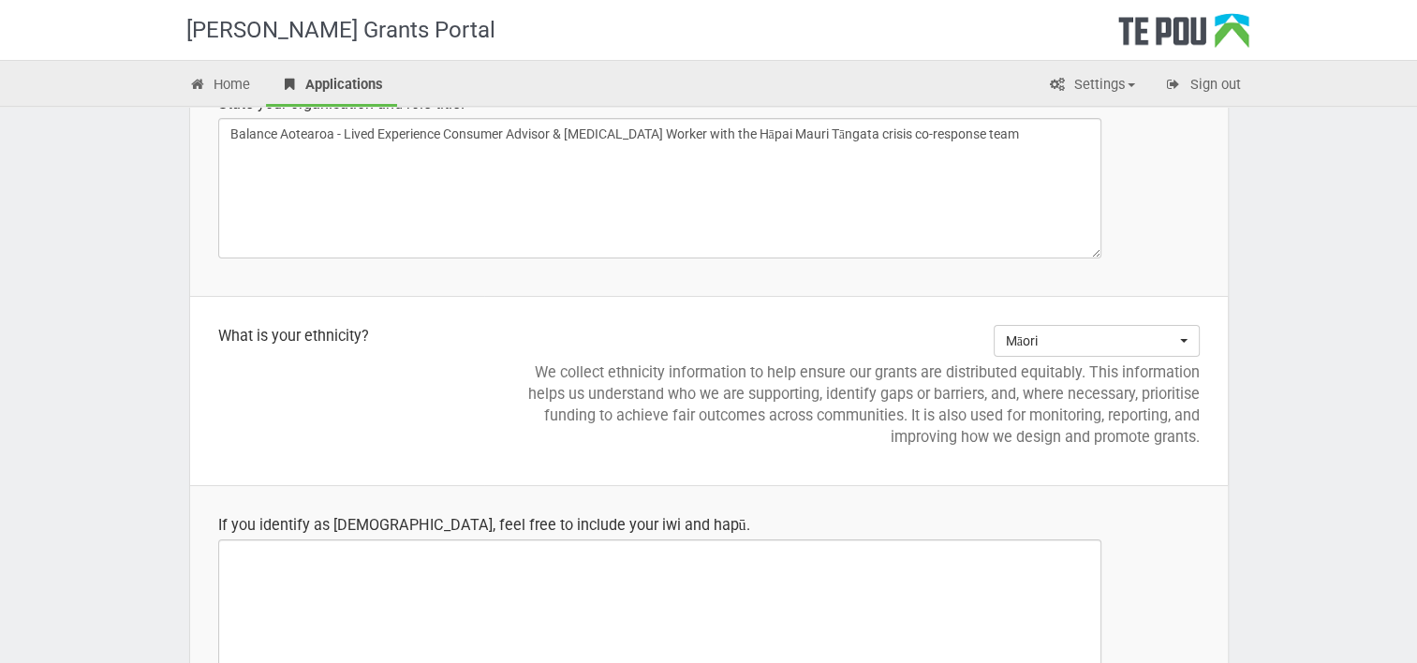
click at [1210, 477] on td "Māori Choose... New Zealand European Other European Māori Pacific People Asian …" at bounding box center [855, 390] width 743 height 189
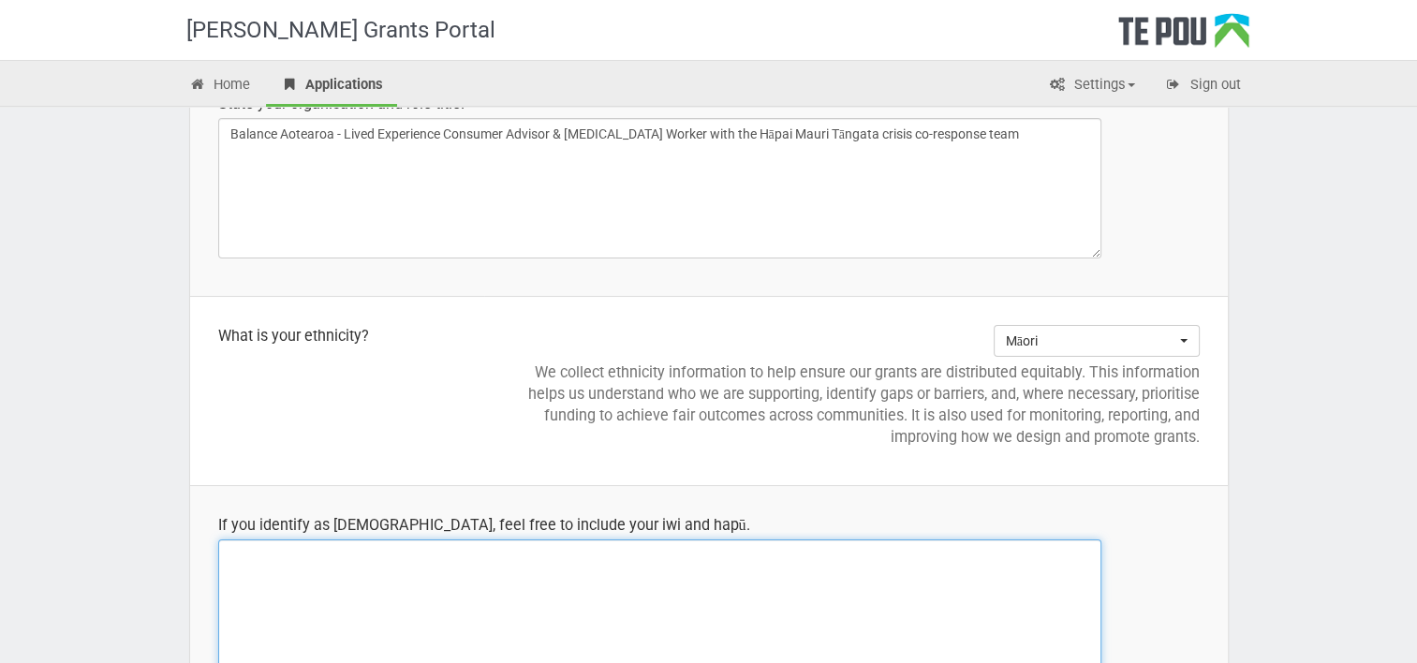
click at [699, 580] on textarea at bounding box center [659, 609] width 883 height 140
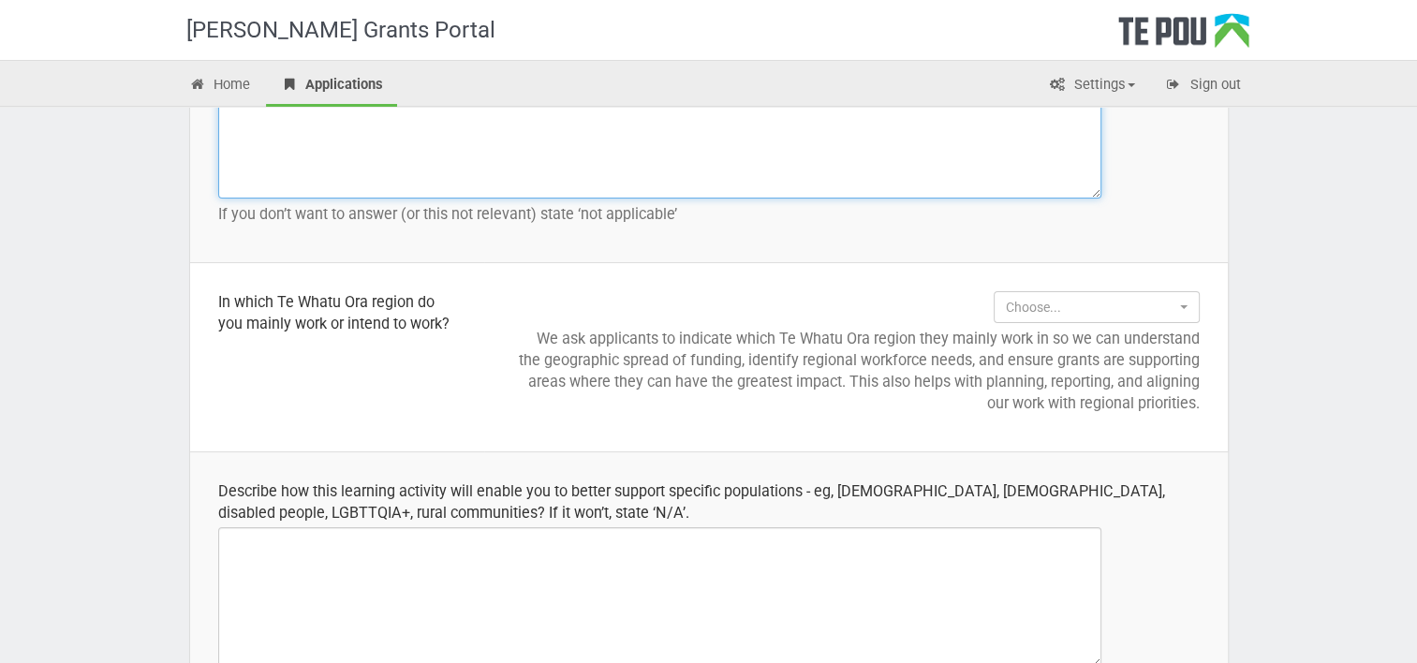
scroll to position [2271, 0]
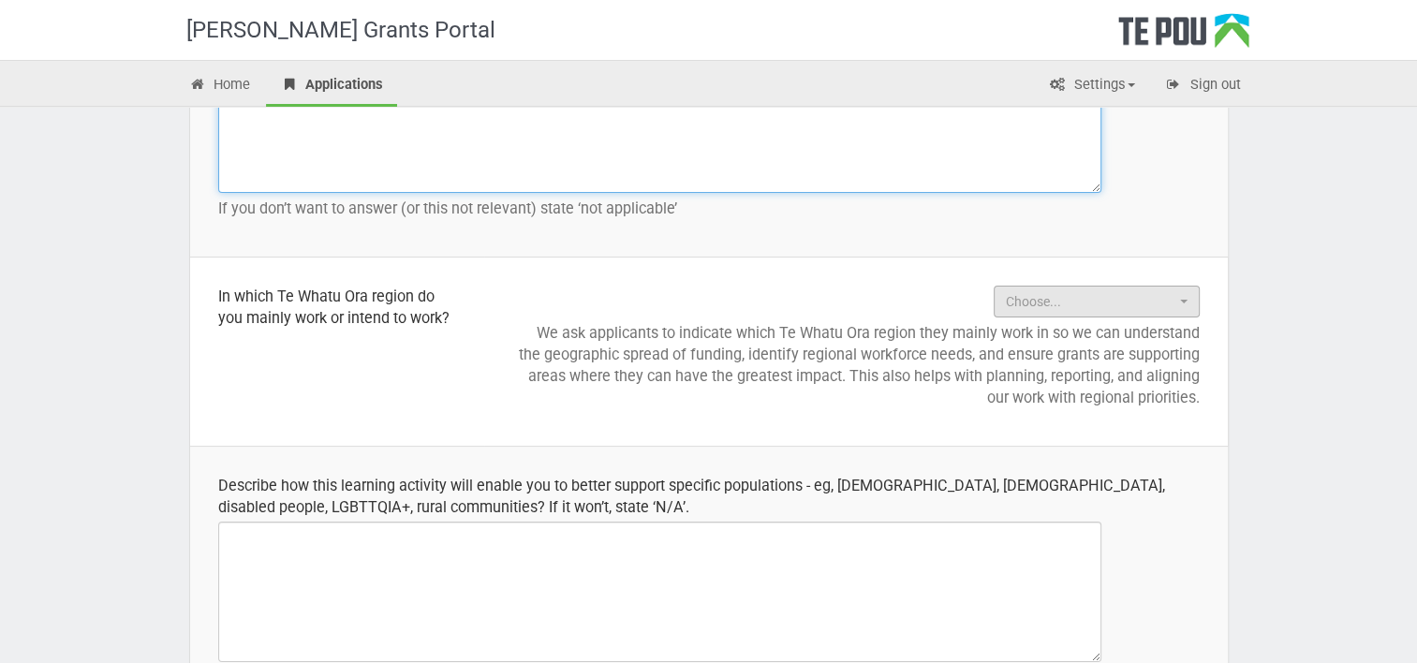
type textarea "Ngāi Tahu"
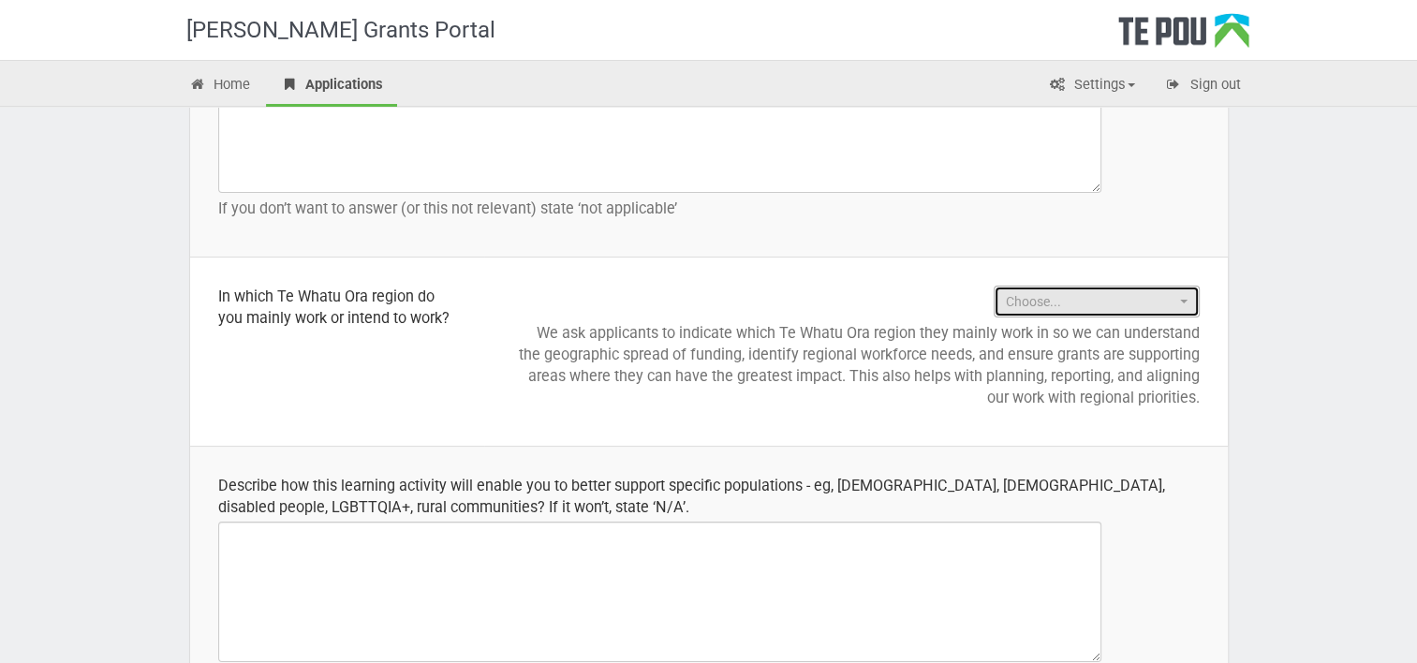
click at [1094, 292] on span "Choose..." at bounding box center [1090, 301] width 169 height 19
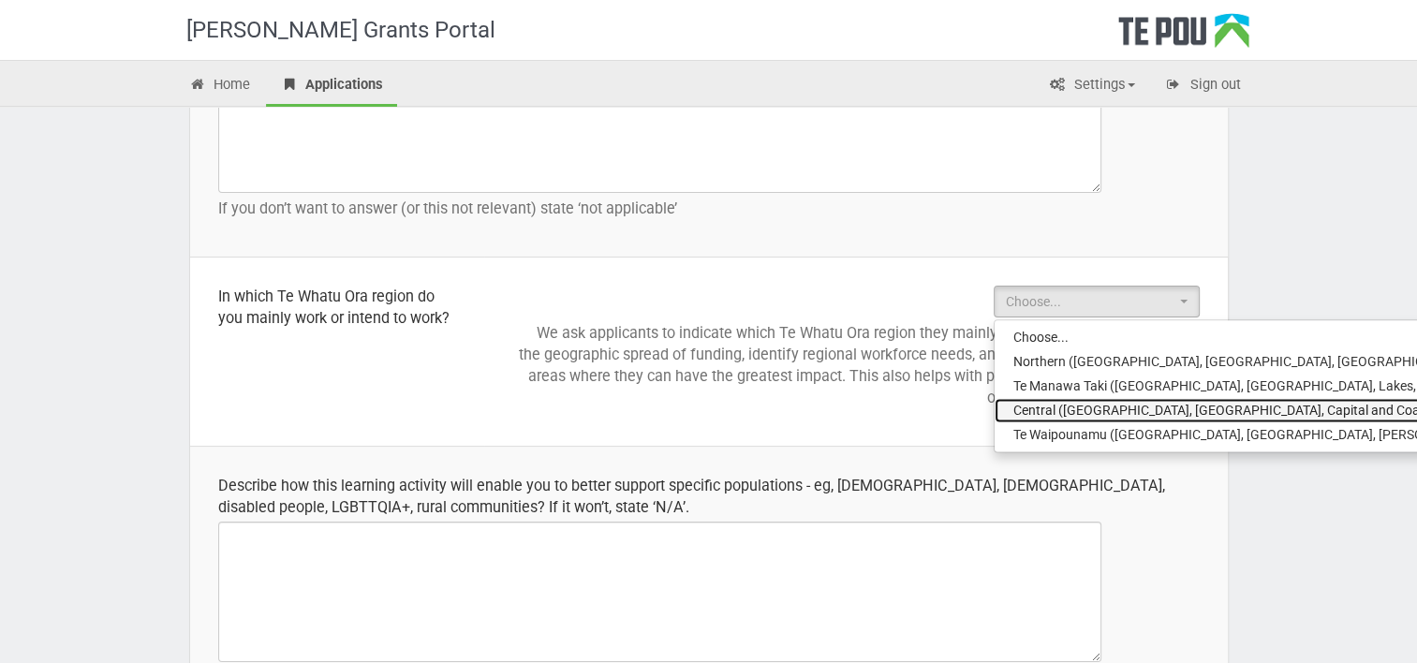
click at [1082, 406] on span "Central (Mid Central, Wanganui, Capital and Coast/Hutt Valley, Hawkes Bay and W…" at bounding box center [1433, 410] width 841 height 19
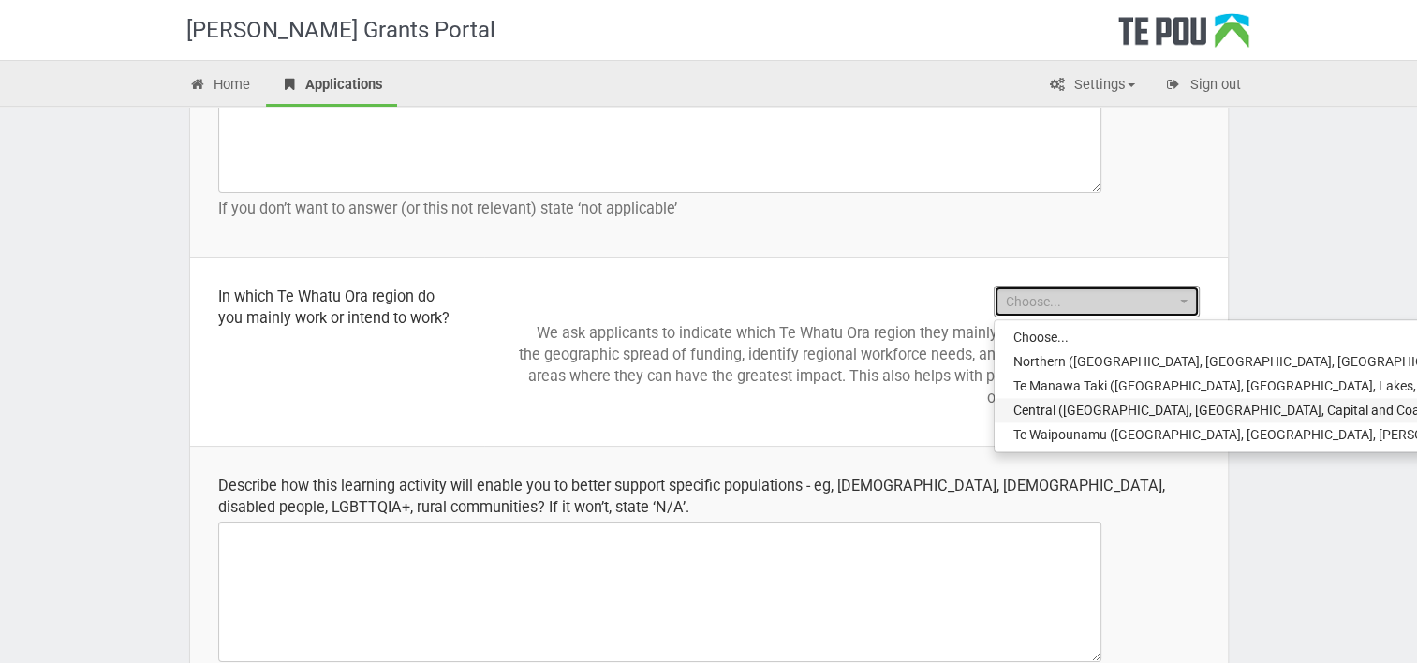
select select "Central (Mid Central, Wanganui, Capital and Coast/Hutt Valley, Hawkes Bay and W…"
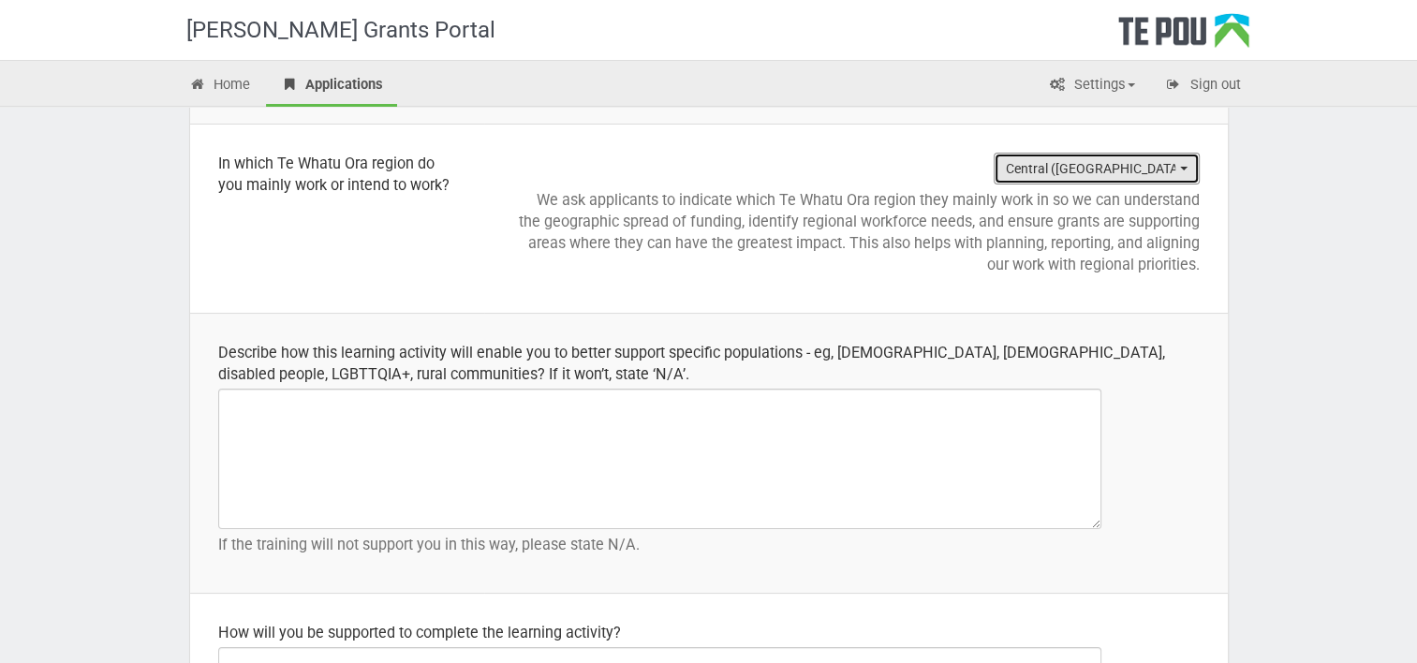
scroll to position [2427, 0]
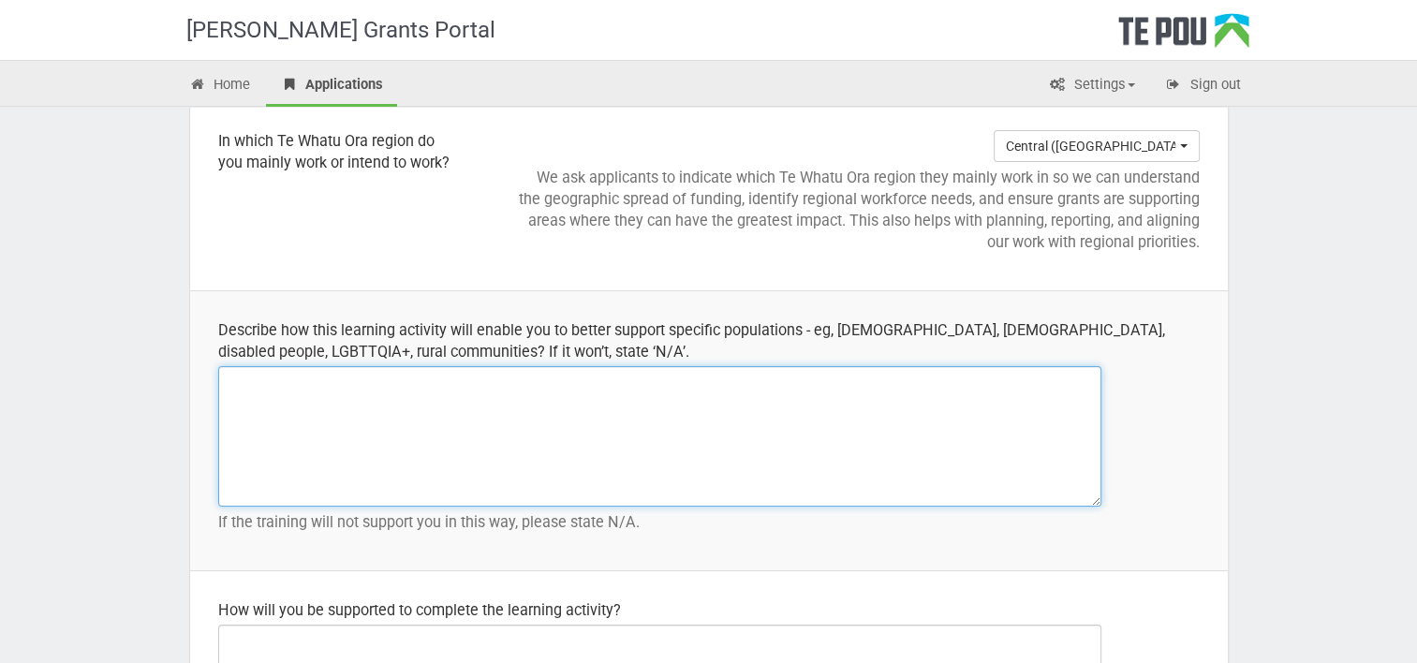
click at [697, 366] on textarea at bounding box center [659, 436] width 883 height 140
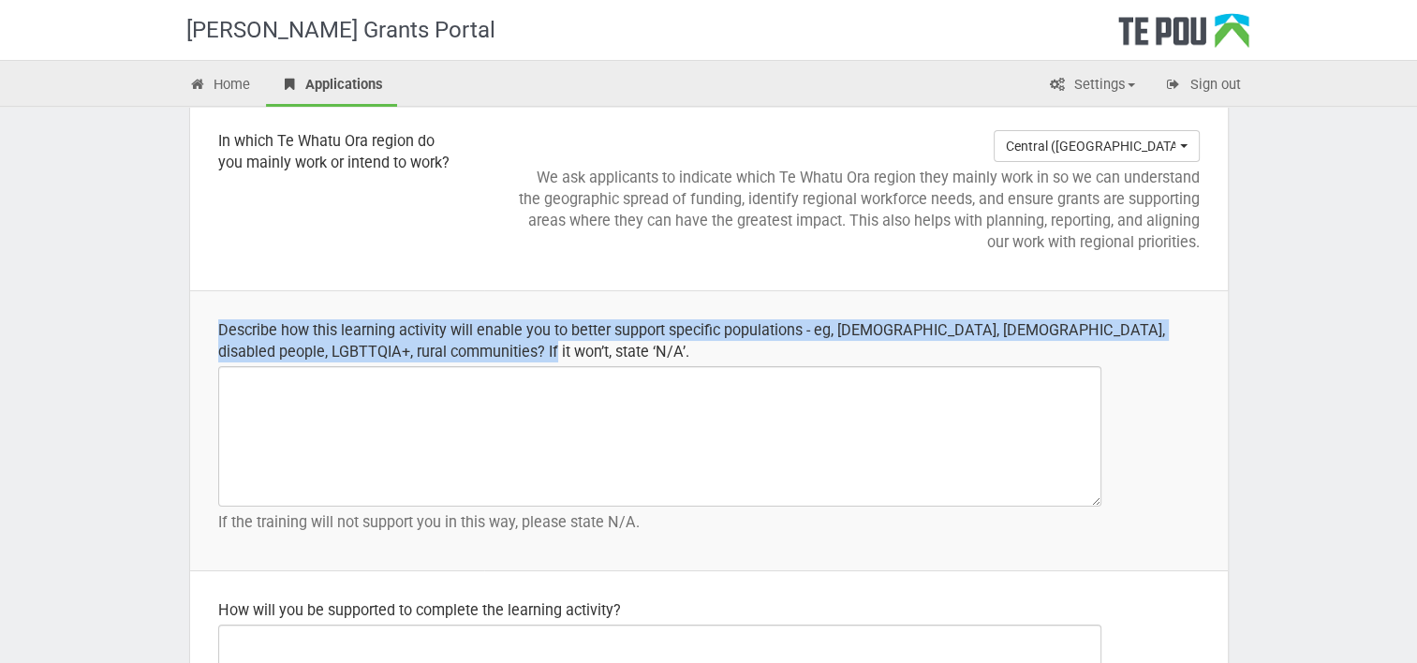
drag, startPoint x: 210, startPoint y: 323, endPoint x: 492, endPoint y: 341, distance: 283.3
click at [492, 341] on td "Describe how this learning activity will enable you to better support specific …" at bounding box center [708, 431] width 1037 height 280
copy div "Describe how this learning activity will enable you to better support specific …"
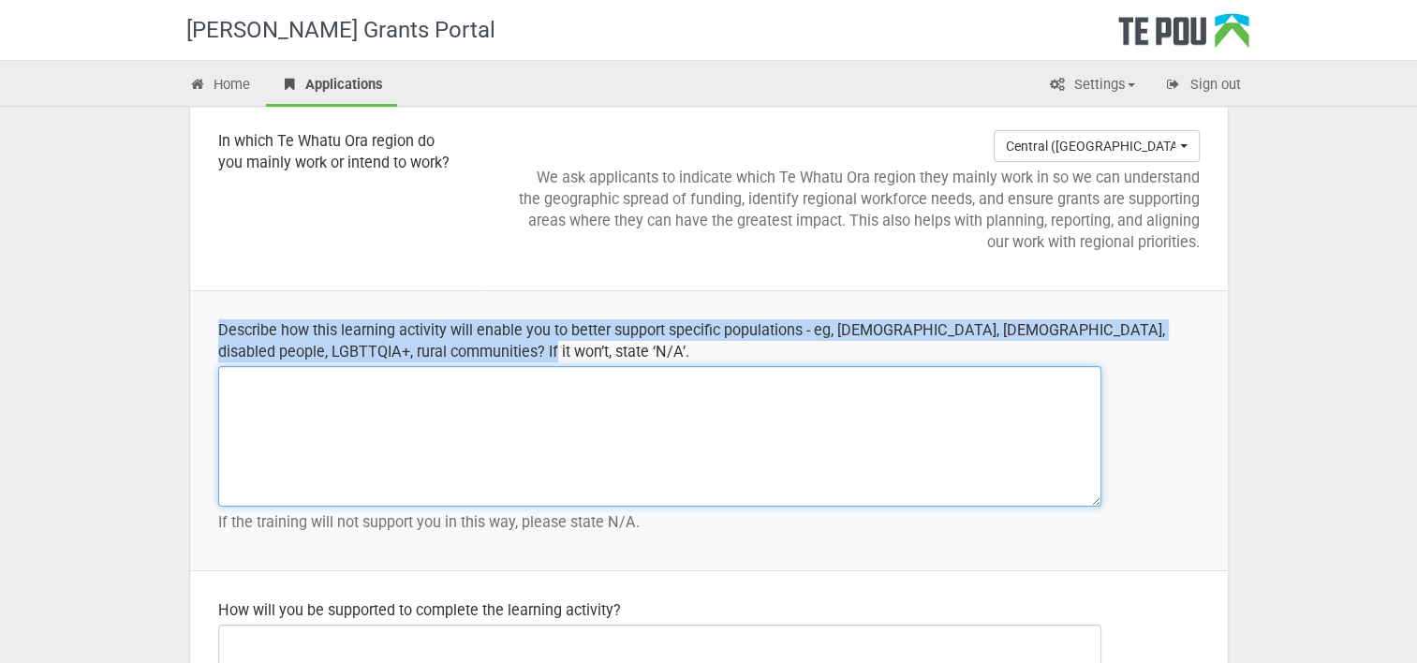
click at [281, 404] on textarea at bounding box center [659, 436] width 883 height 140
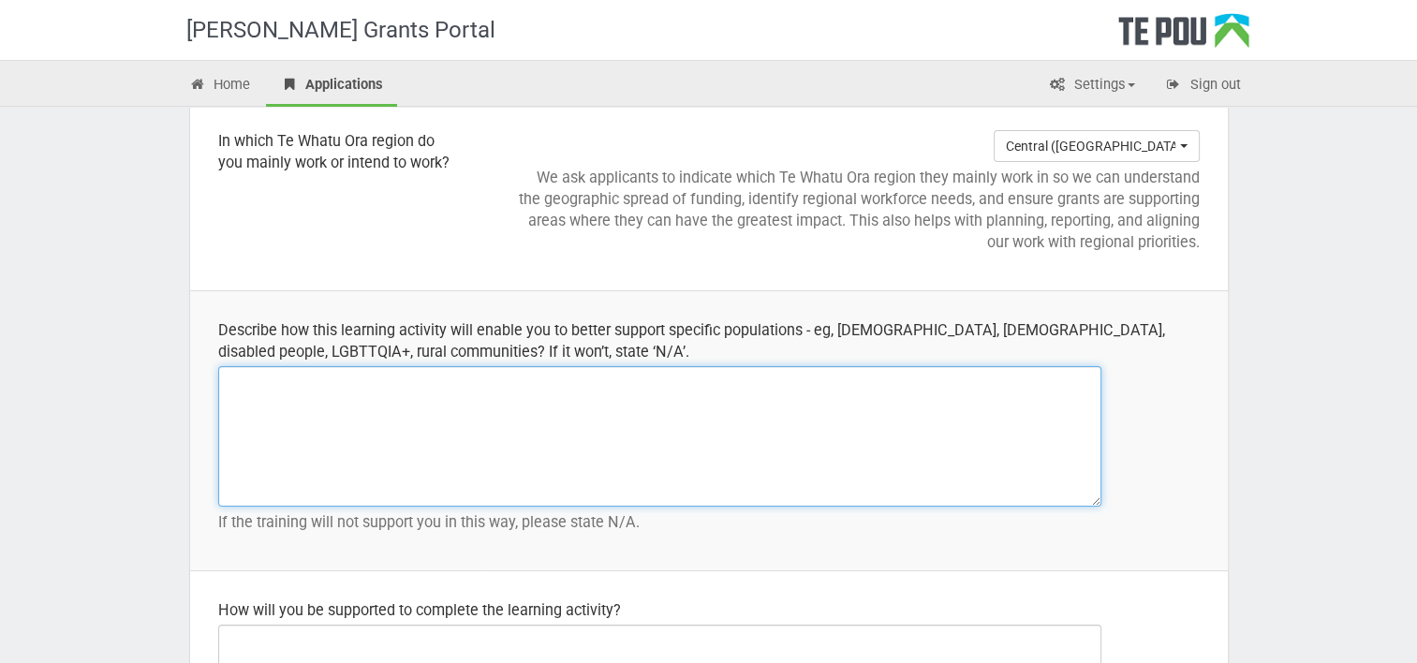
paste textarea "The ABACUS supervision training will enable me to better support specific popul…"
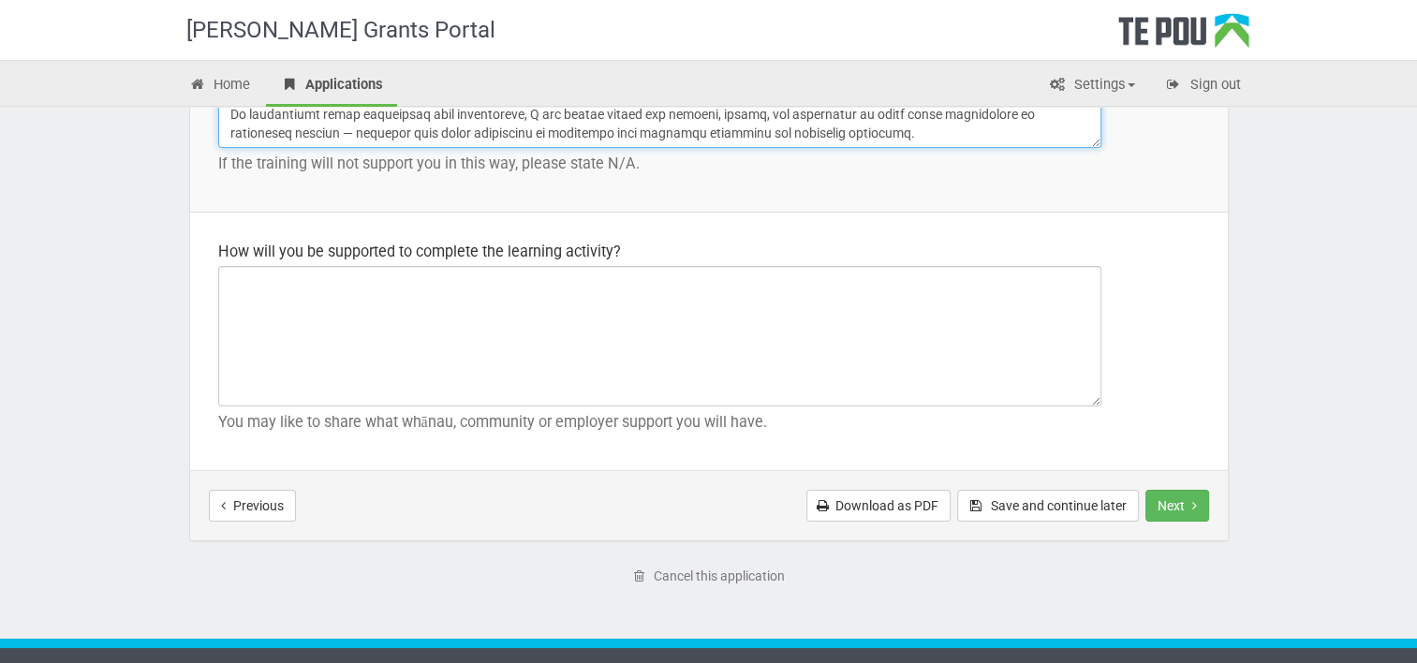
scroll to position [2788, 0]
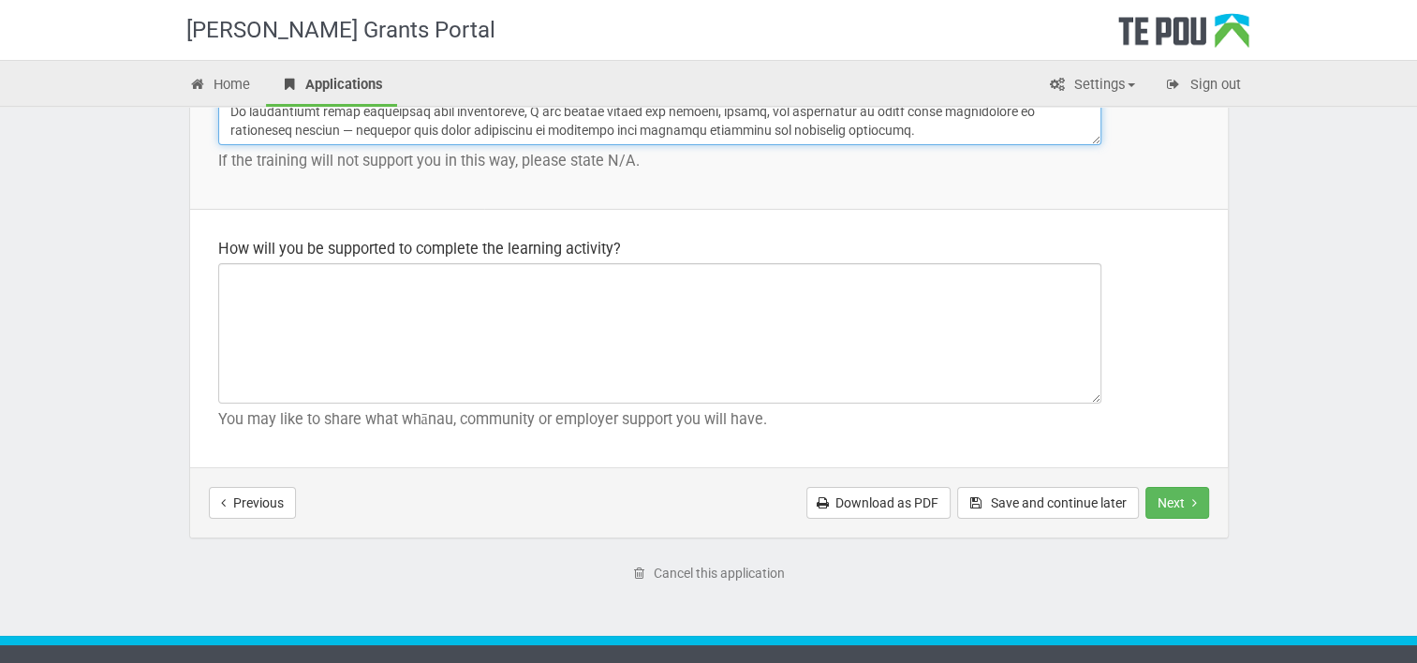
type textarea "The ABACUS supervision training will enable me to better support specific popul…"
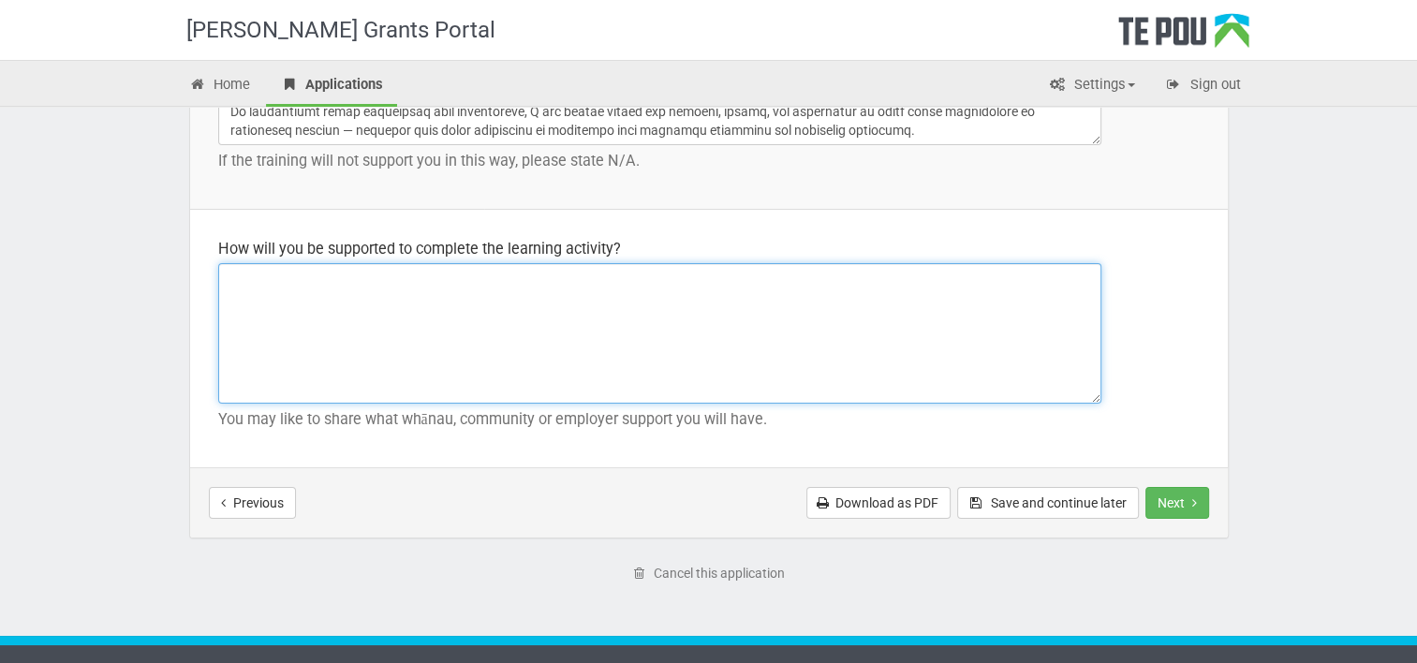
click at [753, 356] on textarea at bounding box center [659, 333] width 883 height 140
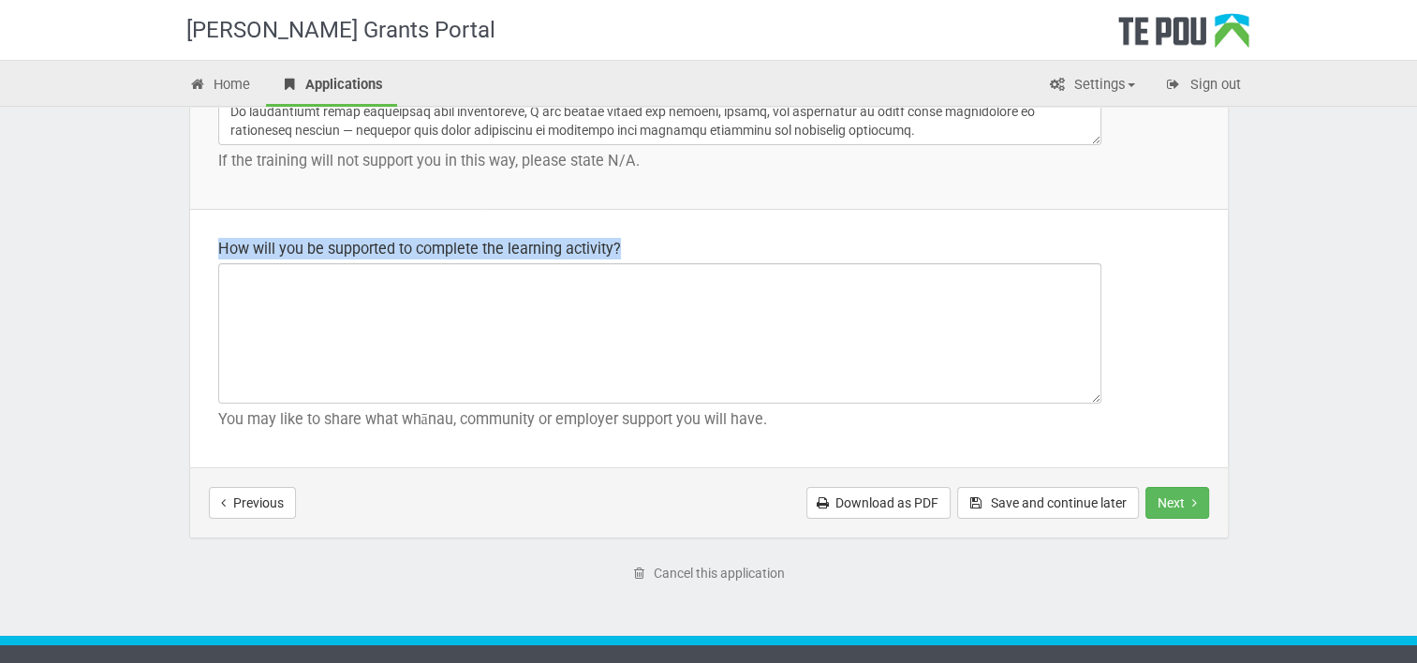
drag, startPoint x: 624, startPoint y: 245, endPoint x: 217, endPoint y: 242, distance: 407.3
click at [218, 242] on div "How will you be supported to complete the learning activity?" at bounding box center [708, 249] width 981 height 22
copy div "How will you be supported to complete the learning activity?"
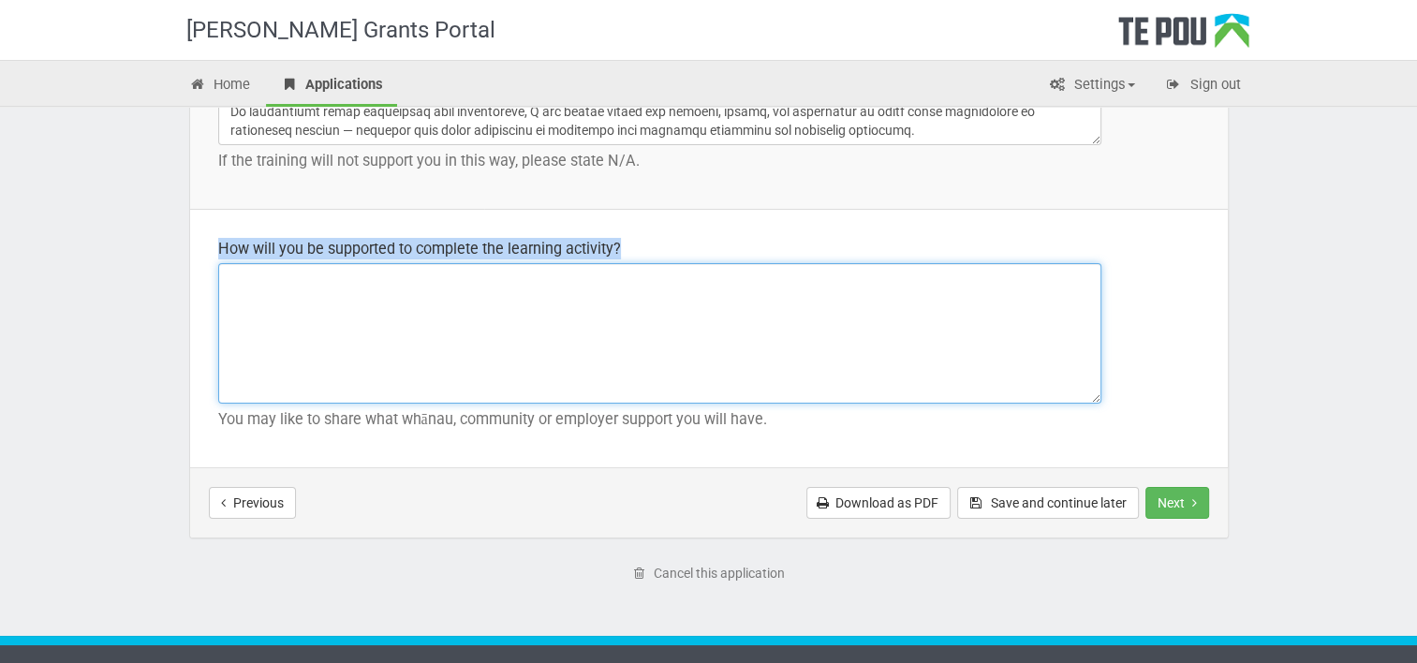
click at [262, 322] on textarea at bounding box center [659, 333] width 883 height 140
paste textarea "I will be supported to complete the ABACUS supervision training through a combi…"
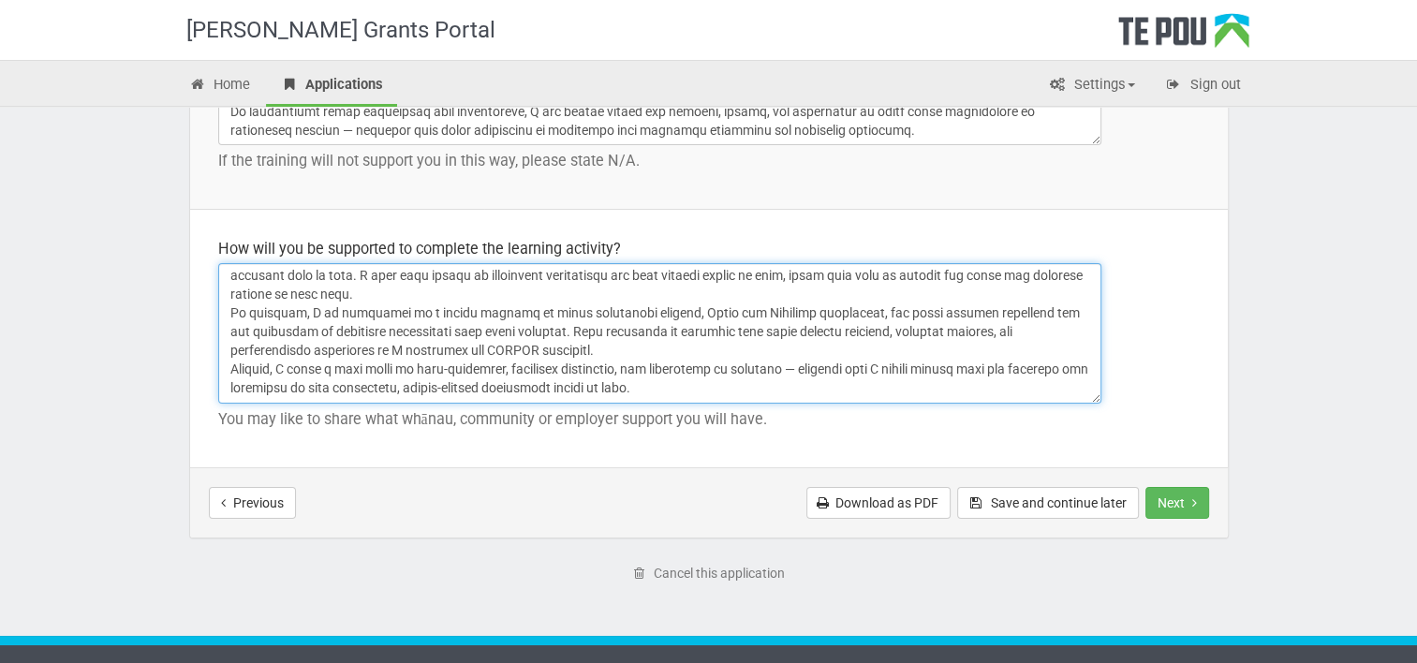
scroll to position [40, 0]
type textarea "I will be supported to complete the ABACUS supervision training through a combi…"
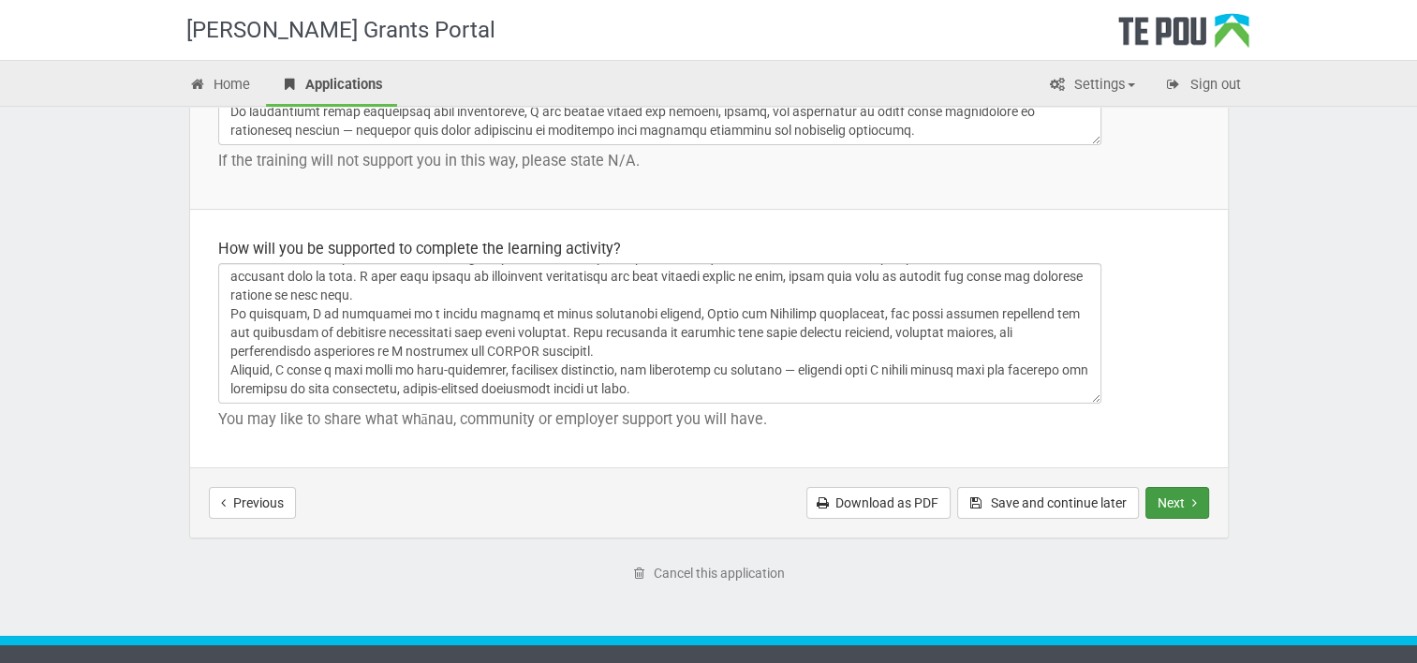
click at [1168, 491] on button "Next" at bounding box center [1177, 503] width 64 height 32
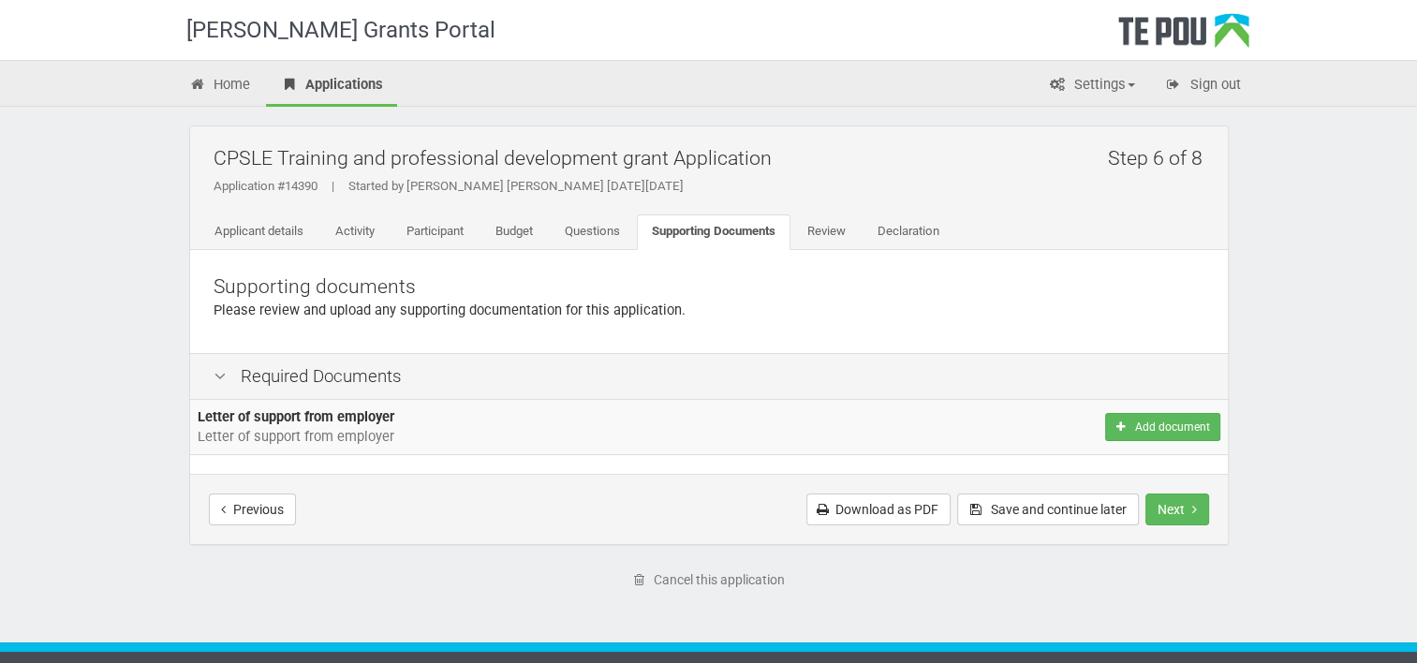
click at [157, 577] on div "Te Pou Grants Portal Home Applications Settings Profile My account FAQs Sign ou…" at bounding box center [708, 351] width 1417 height 703
click at [1284, 359] on div "Te Pou Grants Portal Home Applications Settings Profile My account FAQs Sign ou…" at bounding box center [708, 351] width 1417 height 703
click at [1173, 510] on button "Next" at bounding box center [1177, 509] width 64 height 32
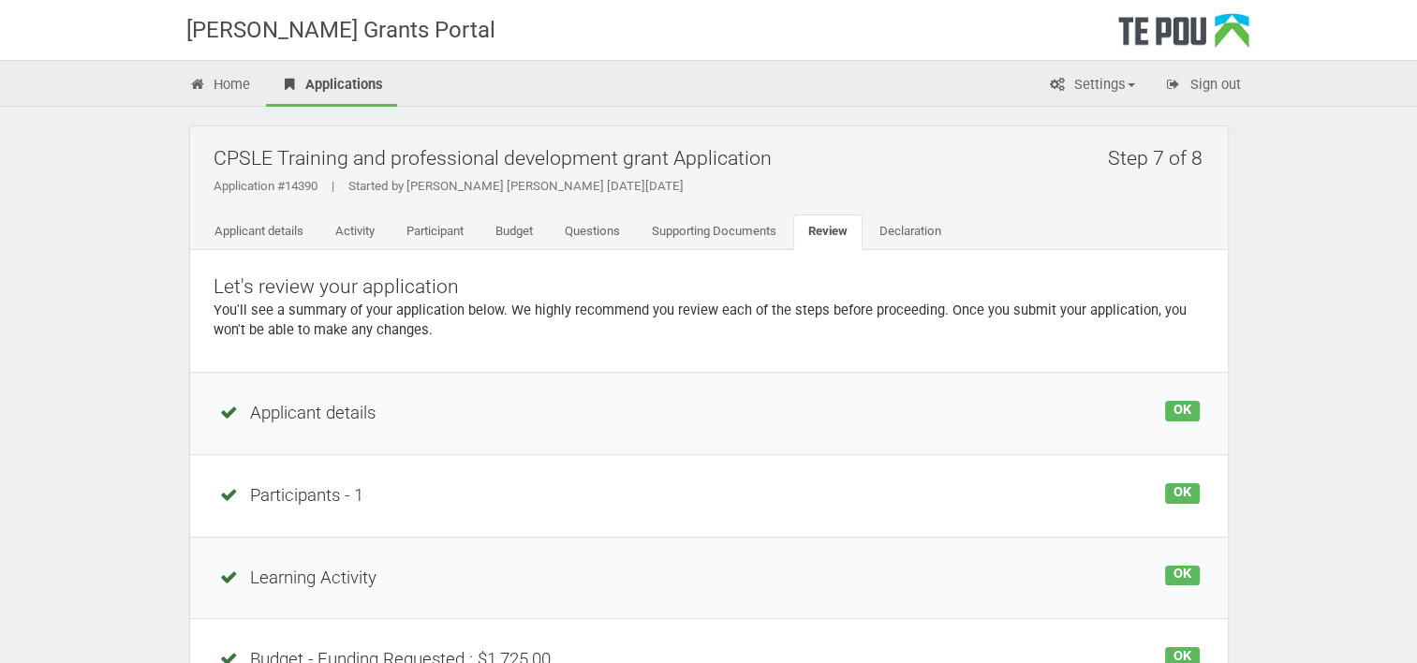
scroll to position [468, 0]
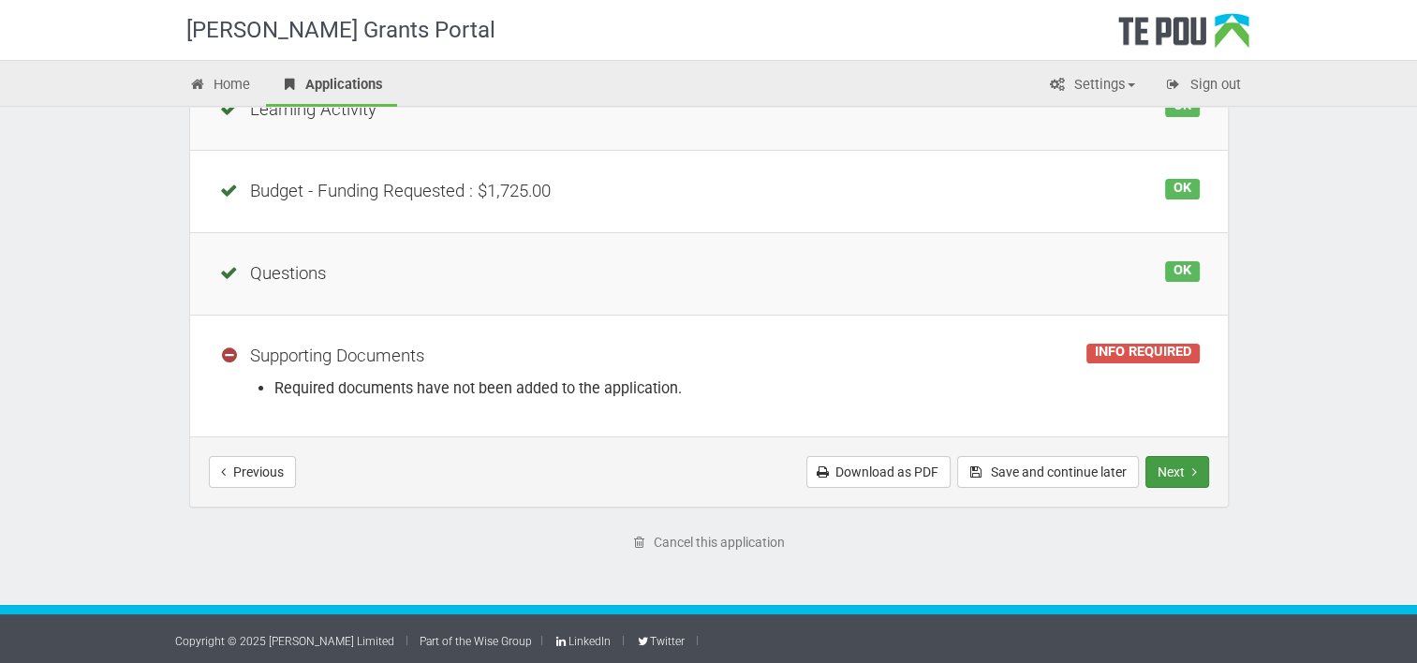
click at [1178, 484] on button "Next" at bounding box center [1177, 472] width 64 height 32
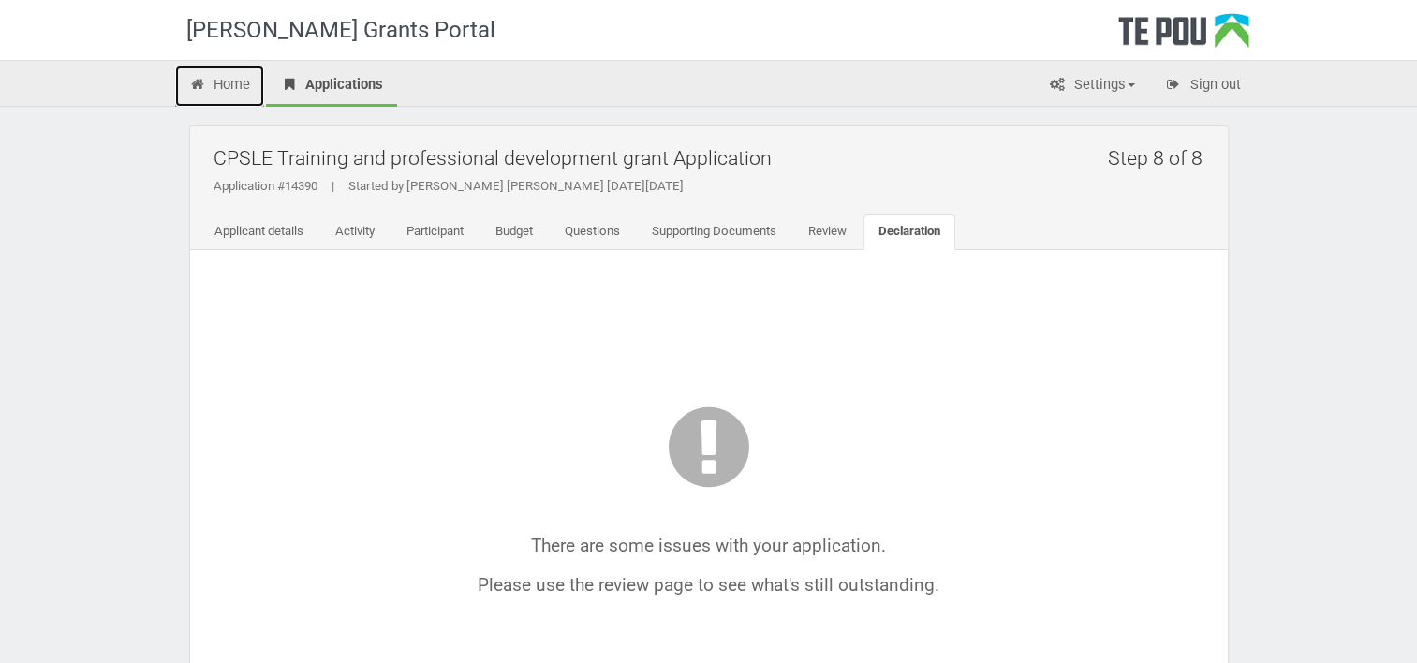
click at [228, 79] on link "Home" at bounding box center [220, 86] width 90 height 41
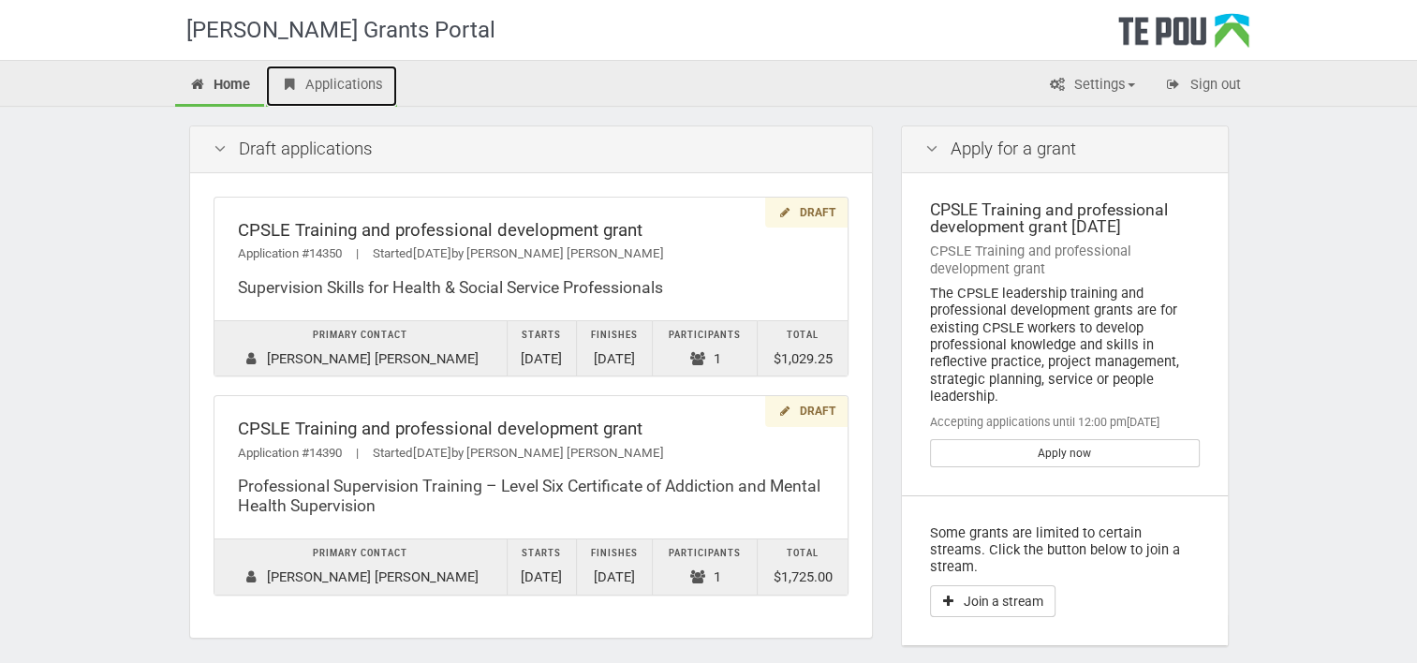
click at [352, 86] on link "Applications" at bounding box center [331, 86] width 131 height 41
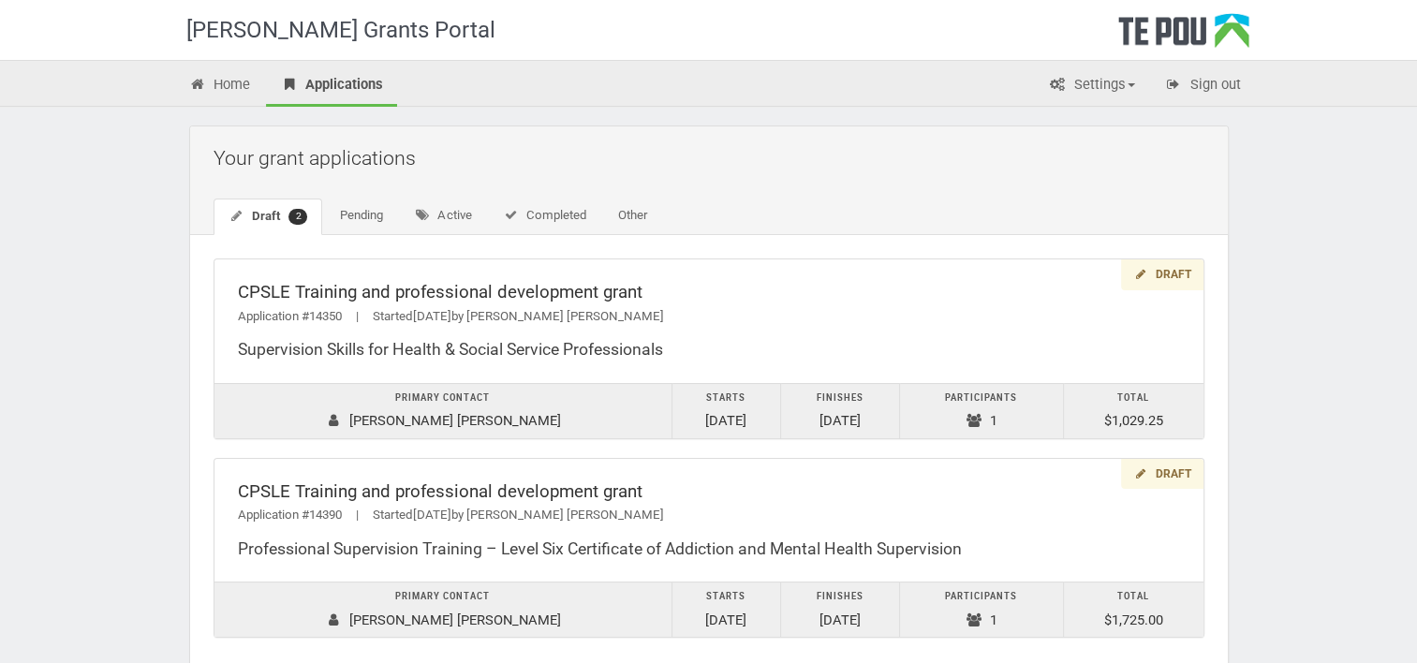
scroll to position [114, 0]
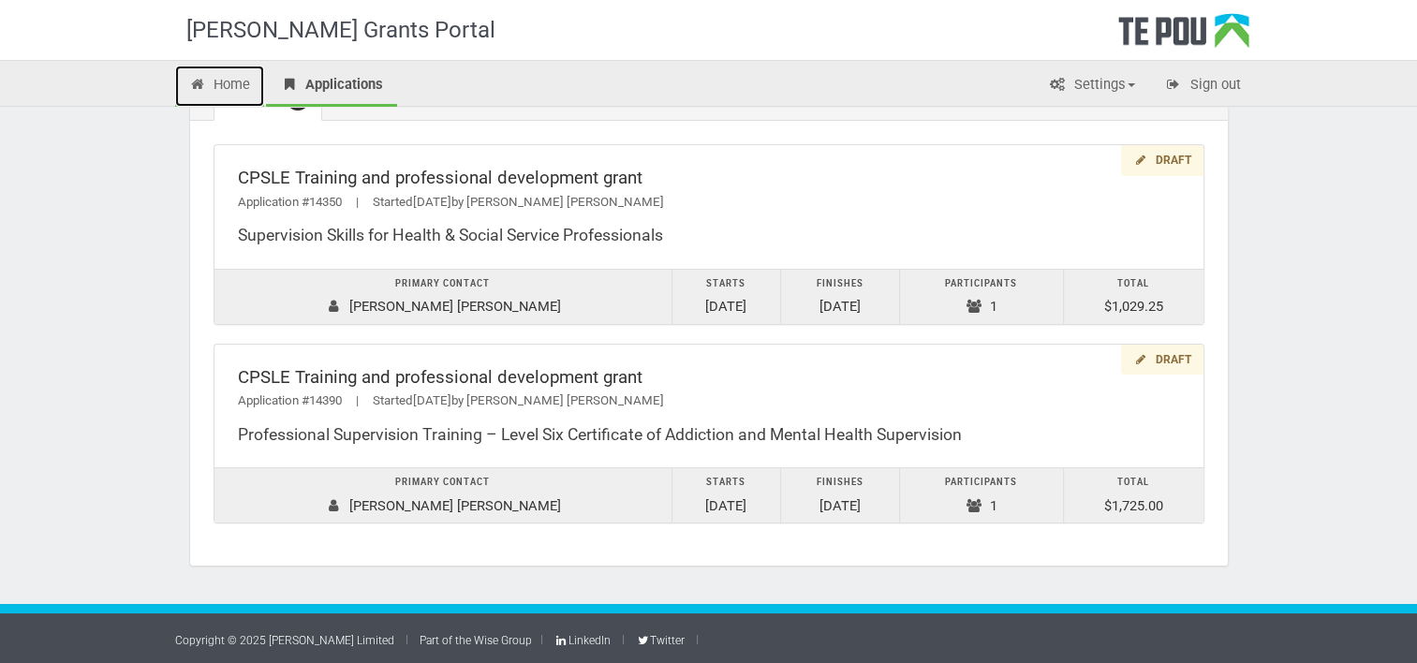
click at [236, 82] on link "Home" at bounding box center [220, 86] width 90 height 41
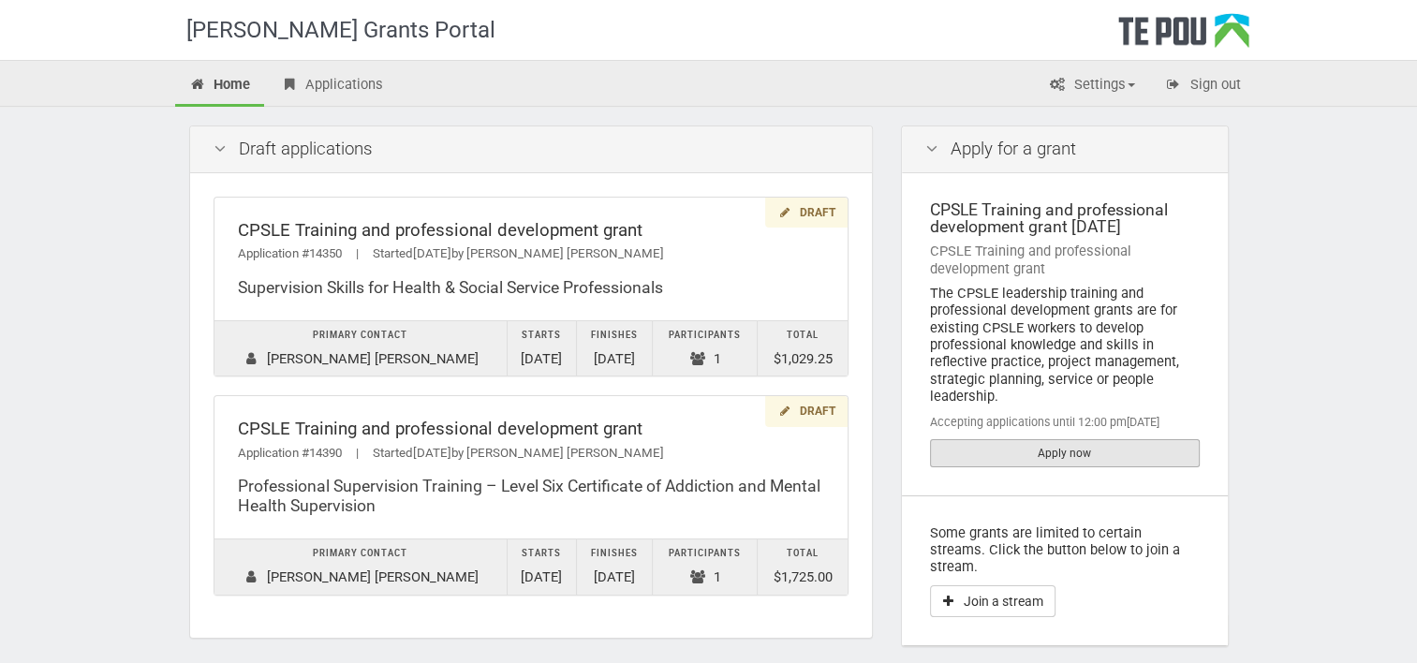
click at [976, 453] on link "Apply now" at bounding box center [1065, 453] width 270 height 28
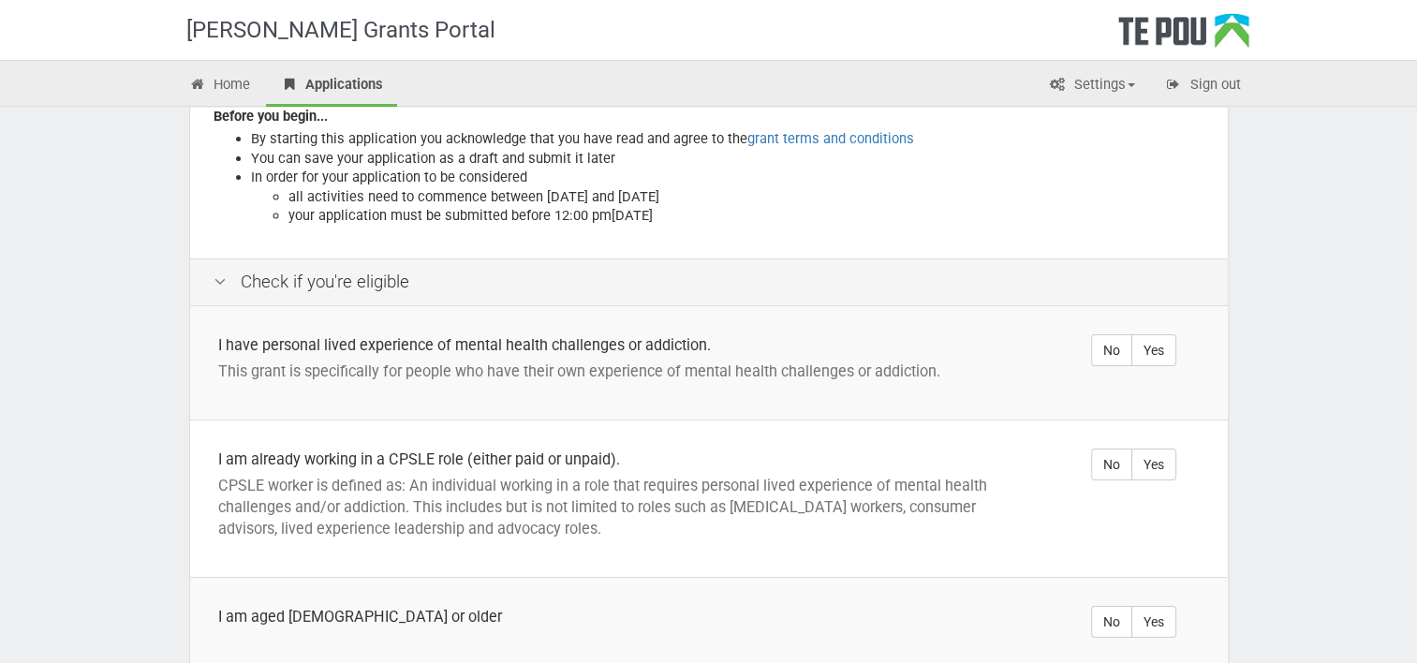
scroll to position [307, 0]
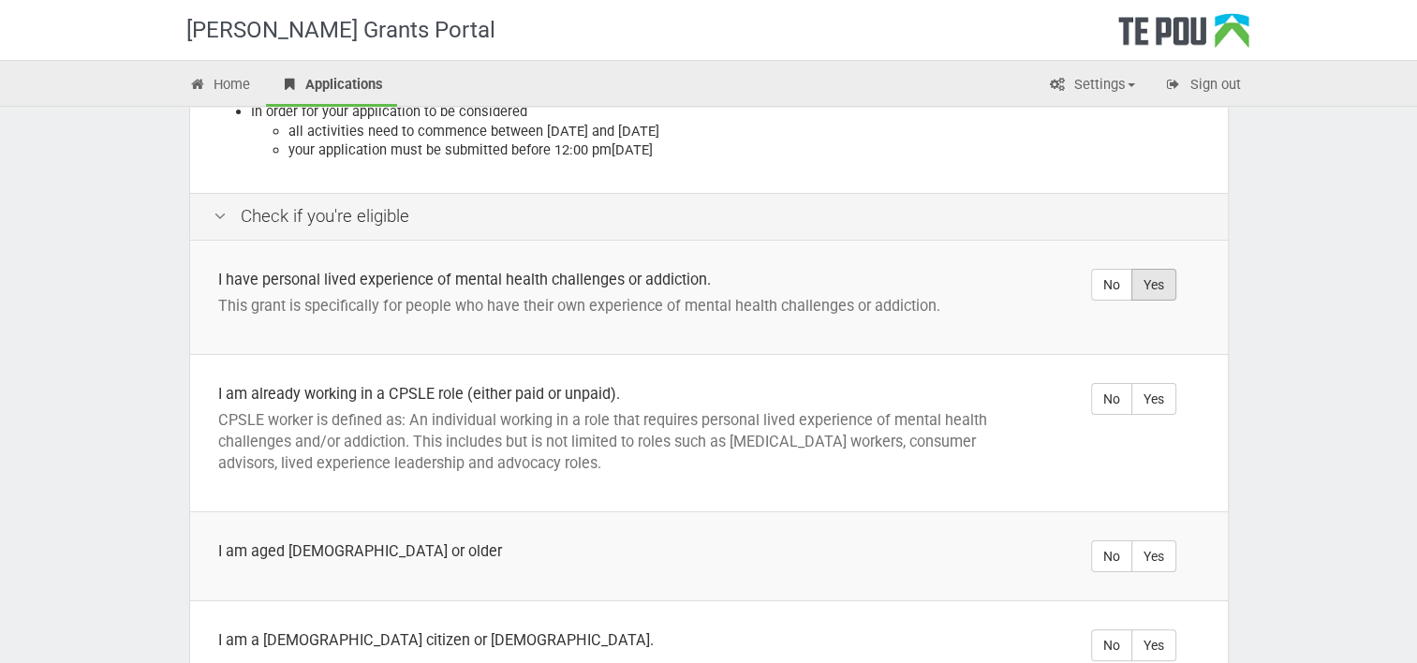
click at [1165, 269] on label "Yes" at bounding box center [1153, 285] width 45 height 32
radio input "true"
click at [1159, 383] on label "Yes" at bounding box center [1153, 399] width 45 height 32
radio input "true"
click at [1150, 540] on label "Yes" at bounding box center [1153, 556] width 45 height 32
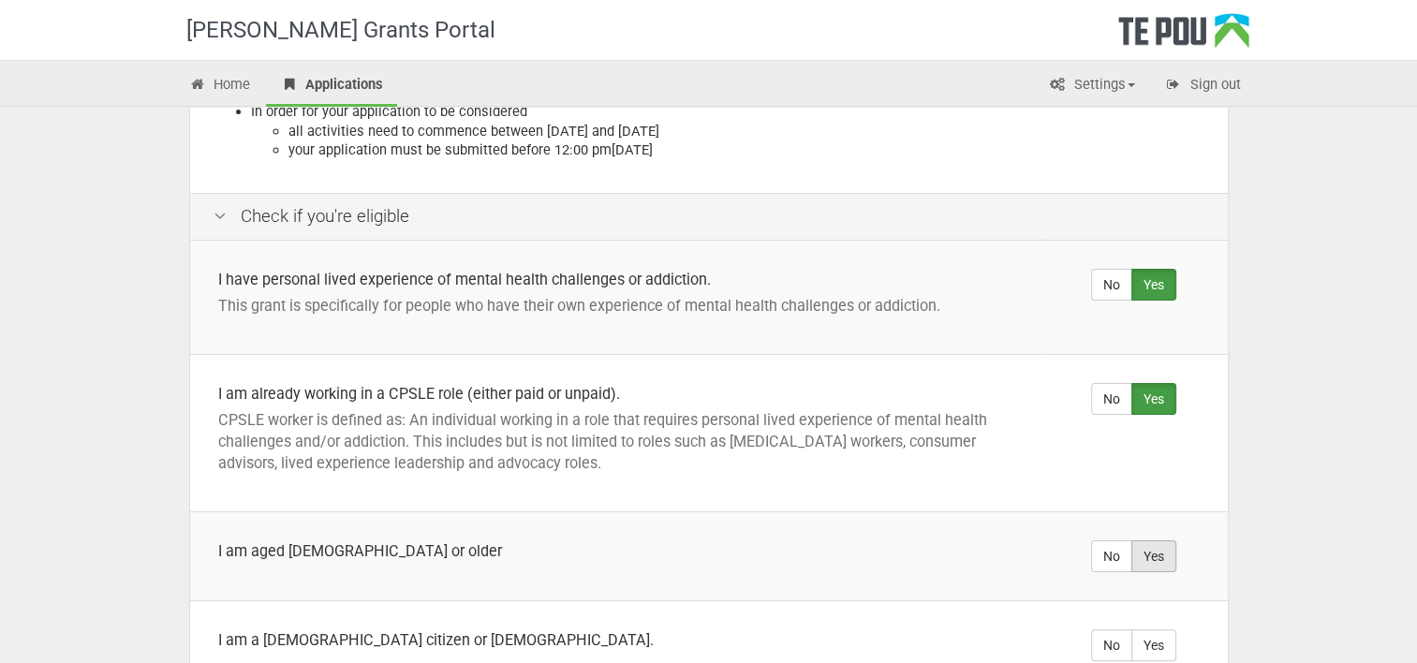
radio input "true"
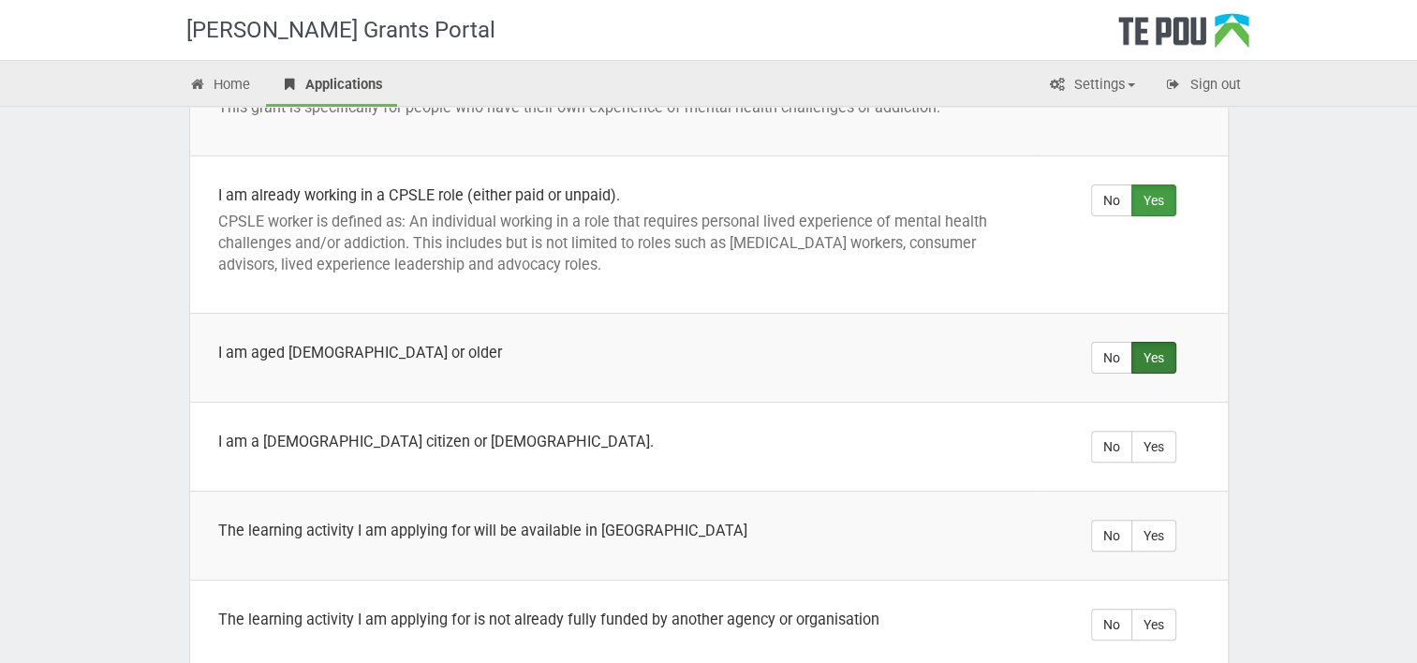
scroll to position [543, 0]
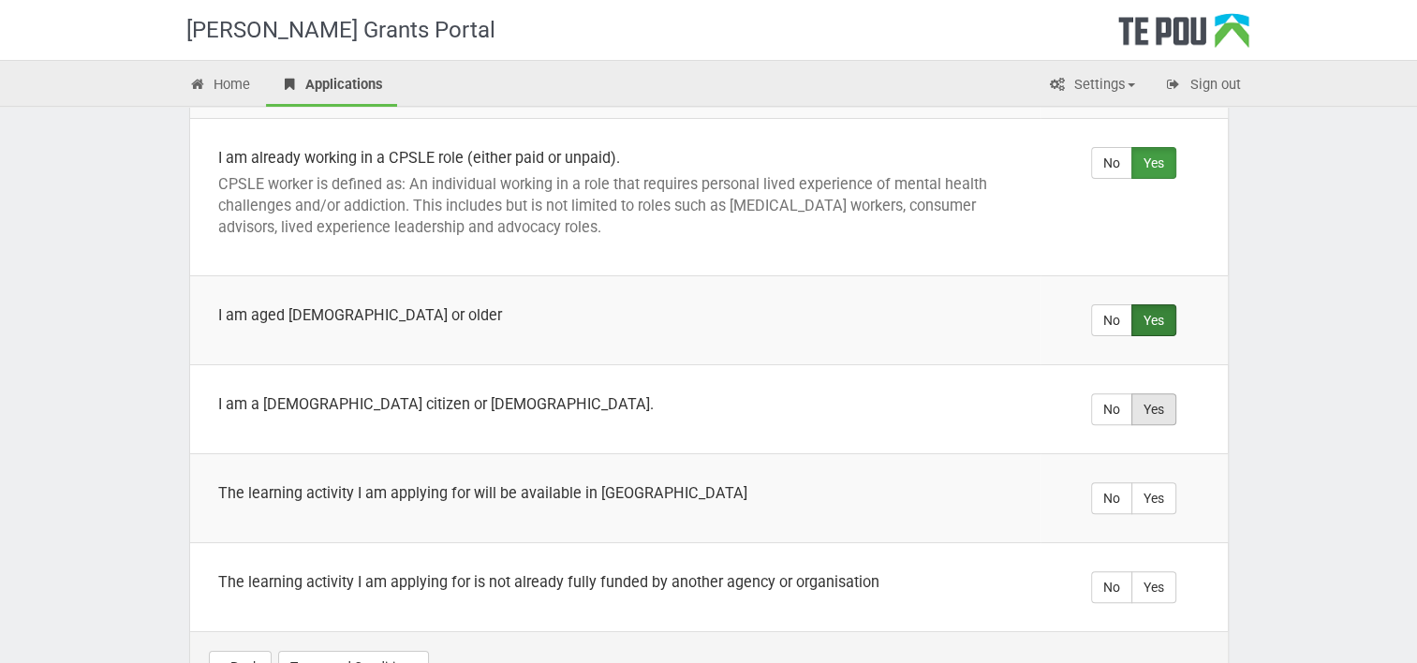
click at [1144, 397] on label "Yes" at bounding box center [1153, 409] width 45 height 32
radio input "true"
click at [1140, 485] on label "Yes" at bounding box center [1153, 498] width 45 height 32
radio input "true"
click at [1157, 571] on label "Yes" at bounding box center [1153, 587] width 45 height 32
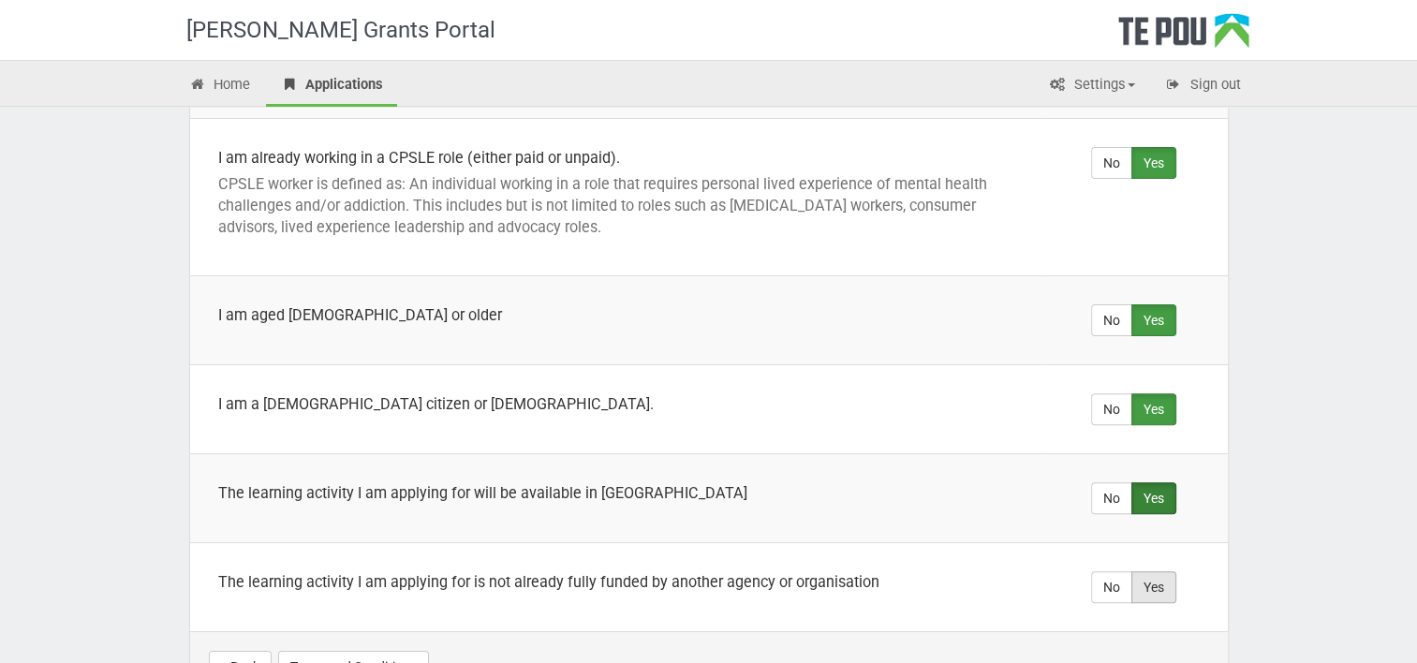
radio input "true"
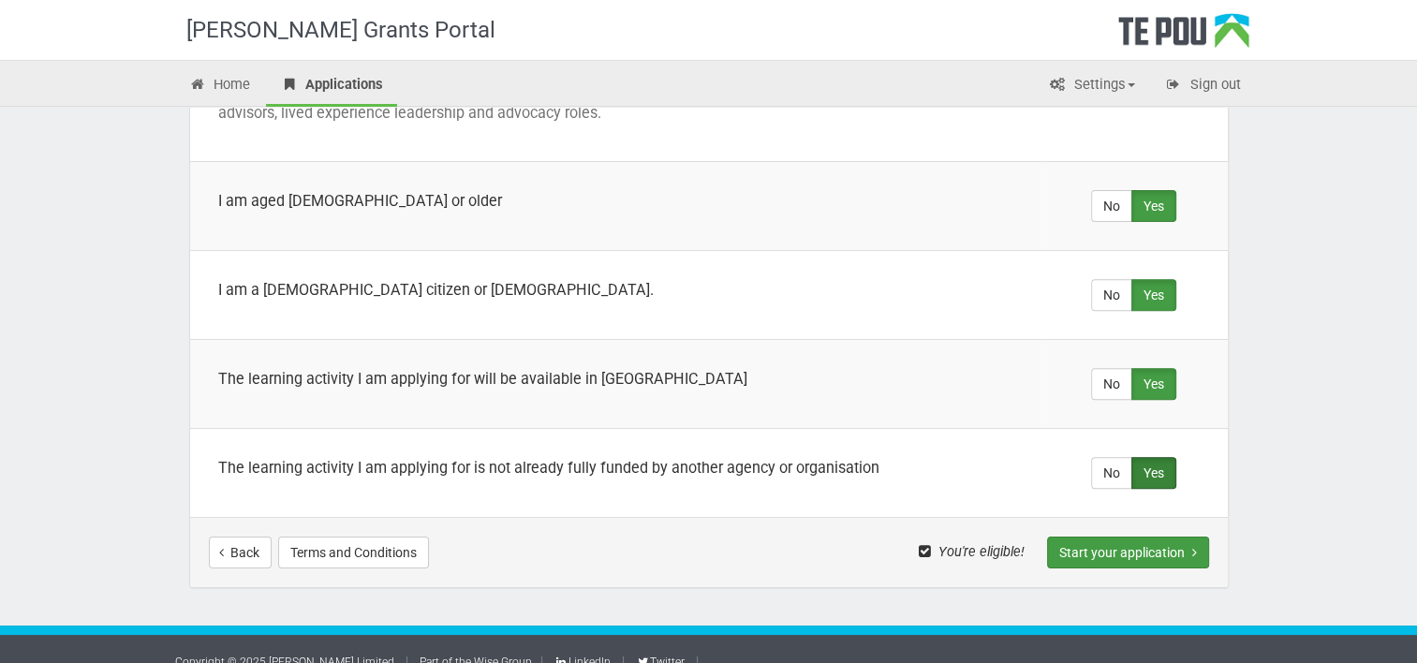
click at [1105, 539] on button "Start your application" at bounding box center [1128, 552] width 162 height 32
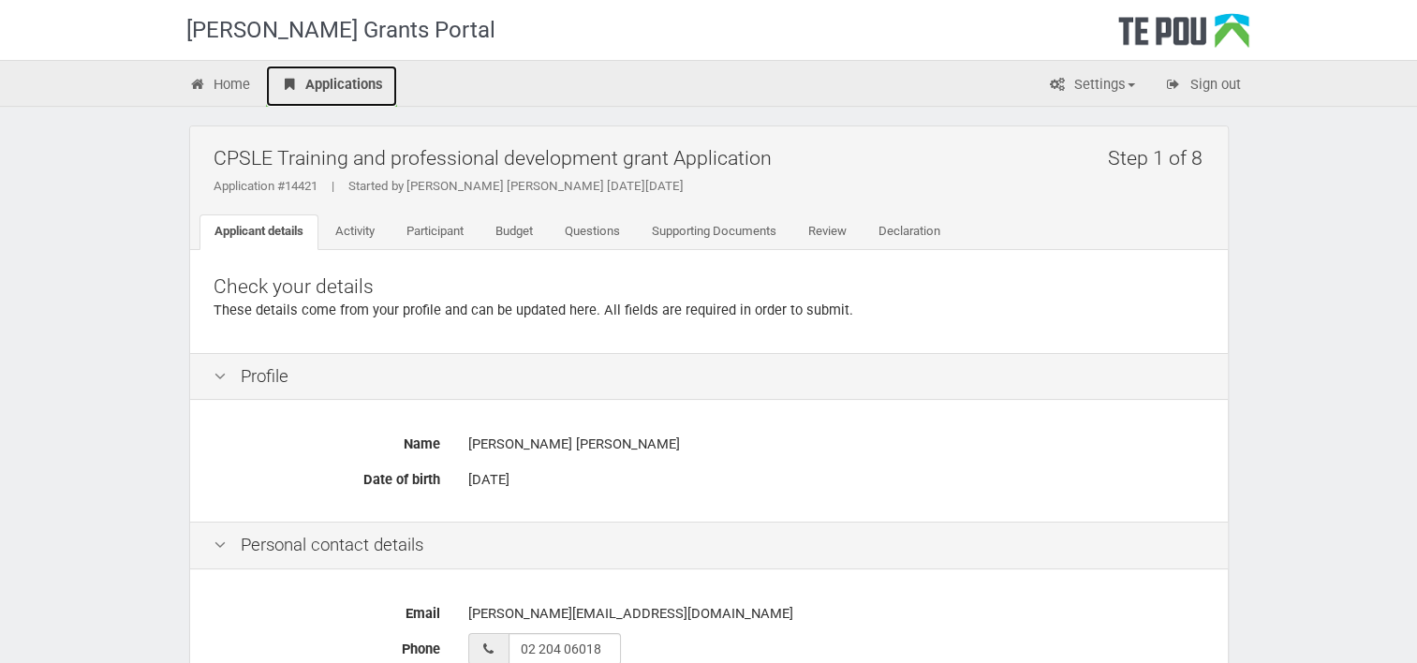
click at [326, 91] on link "Applications" at bounding box center [331, 86] width 131 height 41
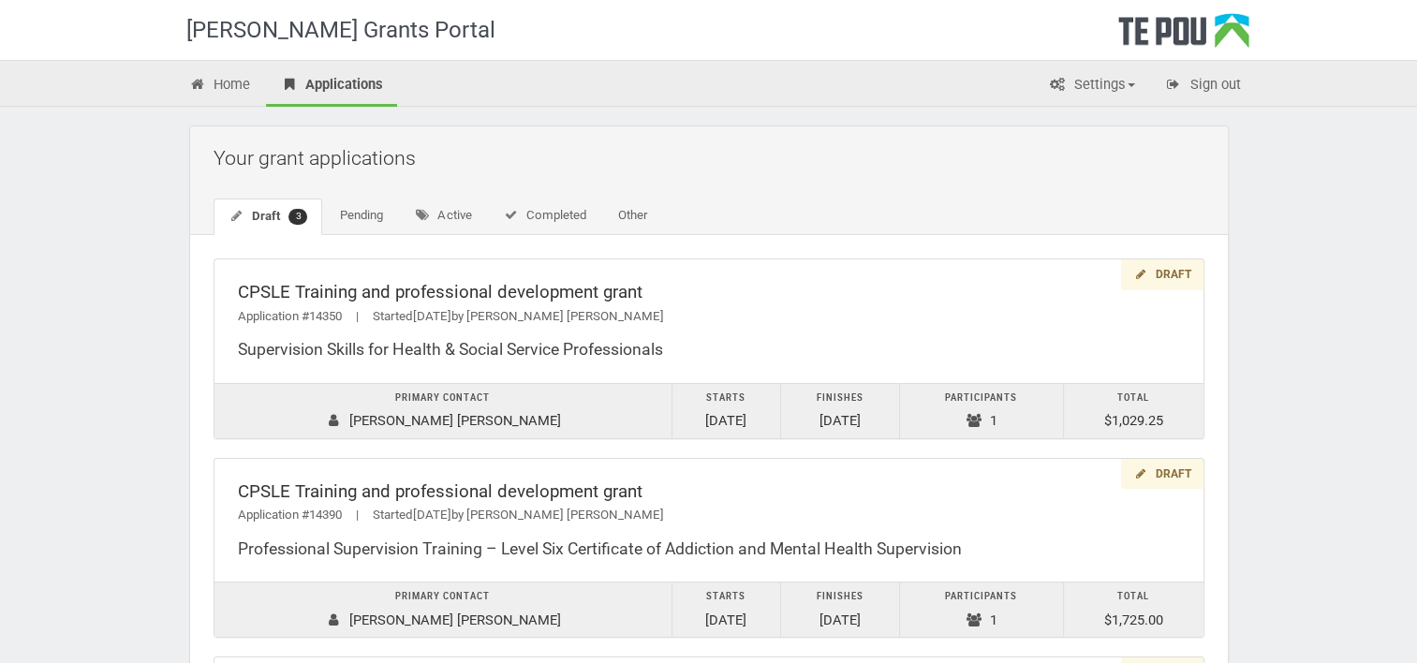
scroll to position [279, 0]
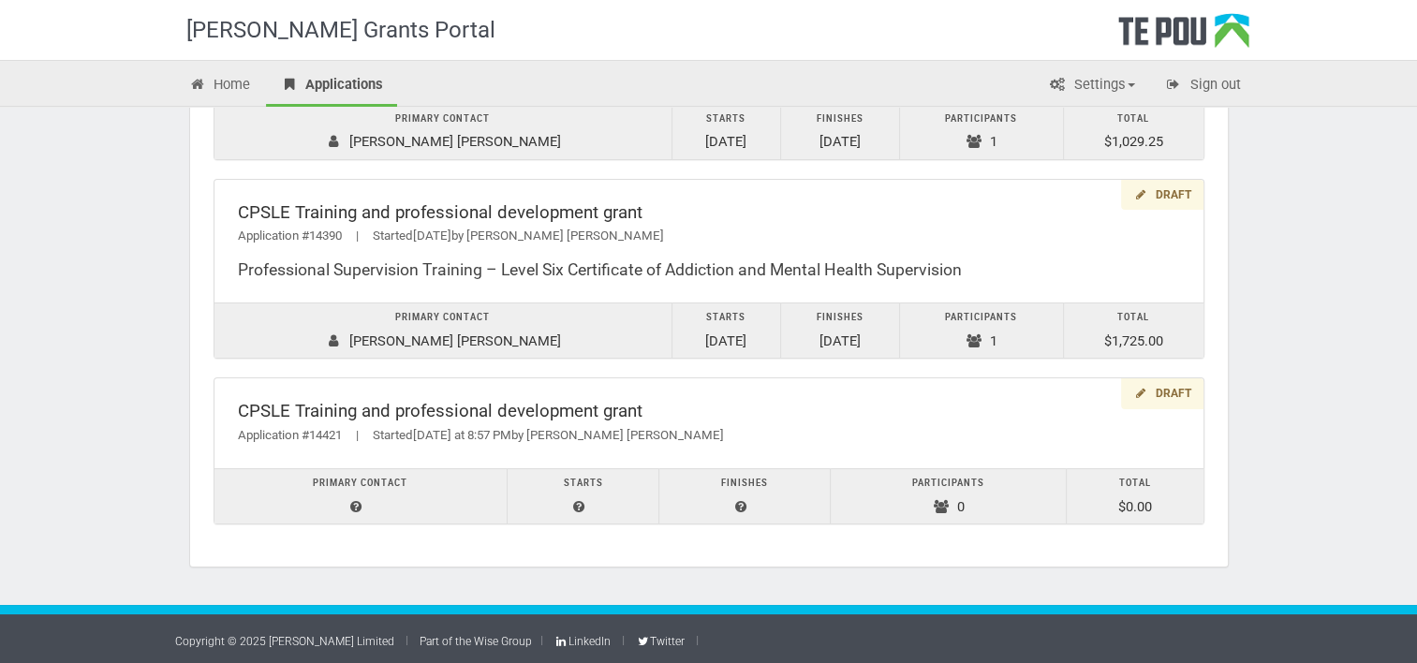
drag, startPoint x: 1180, startPoint y: 398, endPoint x: 1232, endPoint y: 438, distance: 66.1
click at [1232, 438] on div "Your grant applications Draft 3 Pending Active Completed Other Draft CPSLE Trai…" at bounding box center [708, 216] width 1095 height 777
